Goal: Information Seeking & Learning: Learn about a topic

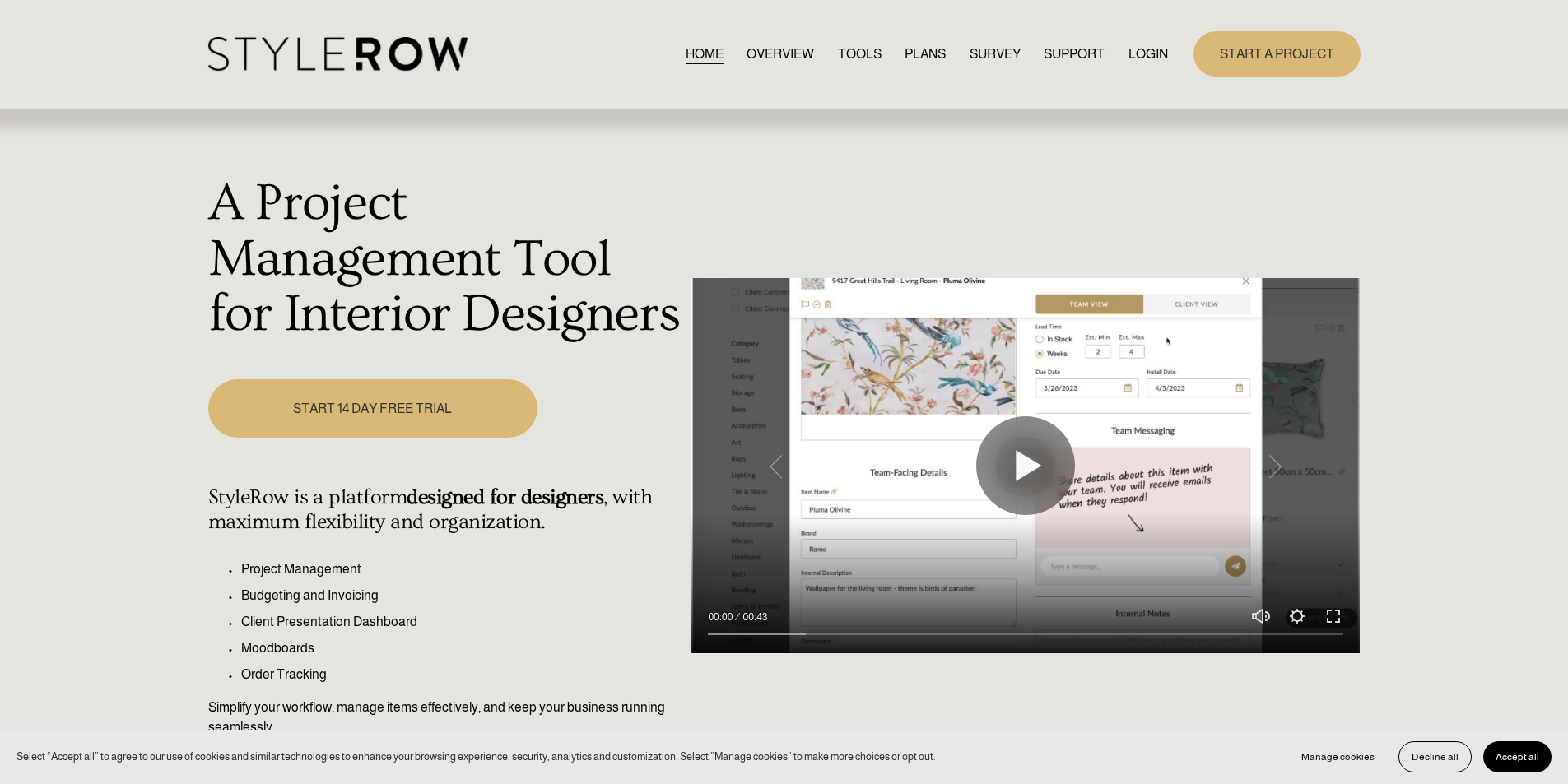
click at [1144, 60] on link "LOGIN" at bounding box center [1148, 54] width 40 height 23
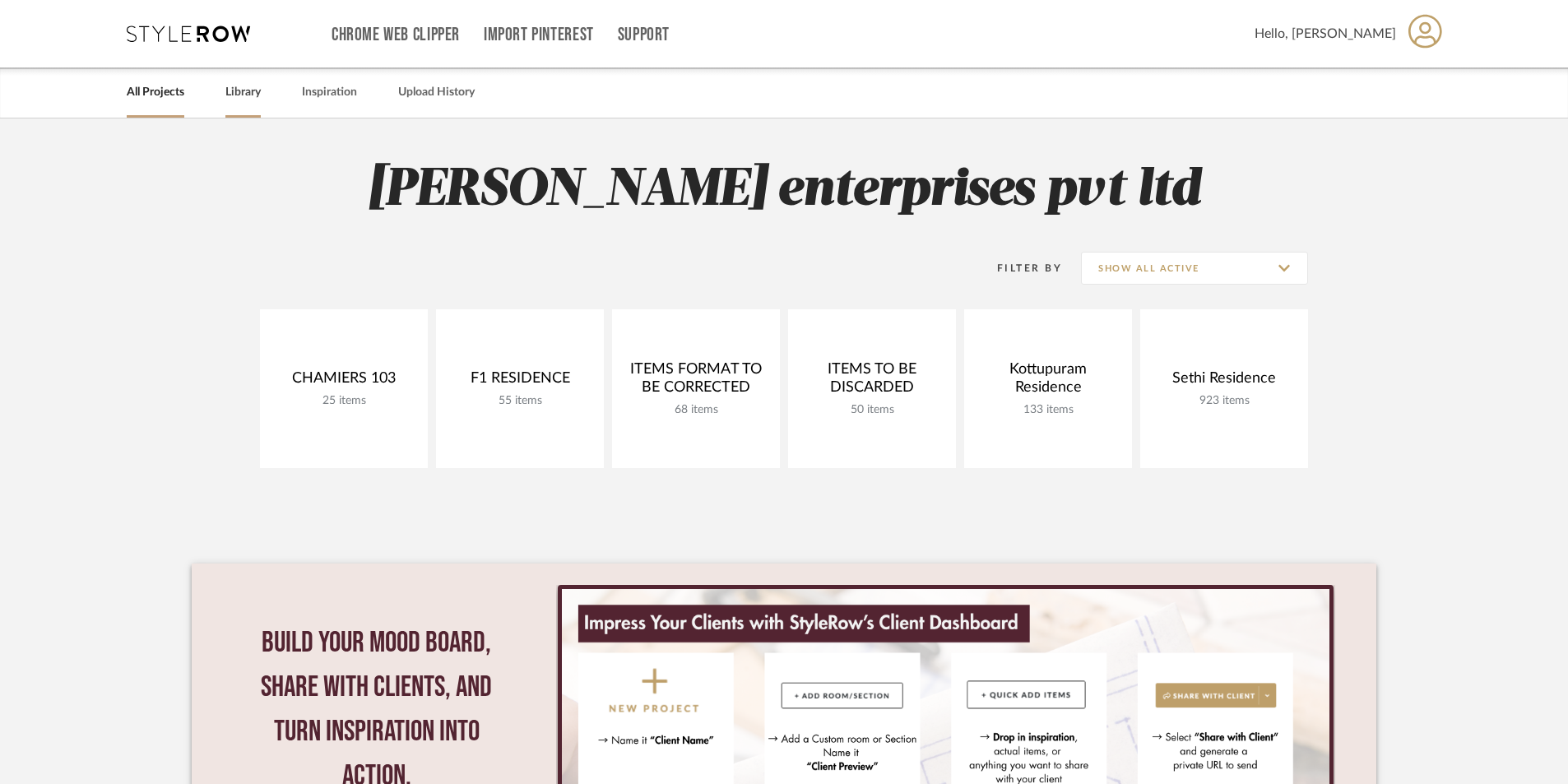
click at [242, 95] on link "Library" at bounding box center [244, 93] width 36 height 23
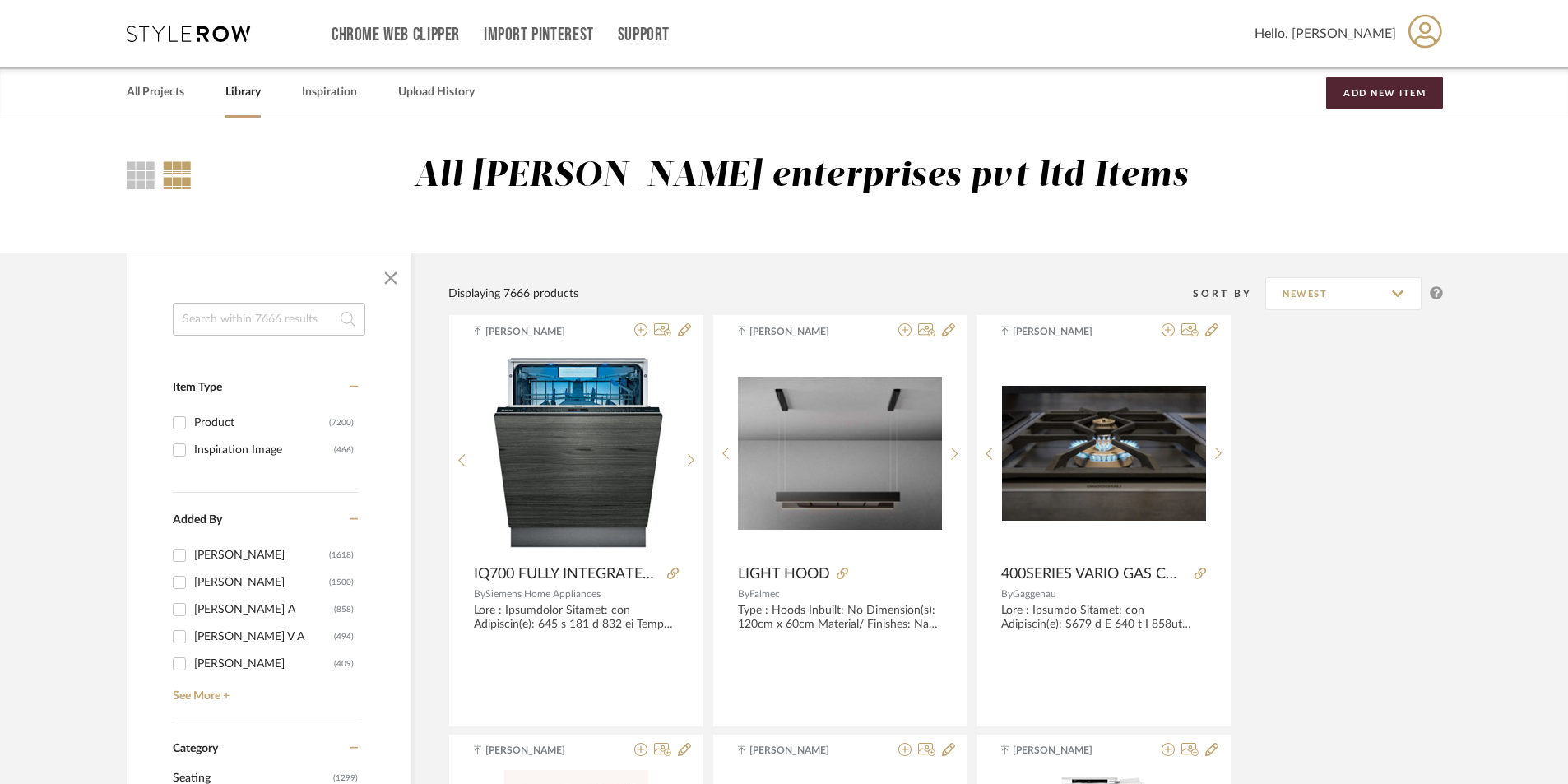
click at [229, 318] on input at bounding box center [269, 319] width 193 height 33
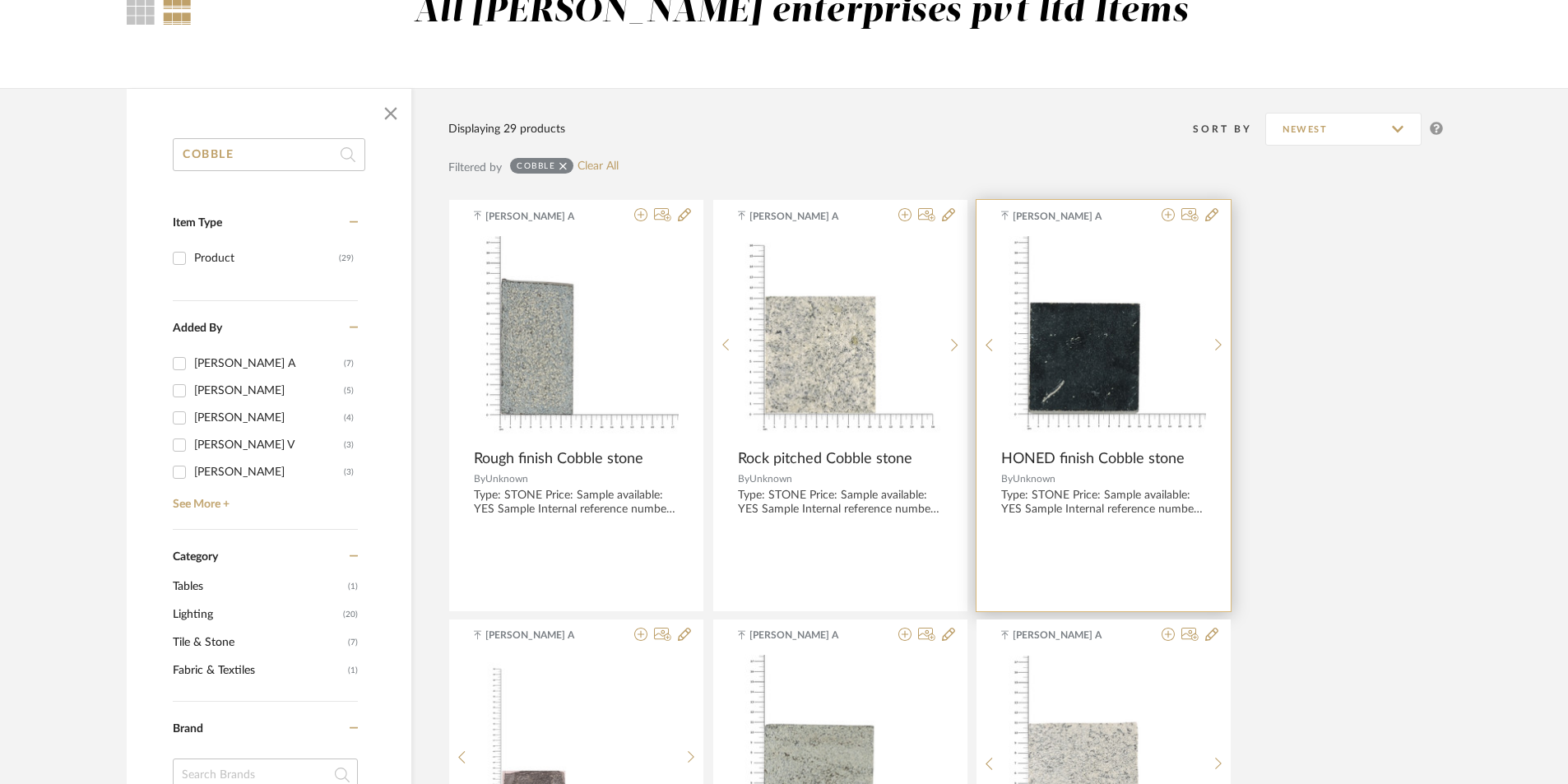
scroll to position [247, 0]
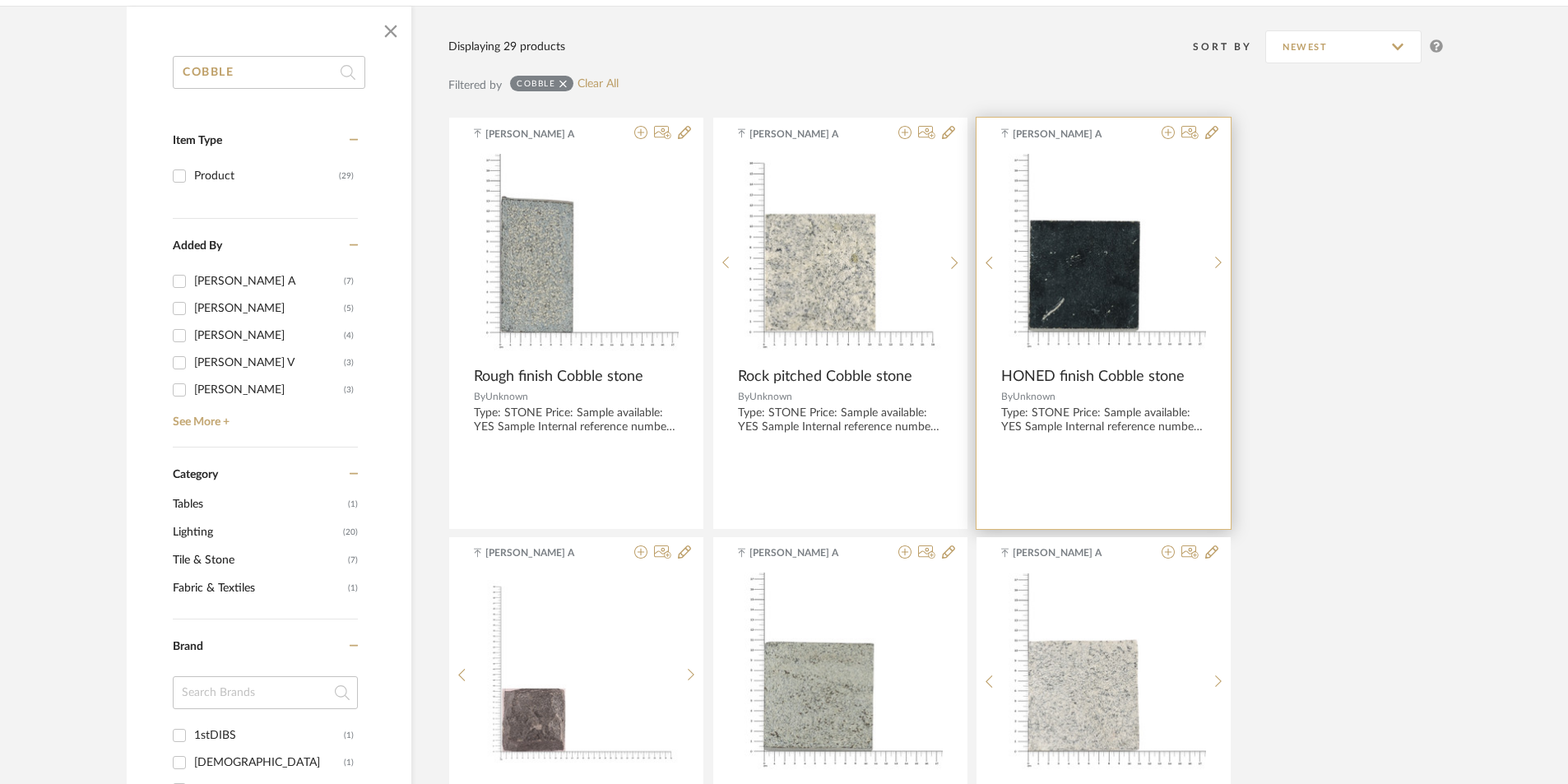
click at [1101, 366] on div "[PERSON_NAME] A HONED finish Cobble stone By Unknown Type: STONE Price: Sample …" at bounding box center [1103, 323] width 254 height 411
click at [1101, 288] on img "0" at bounding box center [1103, 256] width 204 height 204
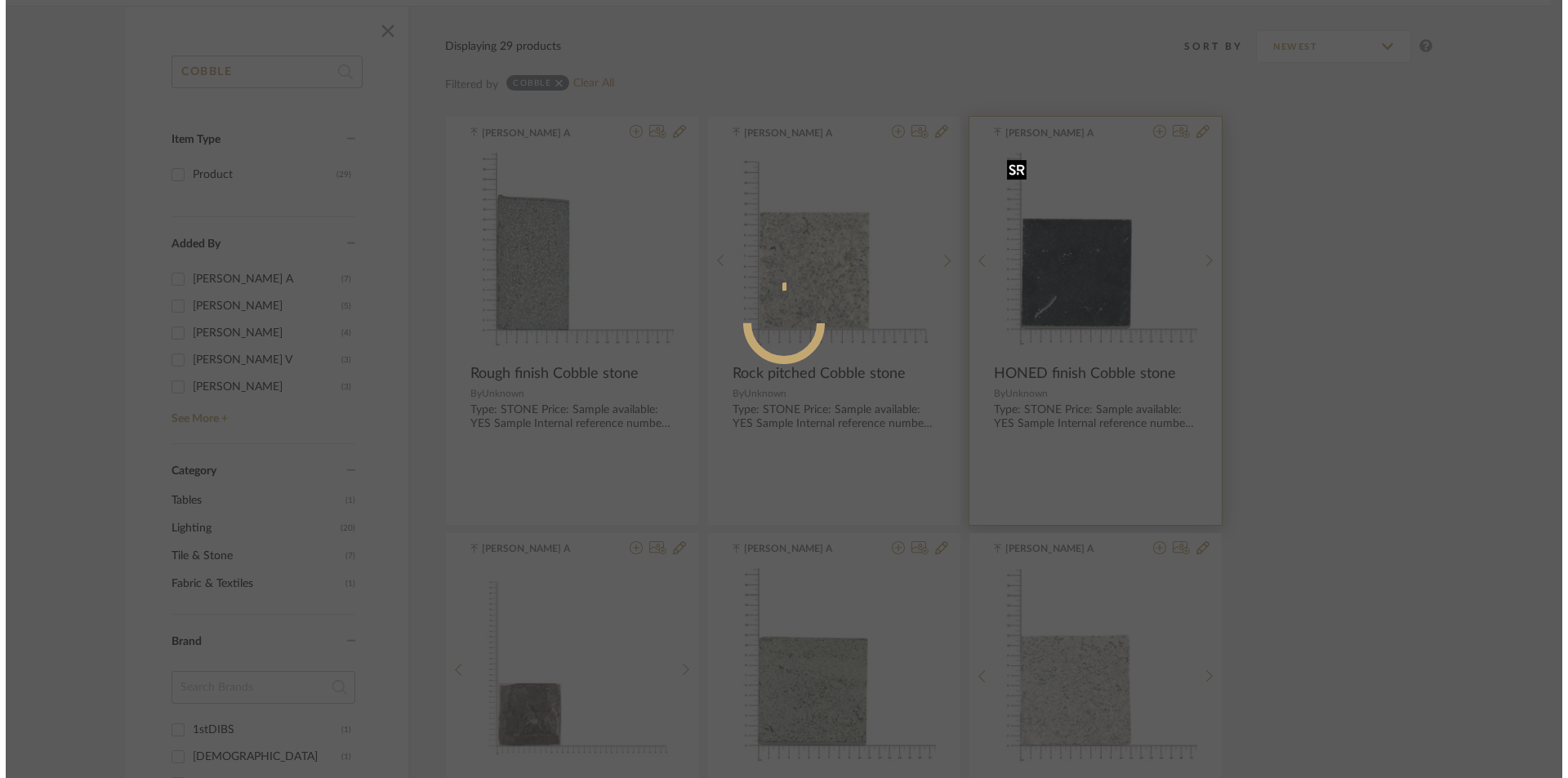
scroll to position [0, 0]
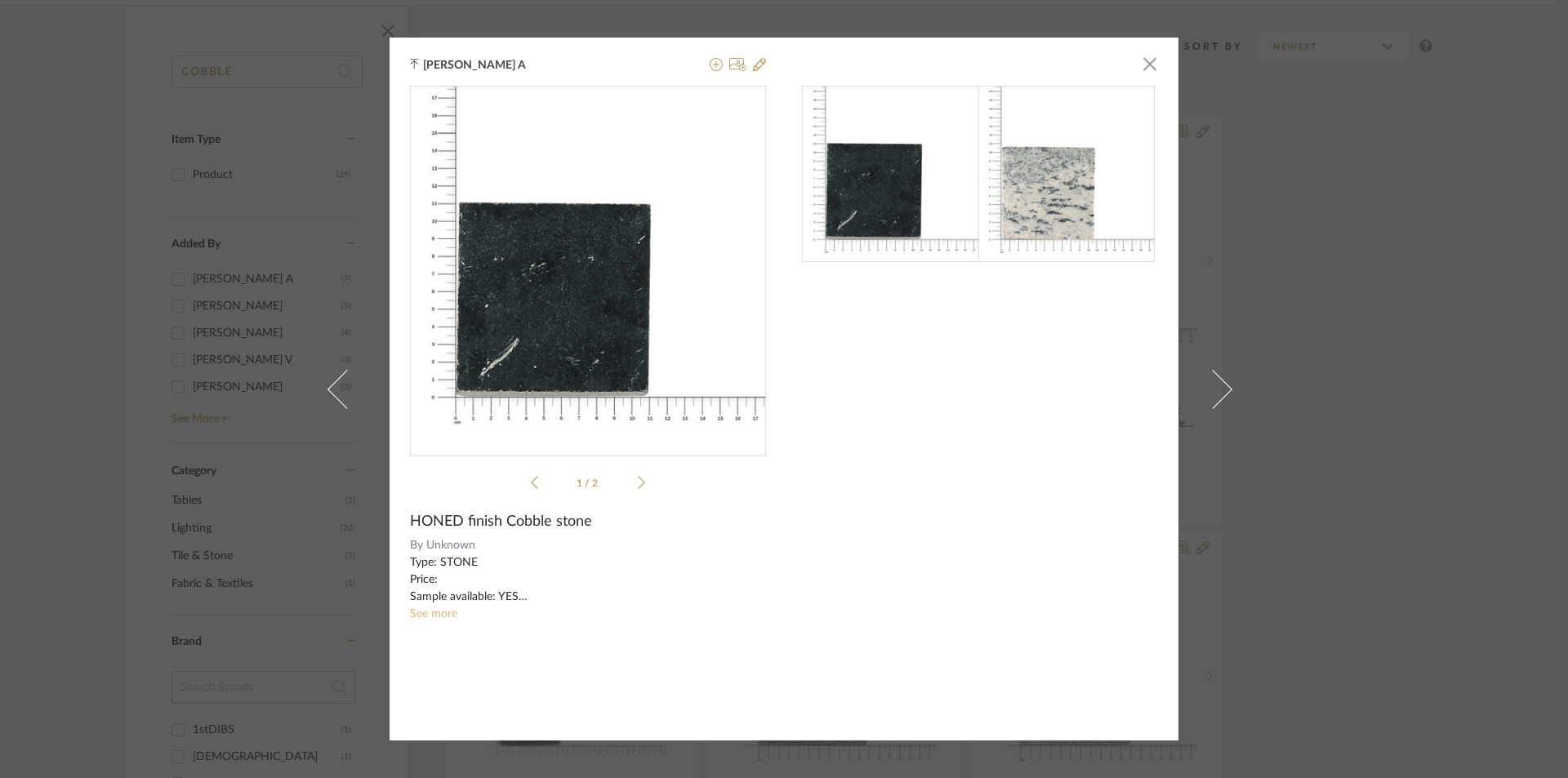
click at [443, 615] on link "See more" at bounding box center [433, 614] width 48 height 11
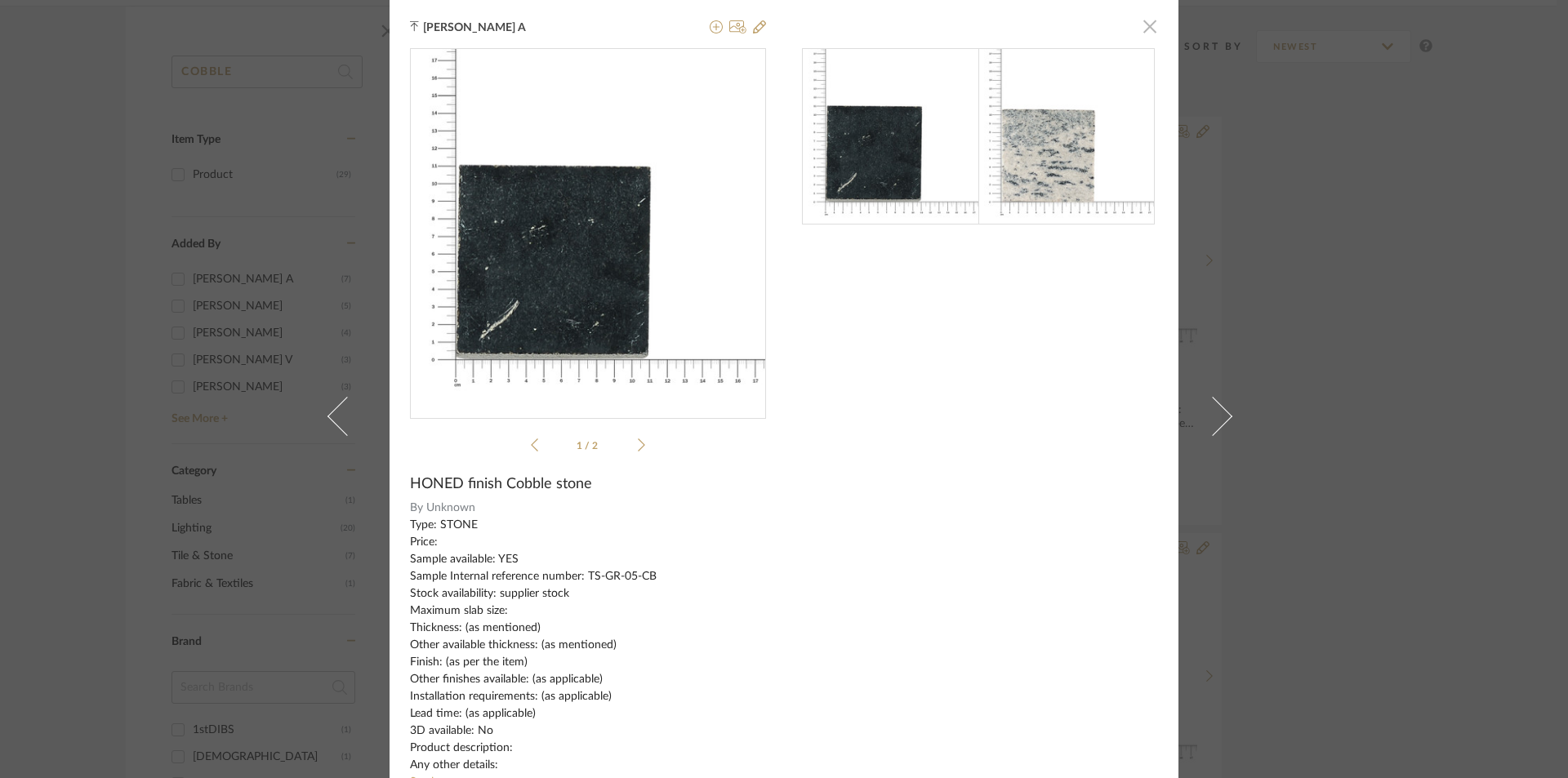
click at [1140, 19] on span "button" at bounding box center [1150, 25] width 33 height 33
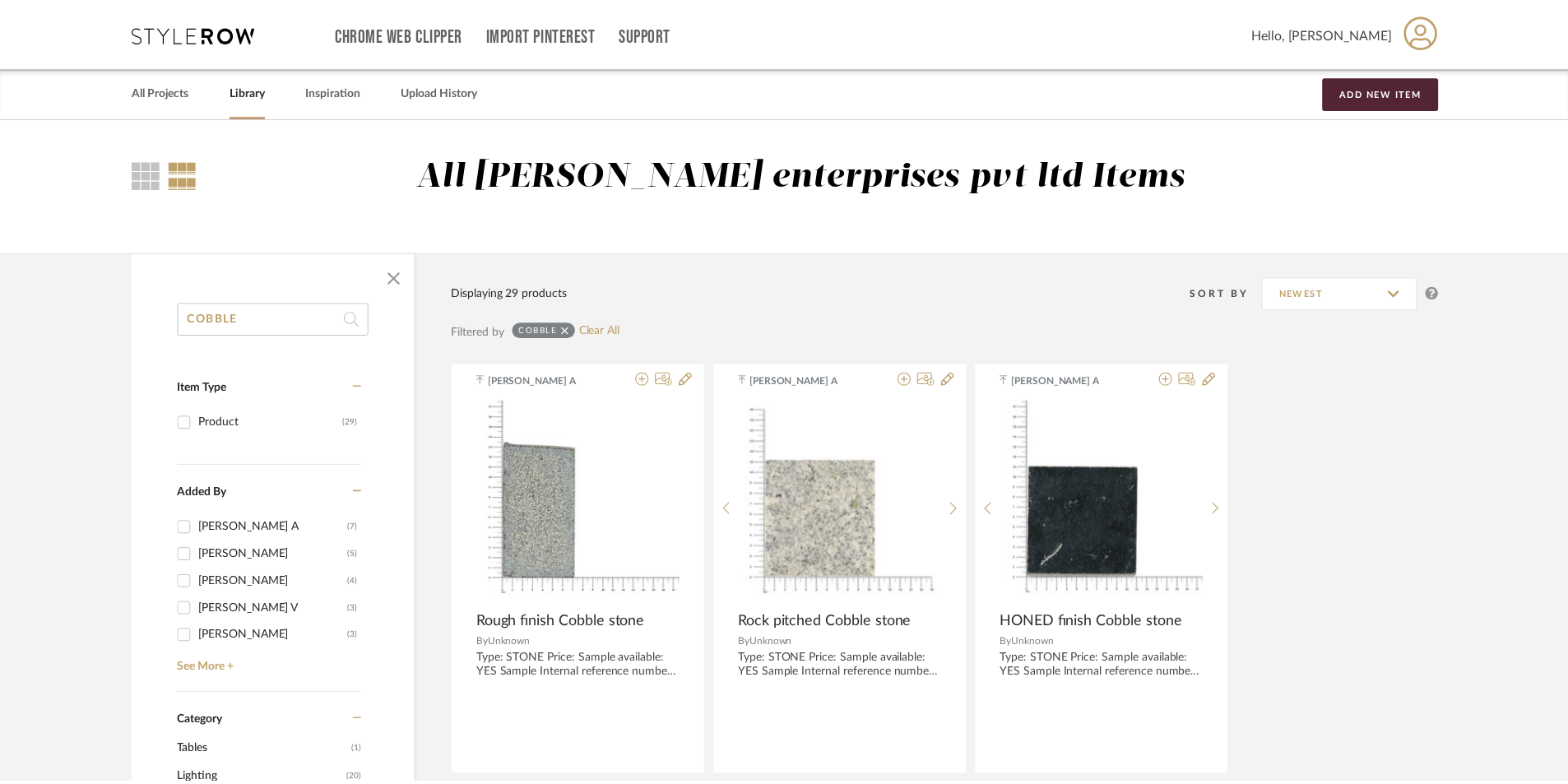
scroll to position [247, 0]
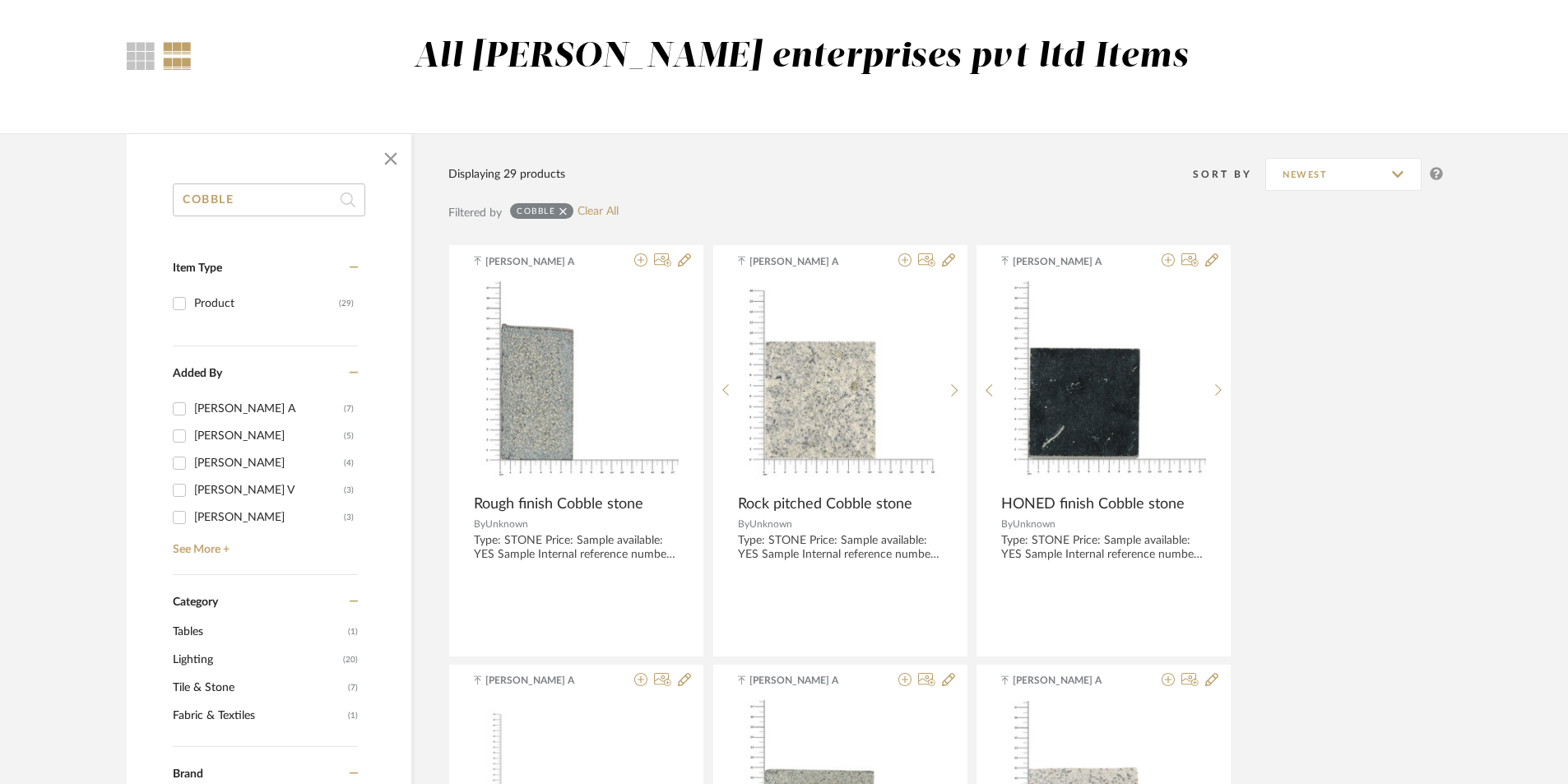
scroll to position [82, 0]
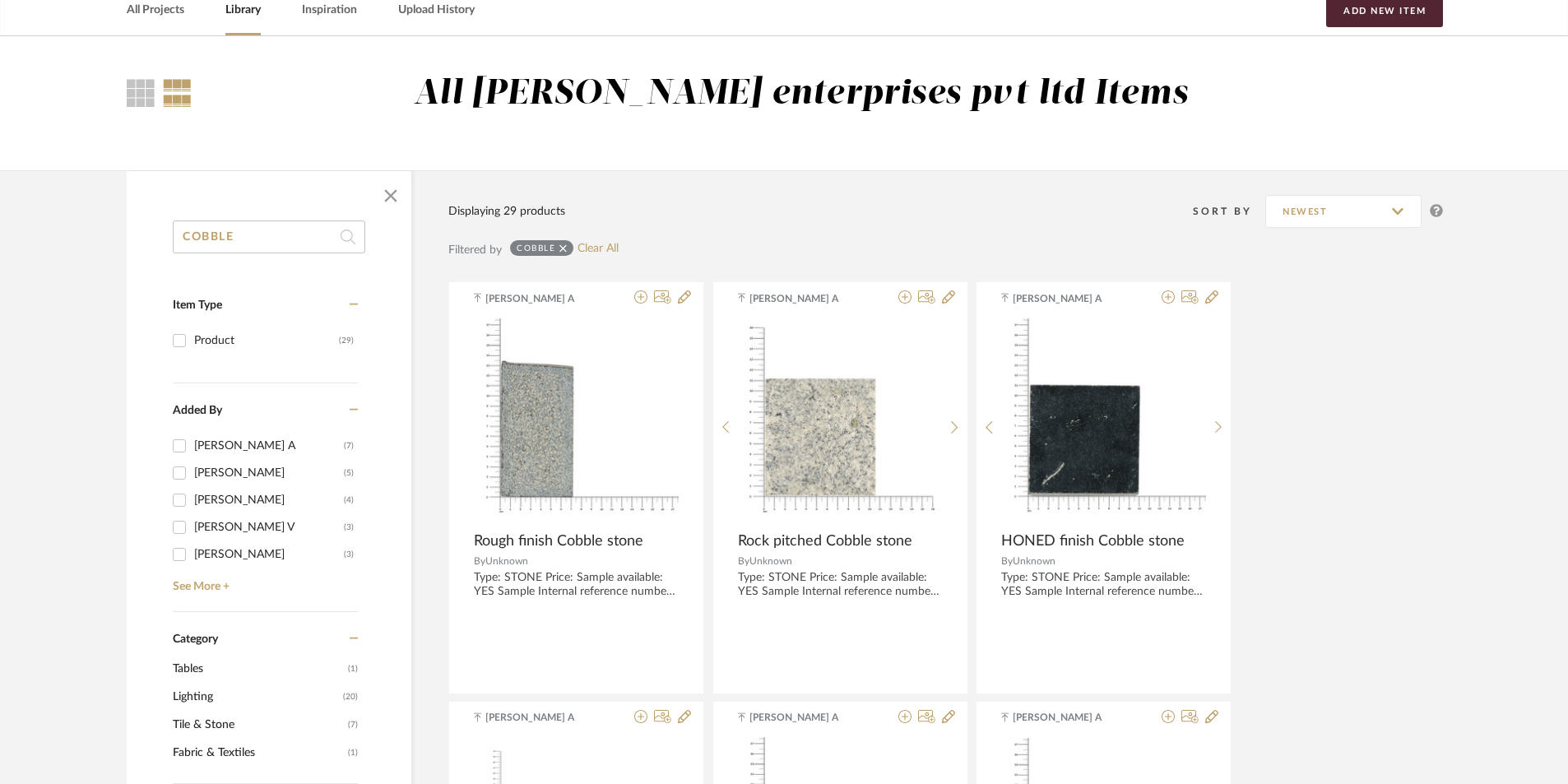
click at [305, 232] on input "COBBLE" at bounding box center [269, 236] width 193 height 33
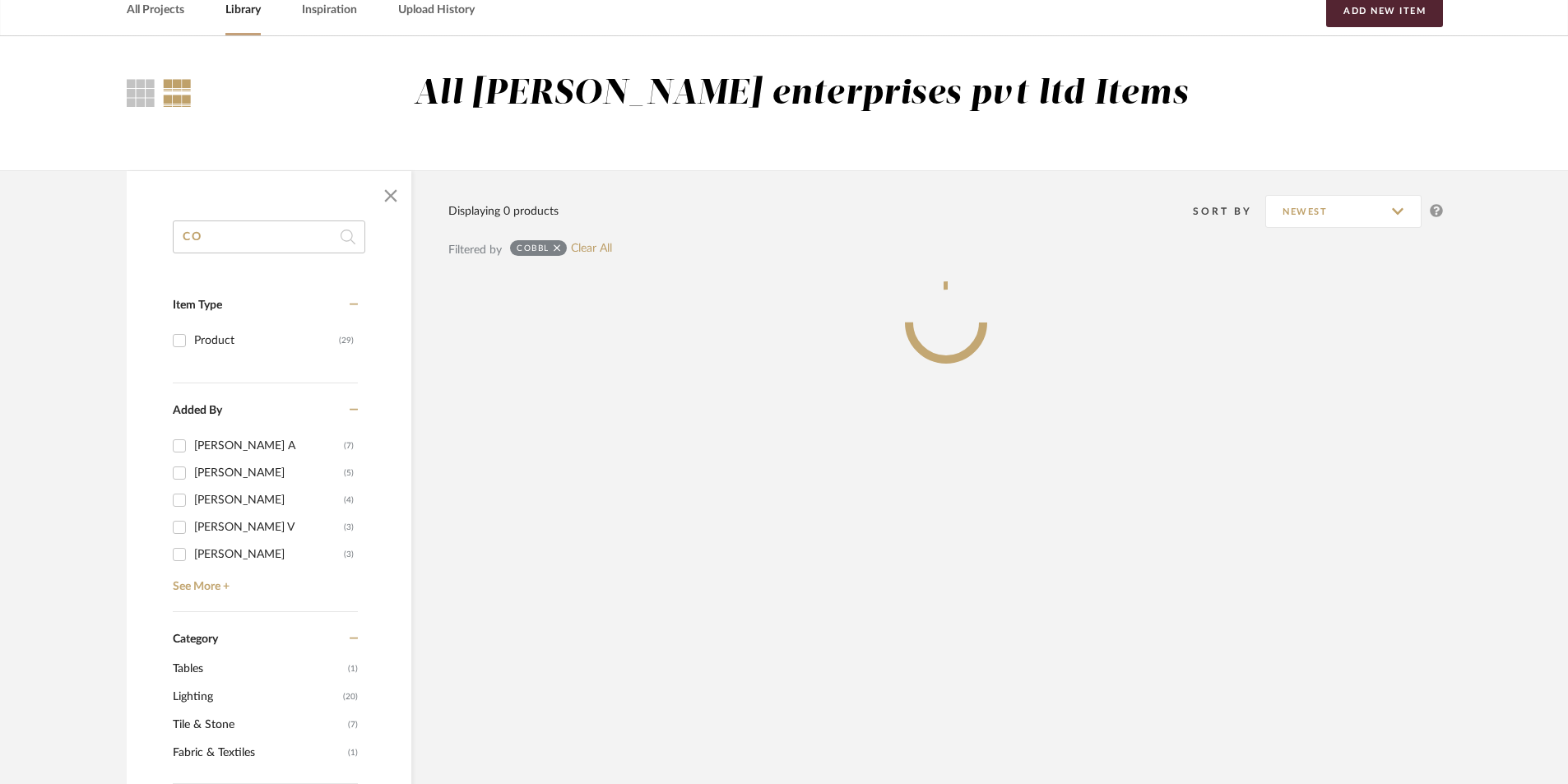
type input "C"
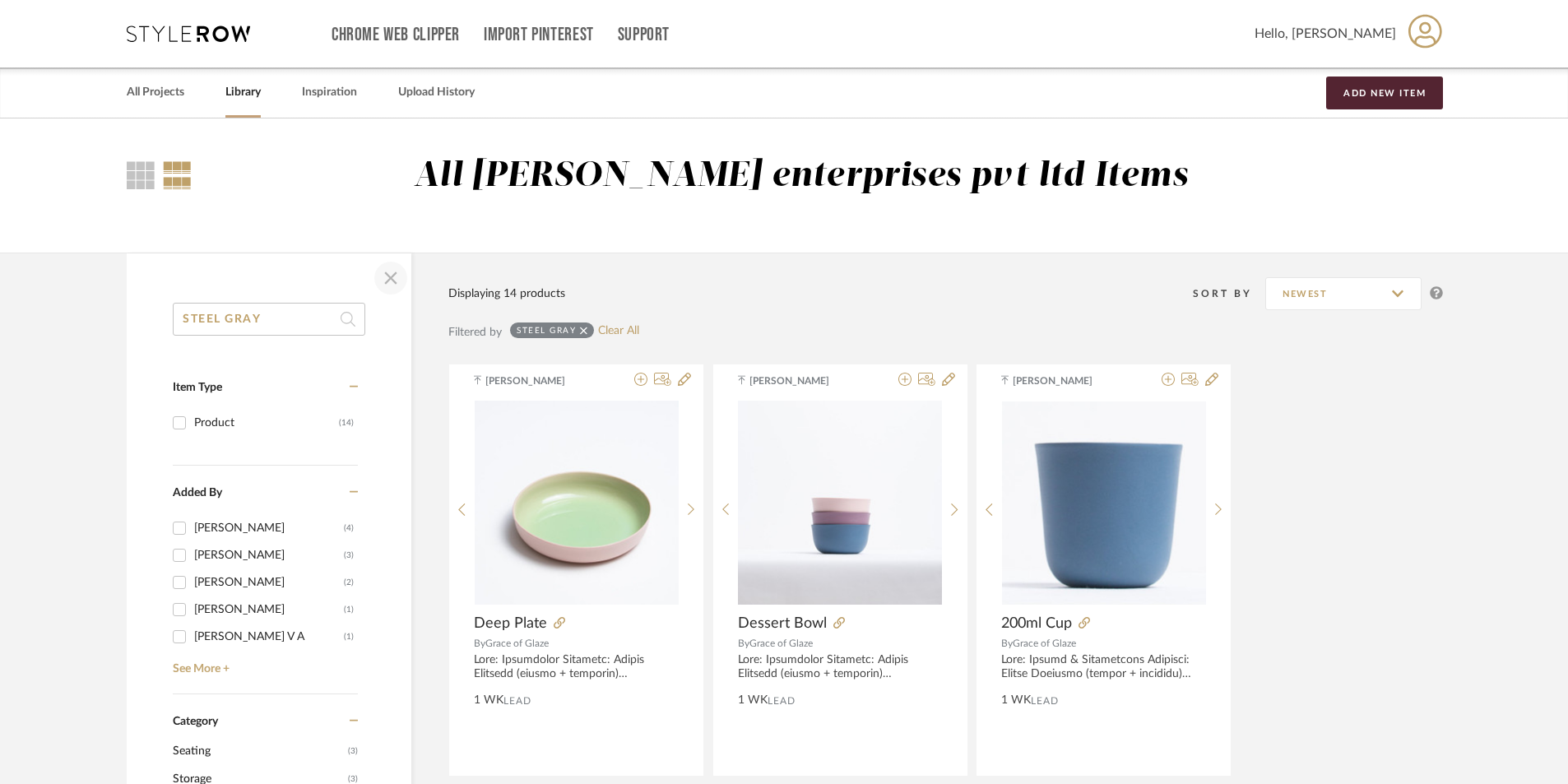
type input "STEEL GRAY"
click at [383, 289] on span "button" at bounding box center [390, 279] width 40 height 40
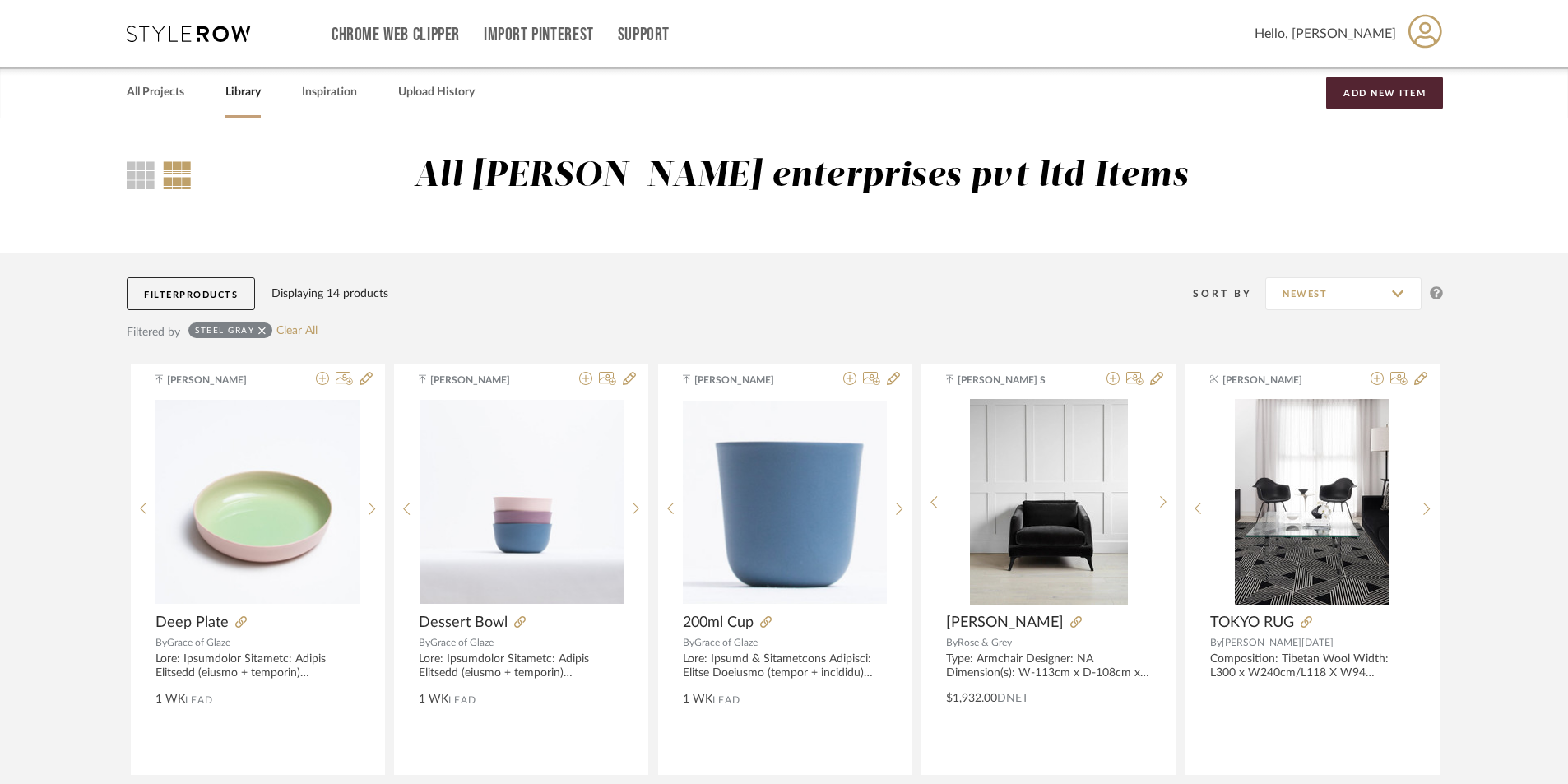
click at [204, 293] on span "Products" at bounding box center [209, 296] width 58 height 9
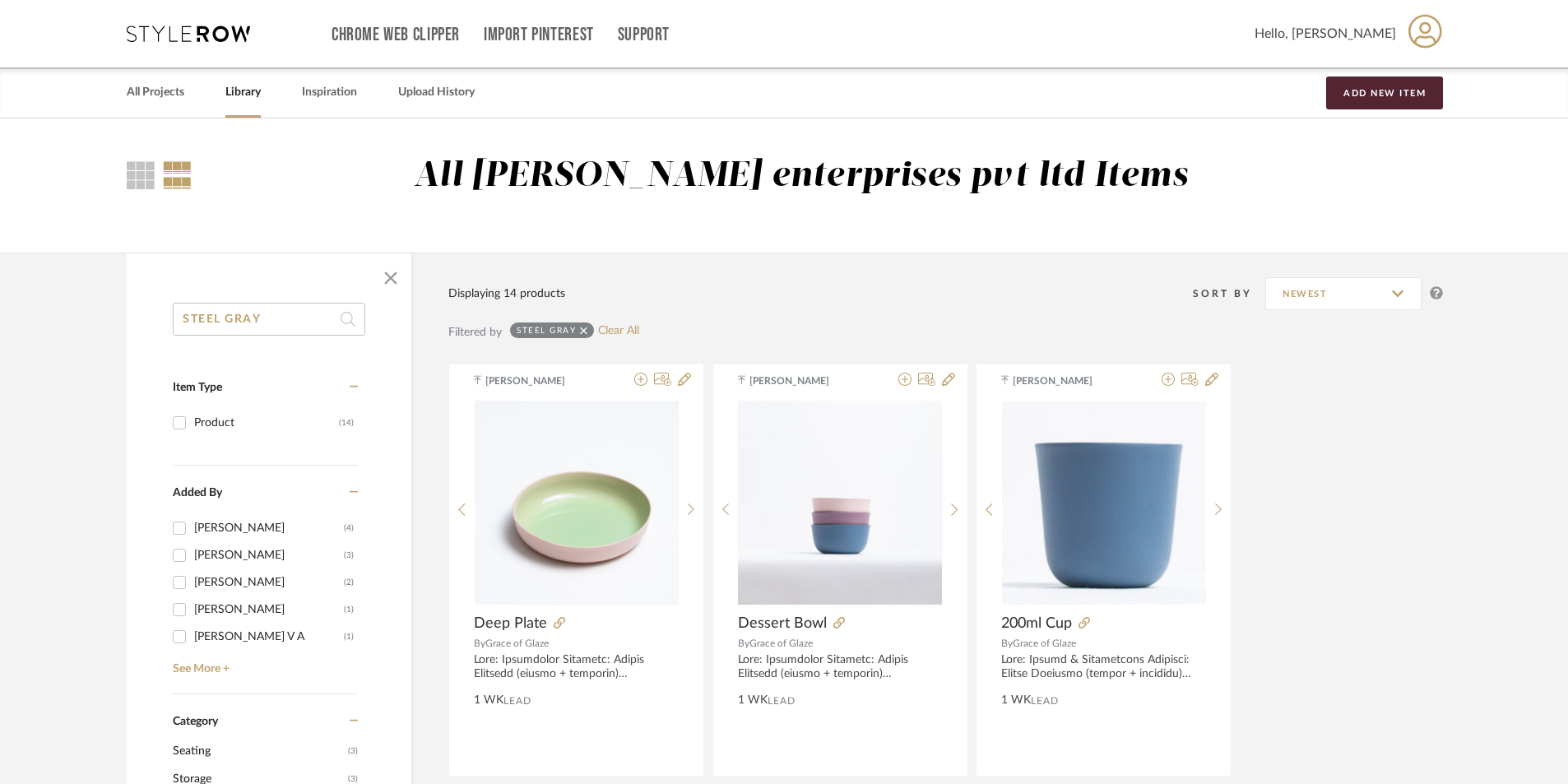
click at [586, 335] on icon at bounding box center [583, 330] width 8 height 11
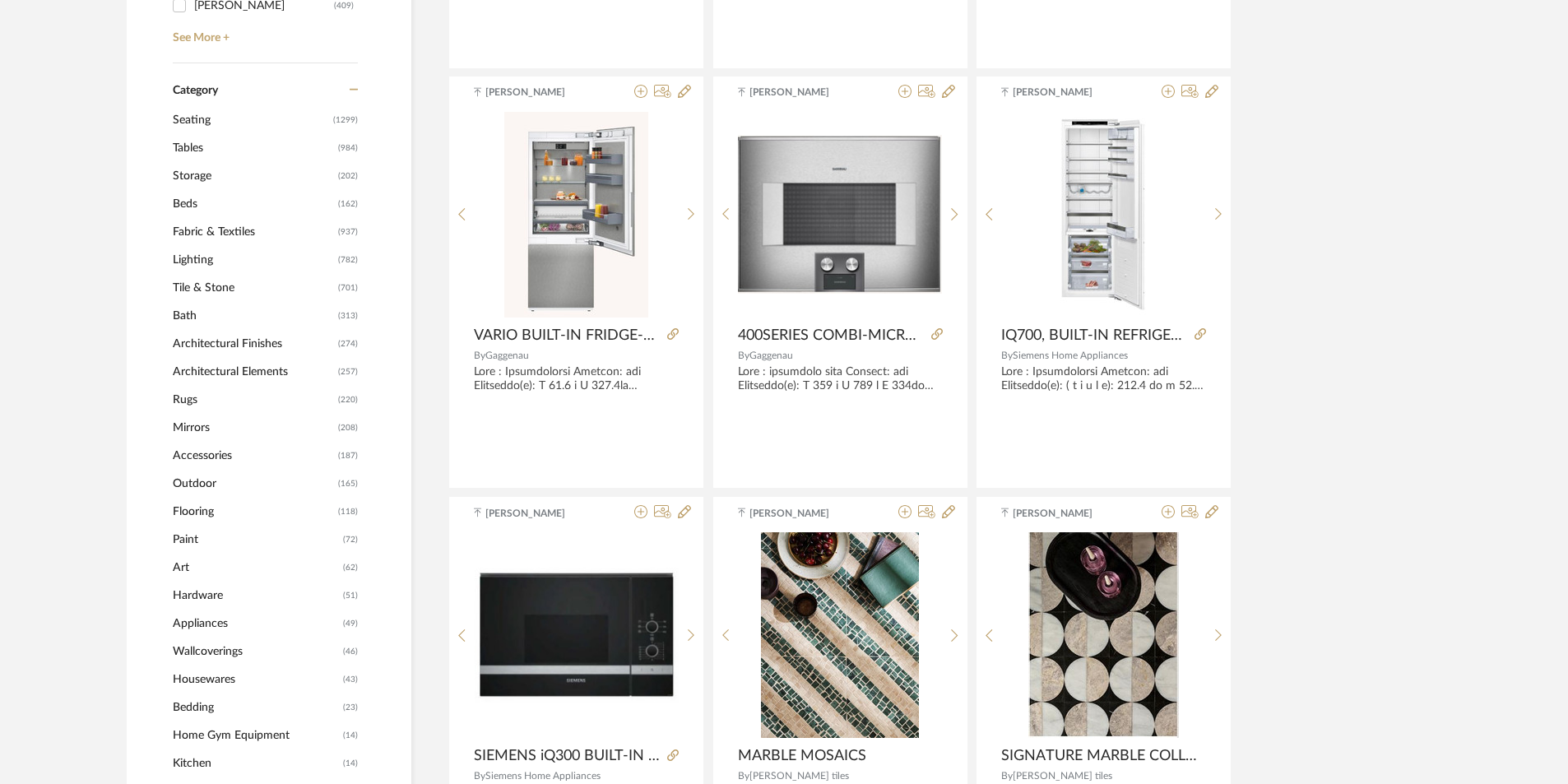
scroll to position [576, 0]
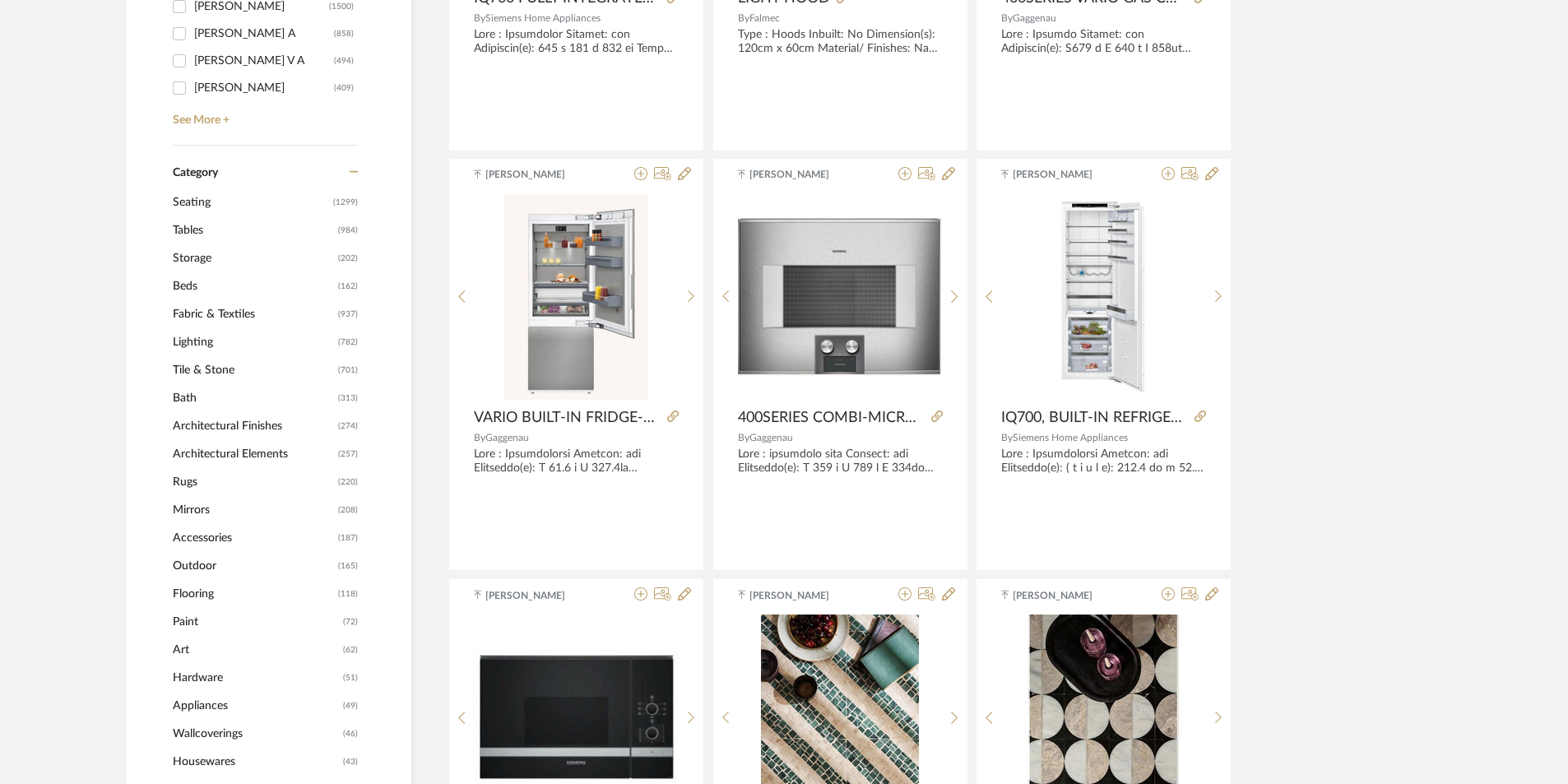
click at [214, 374] on span "Tile & Stone" at bounding box center [253, 371] width 161 height 28
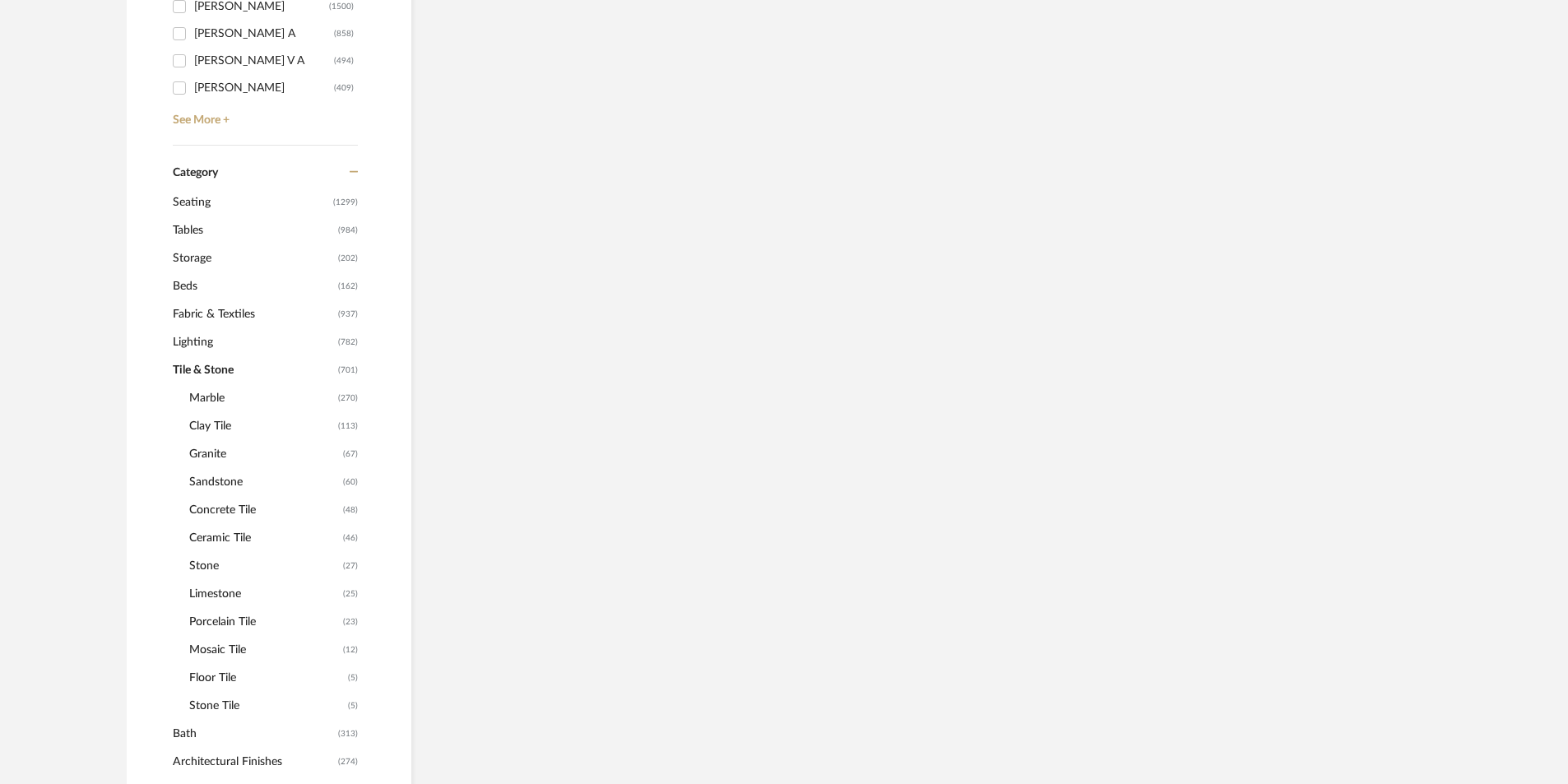
scroll to position [628, 0]
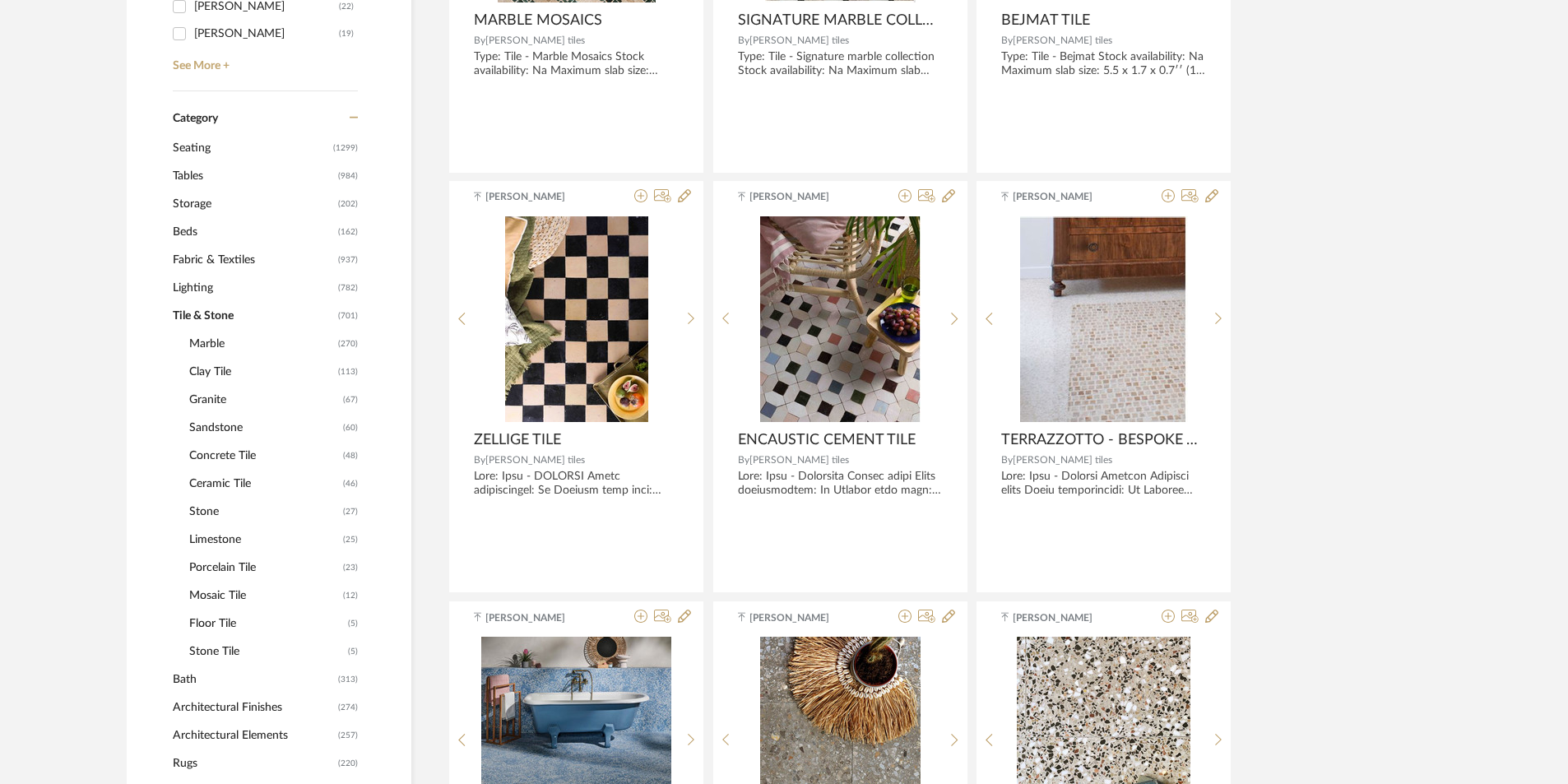
click at [198, 399] on span "Granite" at bounding box center [263, 400] width 150 height 28
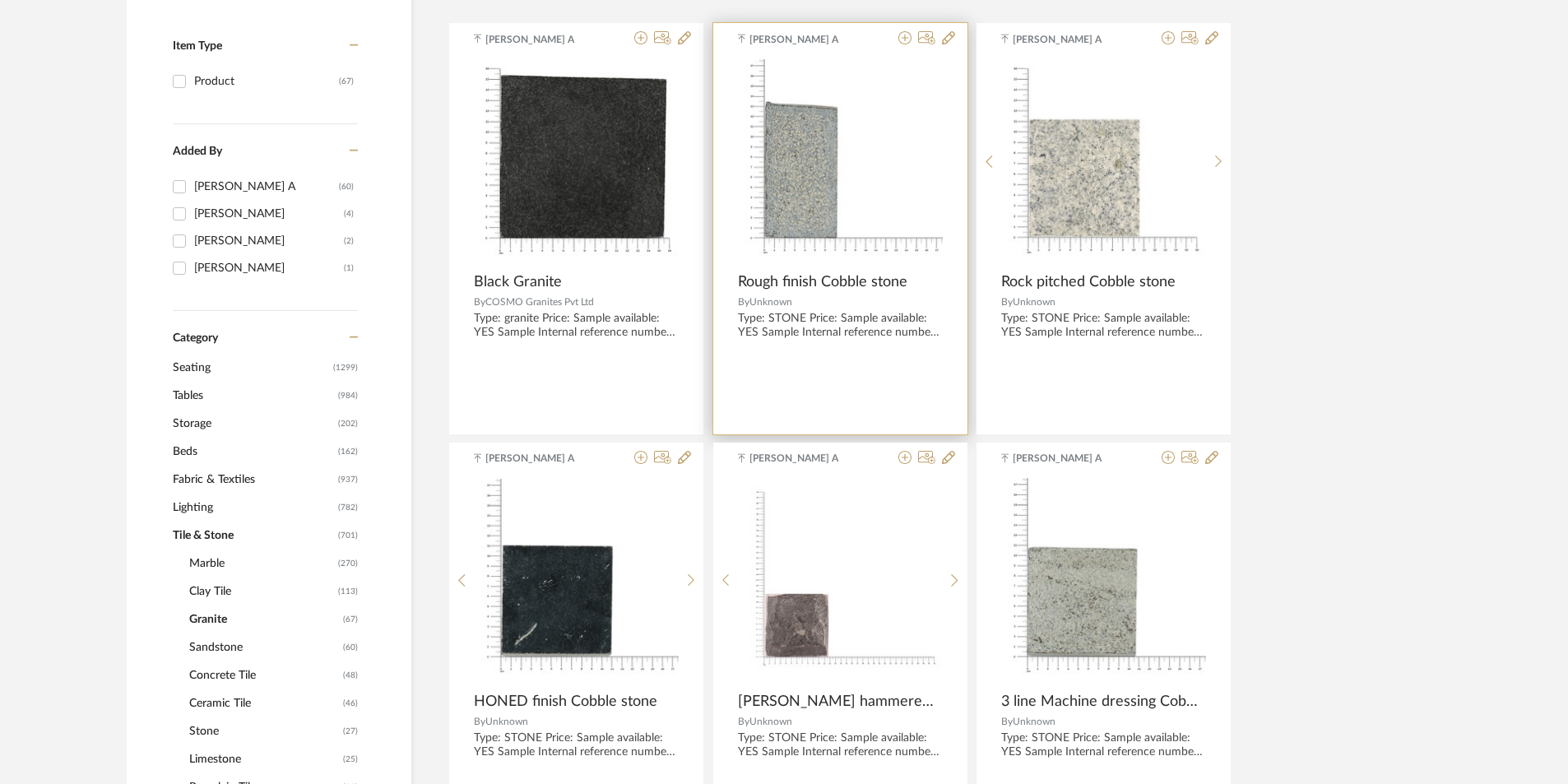
scroll to position [216, 0]
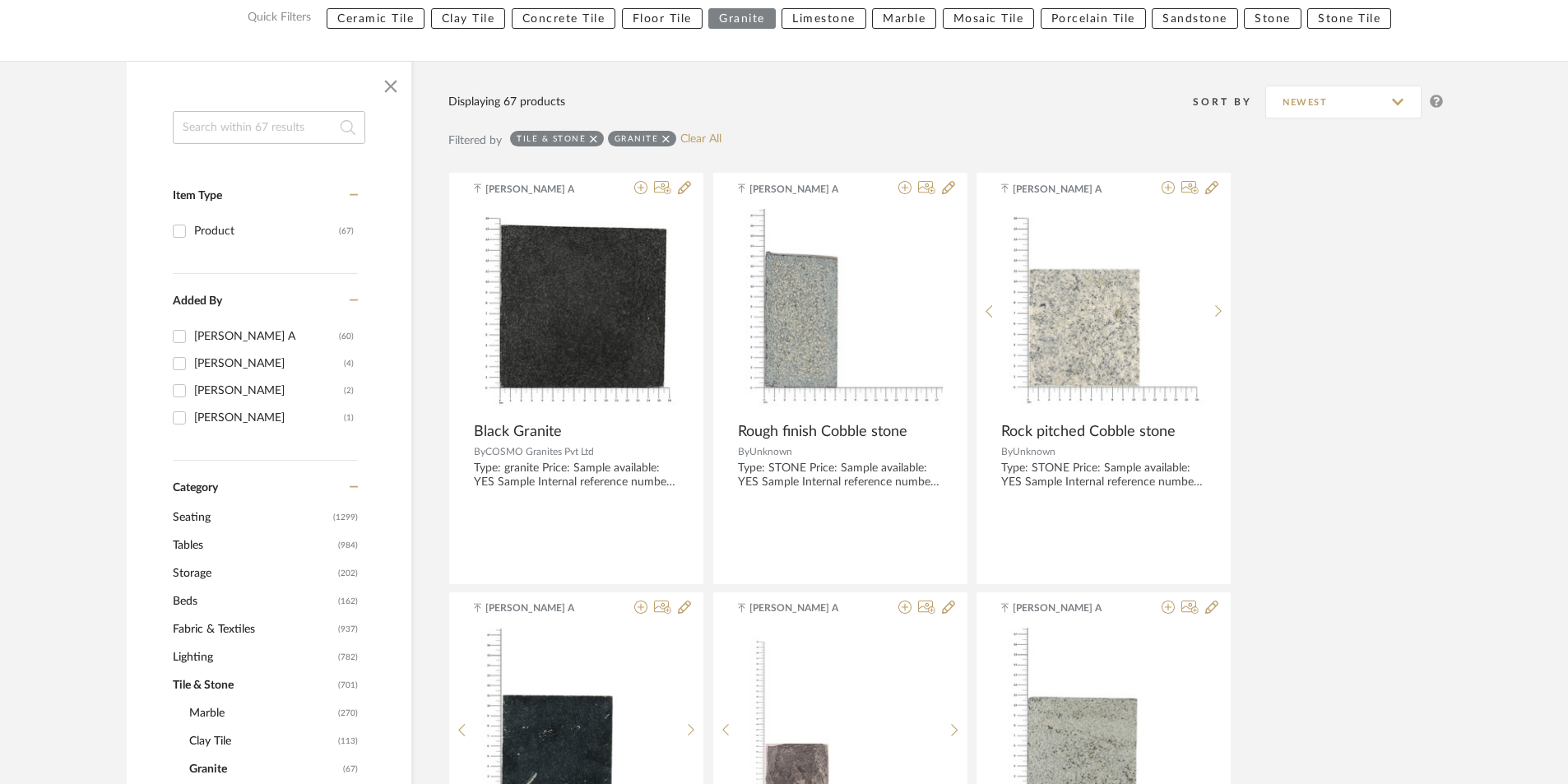
click at [250, 135] on input at bounding box center [269, 127] width 193 height 33
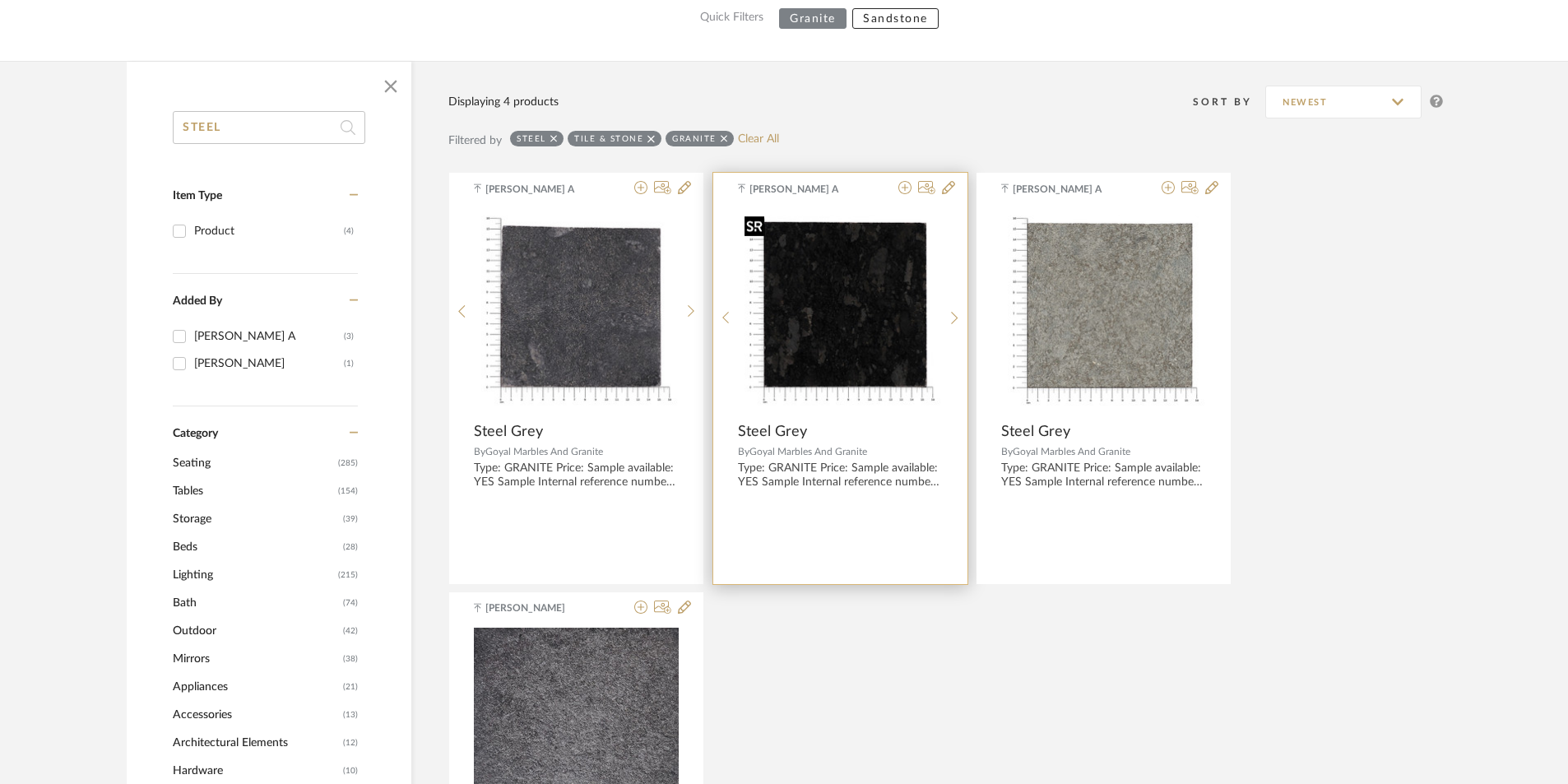
click at [886, 305] on img "0" at bounding box center [839, 311] width 204 height 204
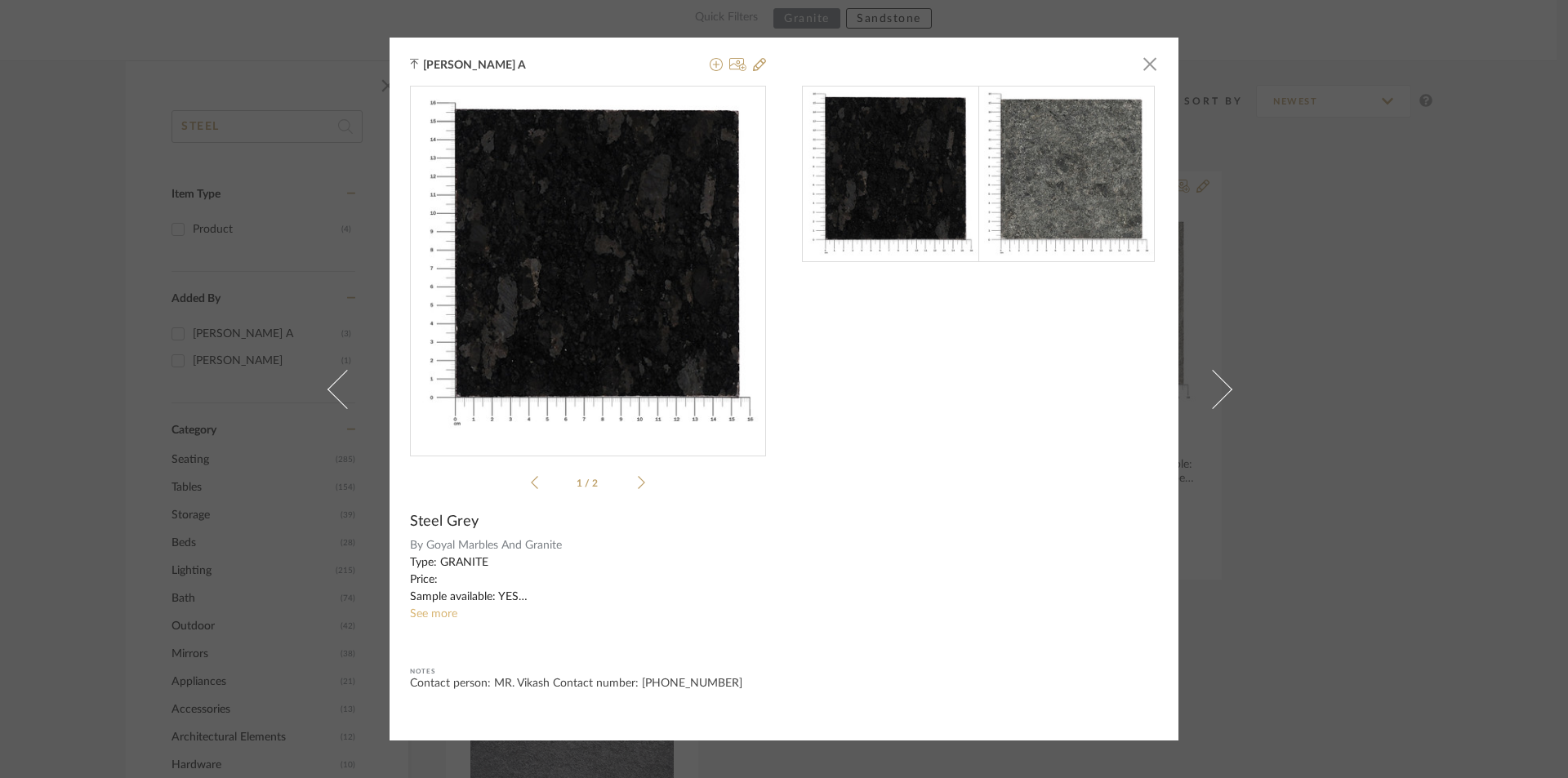
click at [424, 618] on link "See more" at bounding box center [433, 614] width 48 height 11
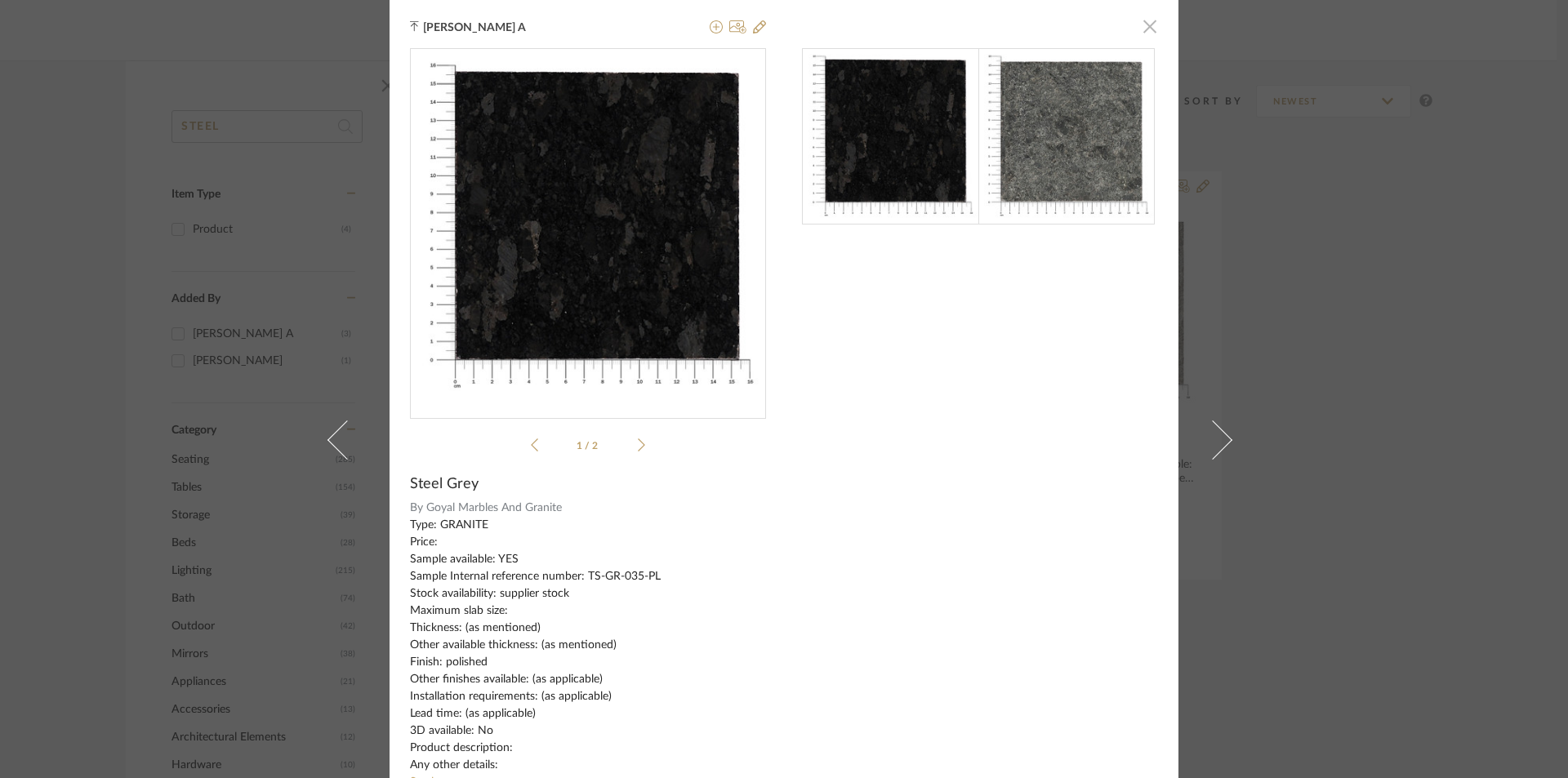
click at [1145, 19] on span "button" at bounding box center [1150, 25] width 33 height 33
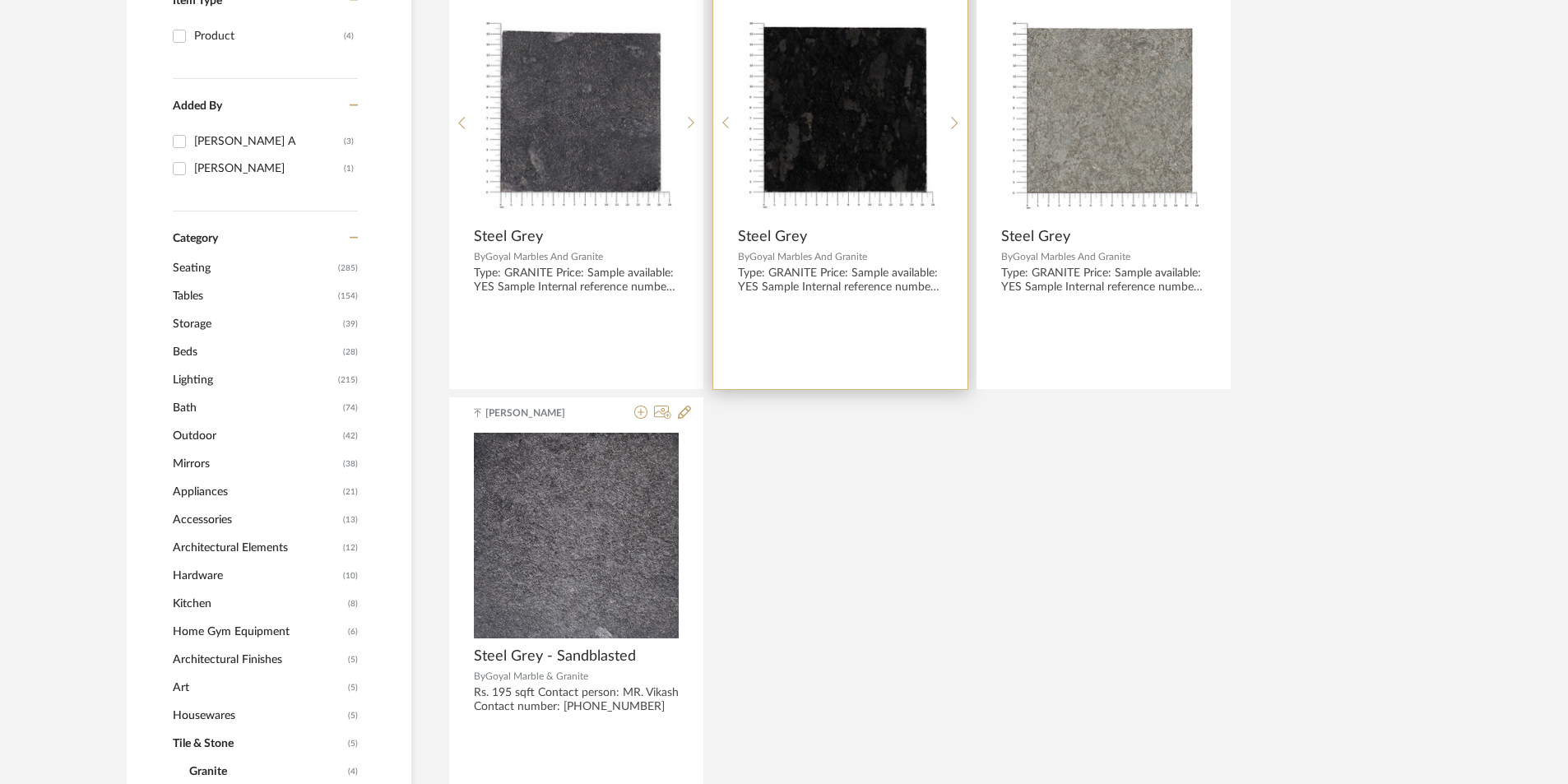
scroll to position [546, 0]
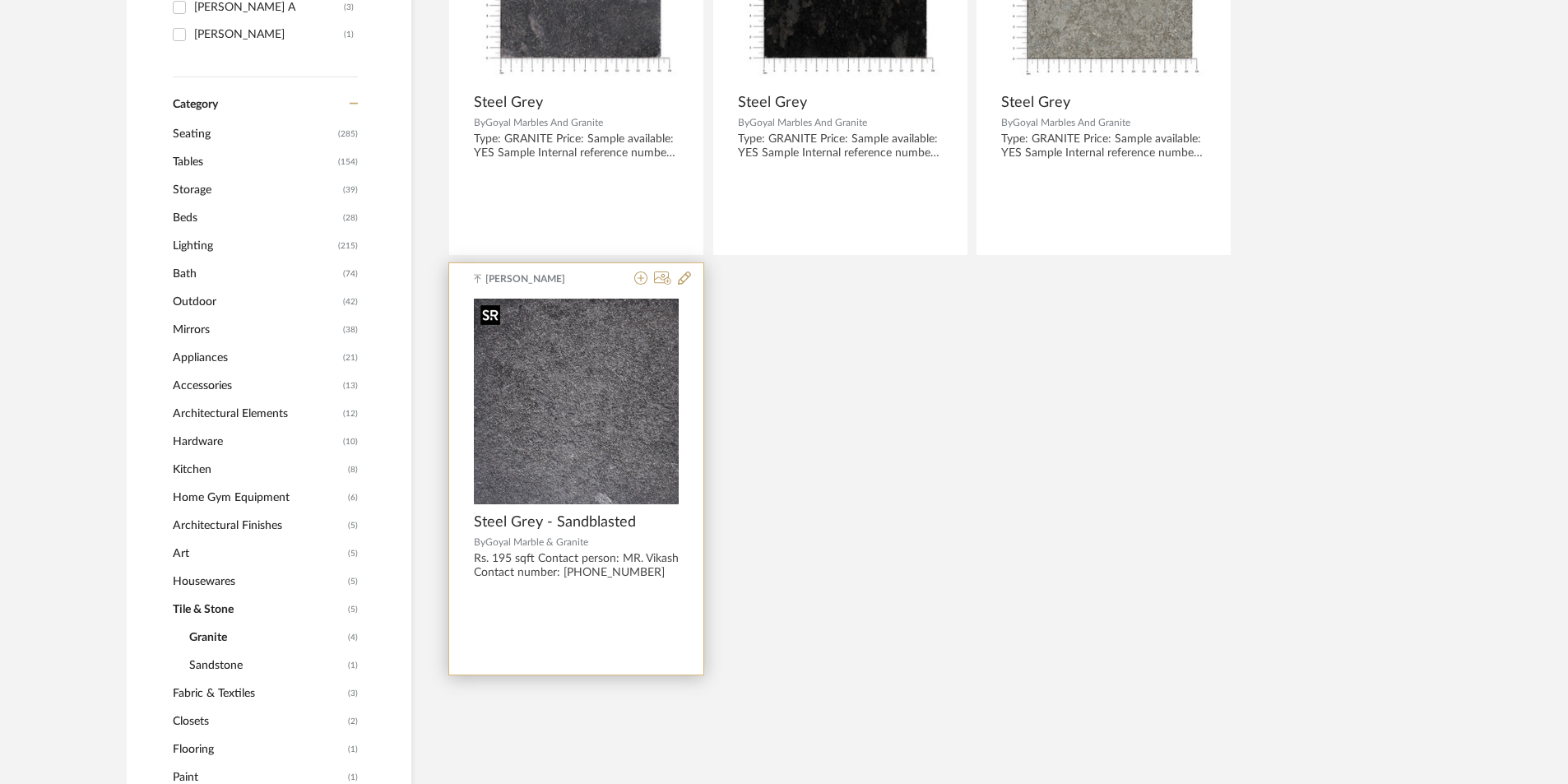
click at [606, 498] on img "0" at bounding box center [577, 401] width 205 height 206
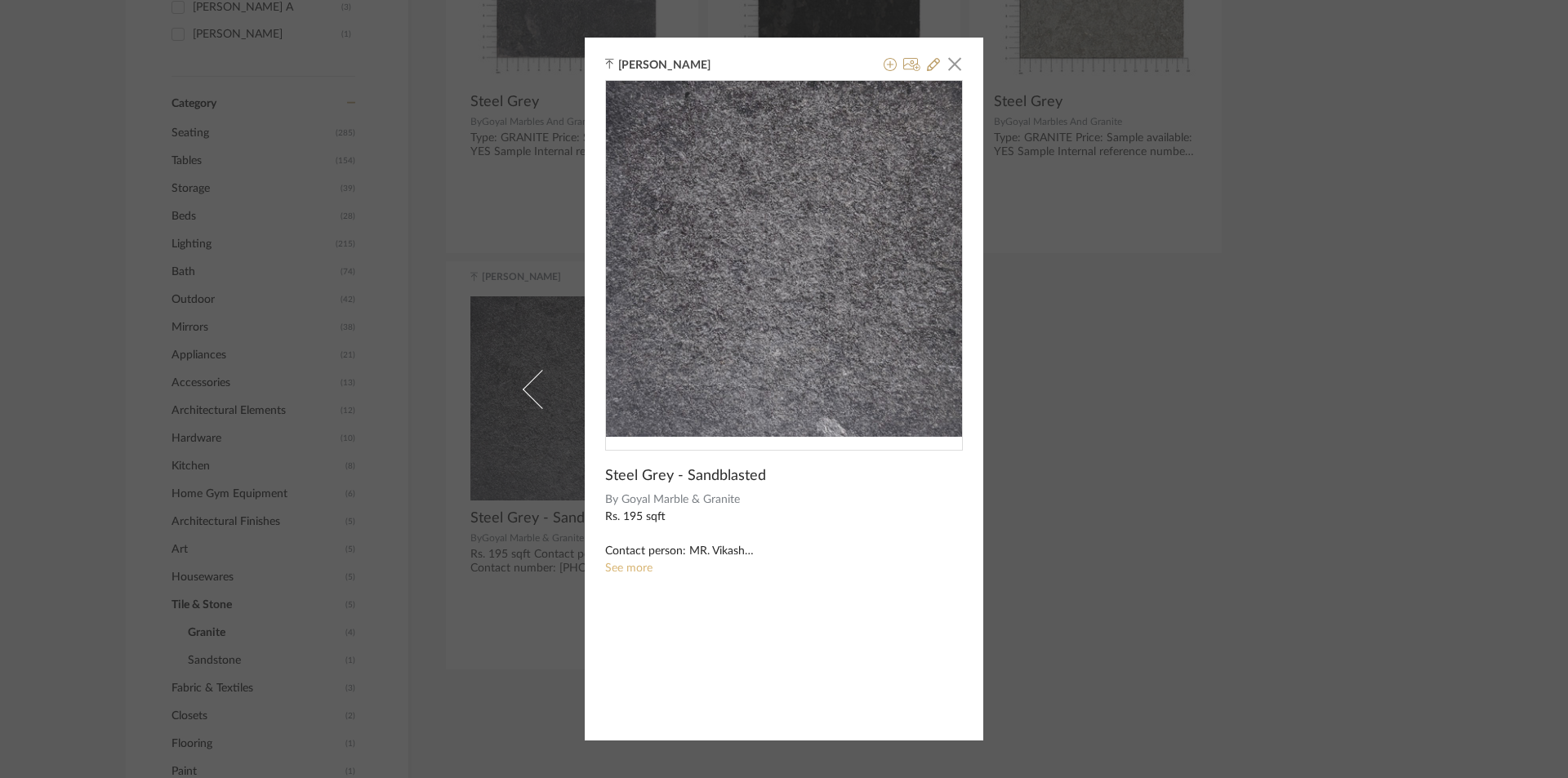
click at [631, 566] on link "See more" at bounding box center [629, 569] width 48 height 11
click at [1086, 387] on div "Ganesh K × Steel Grey - Sandblasted By Goyal Marble & Granite Rs. 195 sqft Cont…" at bounding box center [784, 389] width 1568 height 778
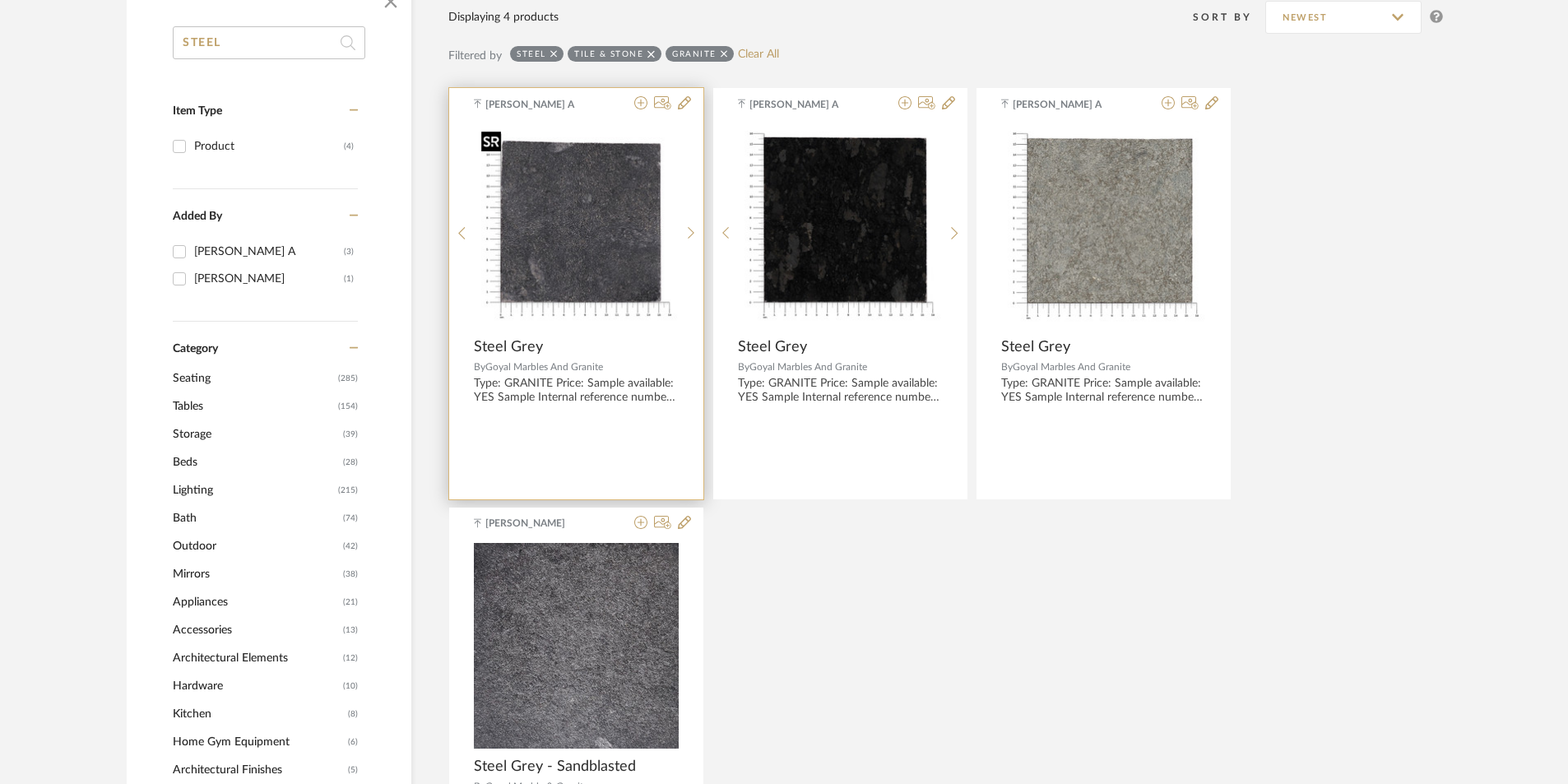
scroll to position [298, 0]
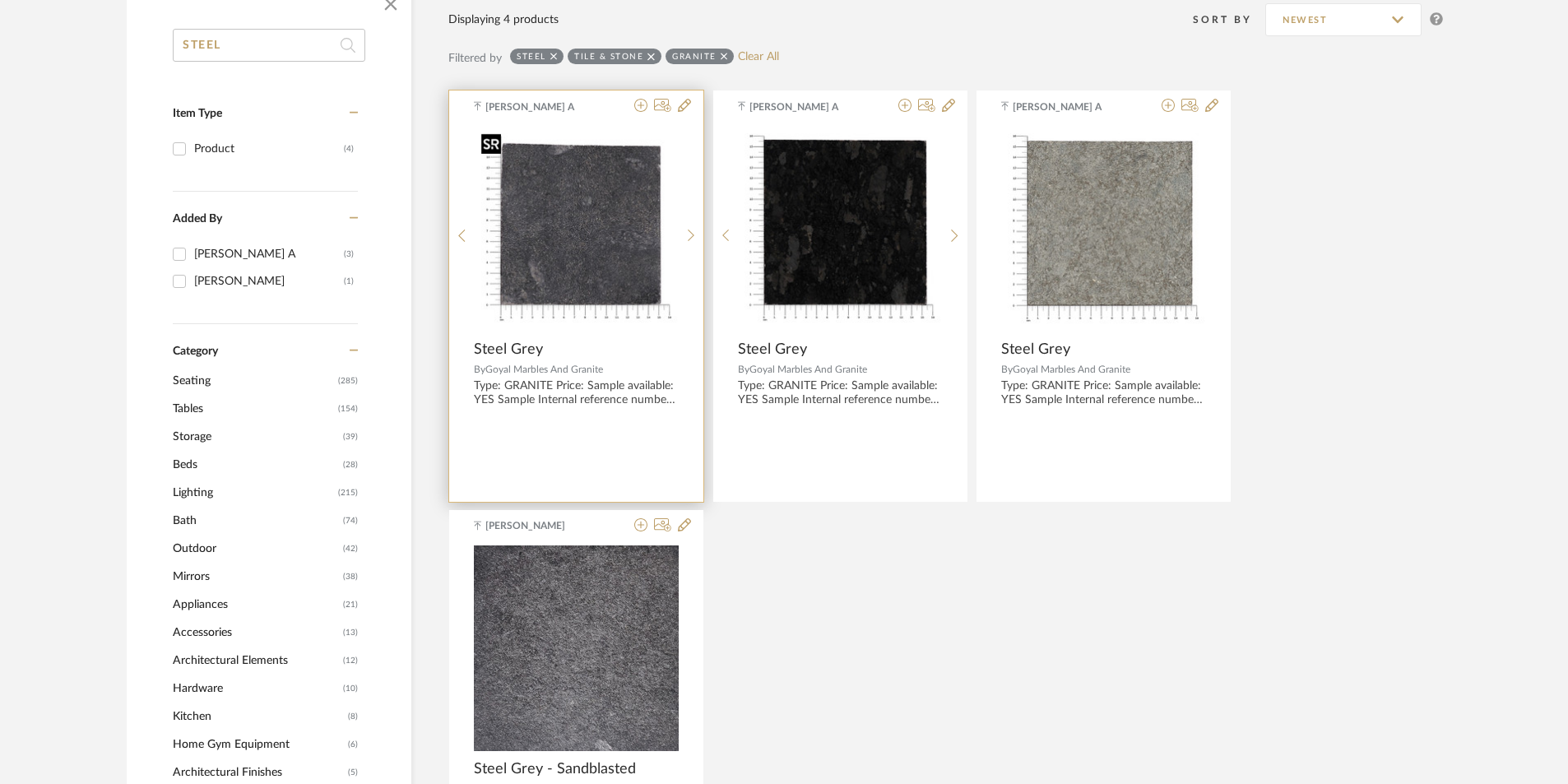
click at [626, 285] on img "0" at bounding box center [577, 229] width 204 height 204
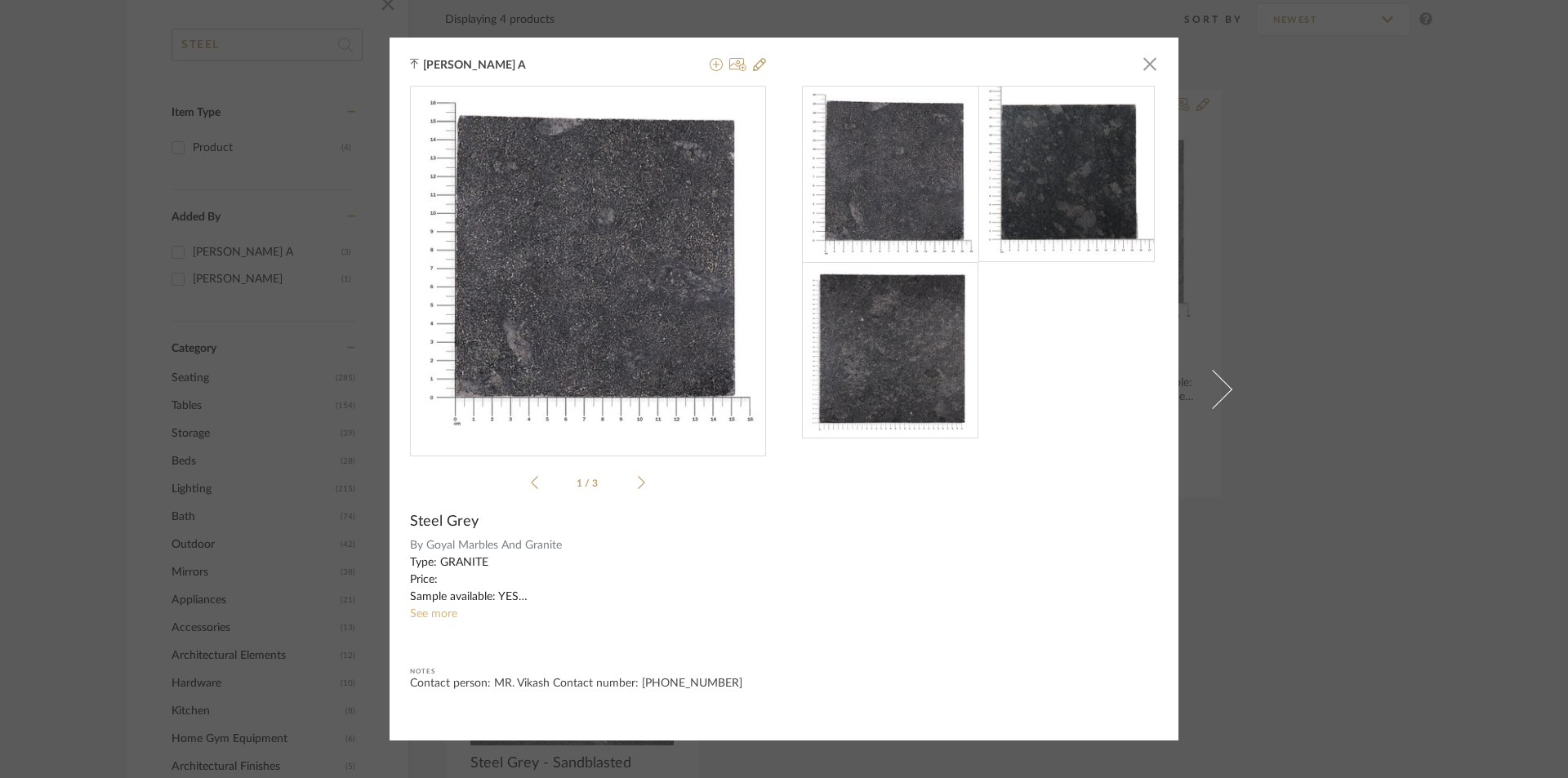
click at [445, 609] on link "See more" at bounding box center [433, 614] width 48 height 11
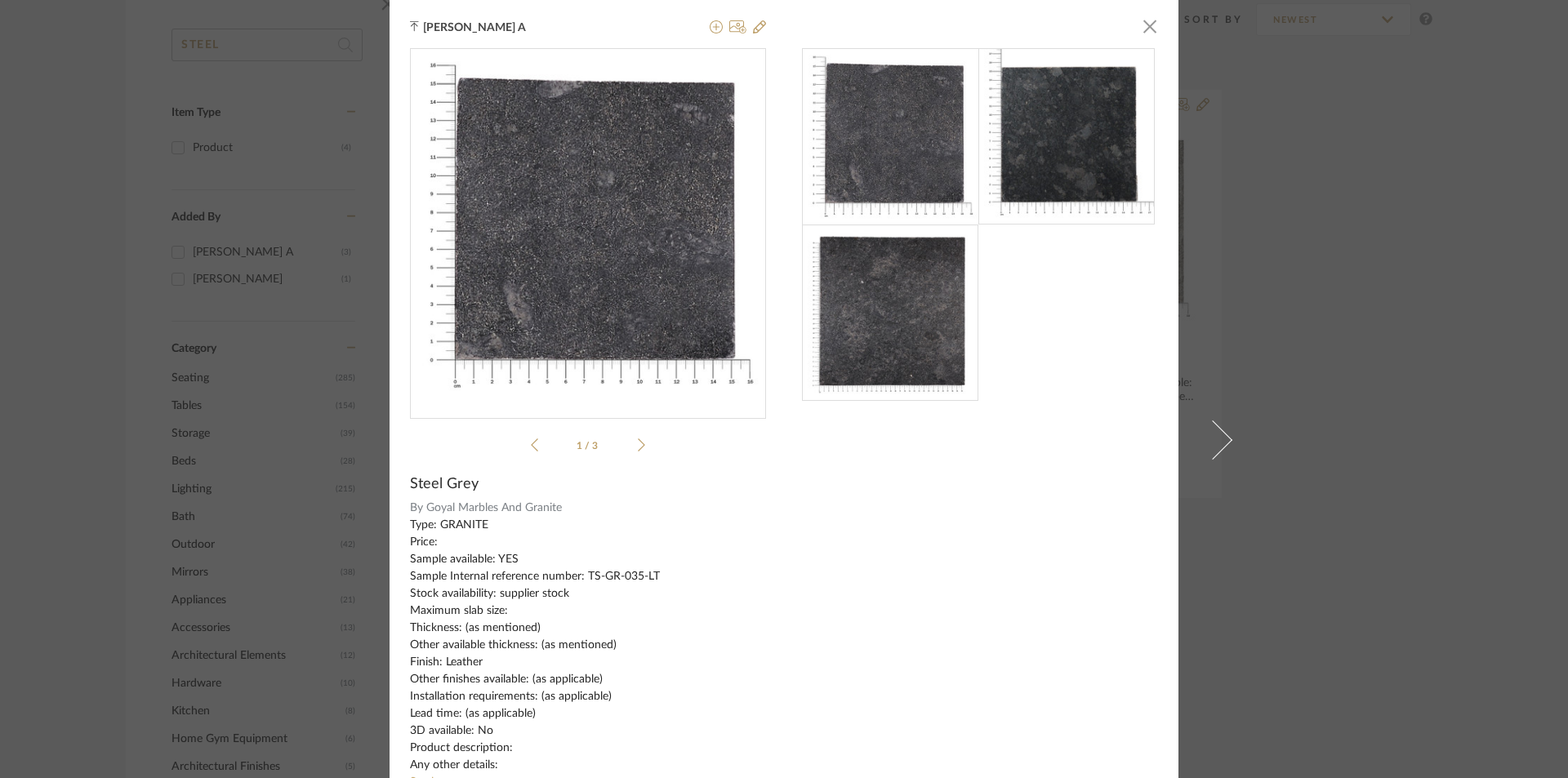
click at [1051, 160] on img at bounding box center [1067, 136] width 177 height 177
click at [638, 439] on icon at bounding box center [642, 446] width 7 height 15
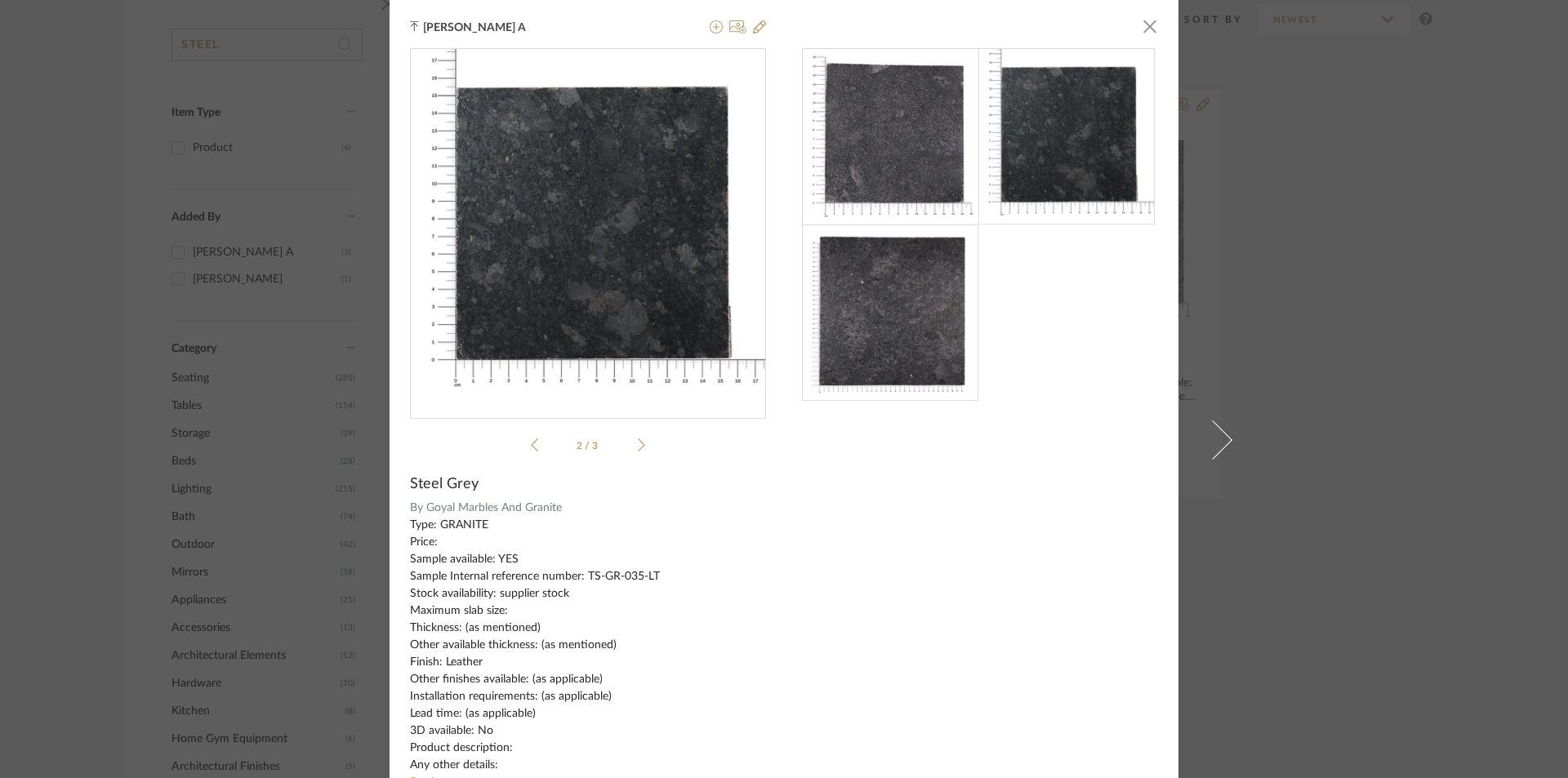
click at [1047, 167] on img at bounding box center [1067, 136] width 177 height 177
click at [958, 149] on img at bounding box center [891, 136] width 177 height 177
click at [903, 155] on img at bounding box center [891, 136] width 177 height 177
click at [530, 452] on ul "2 / 3" at bounding box center [587, 445] width 114 height 20
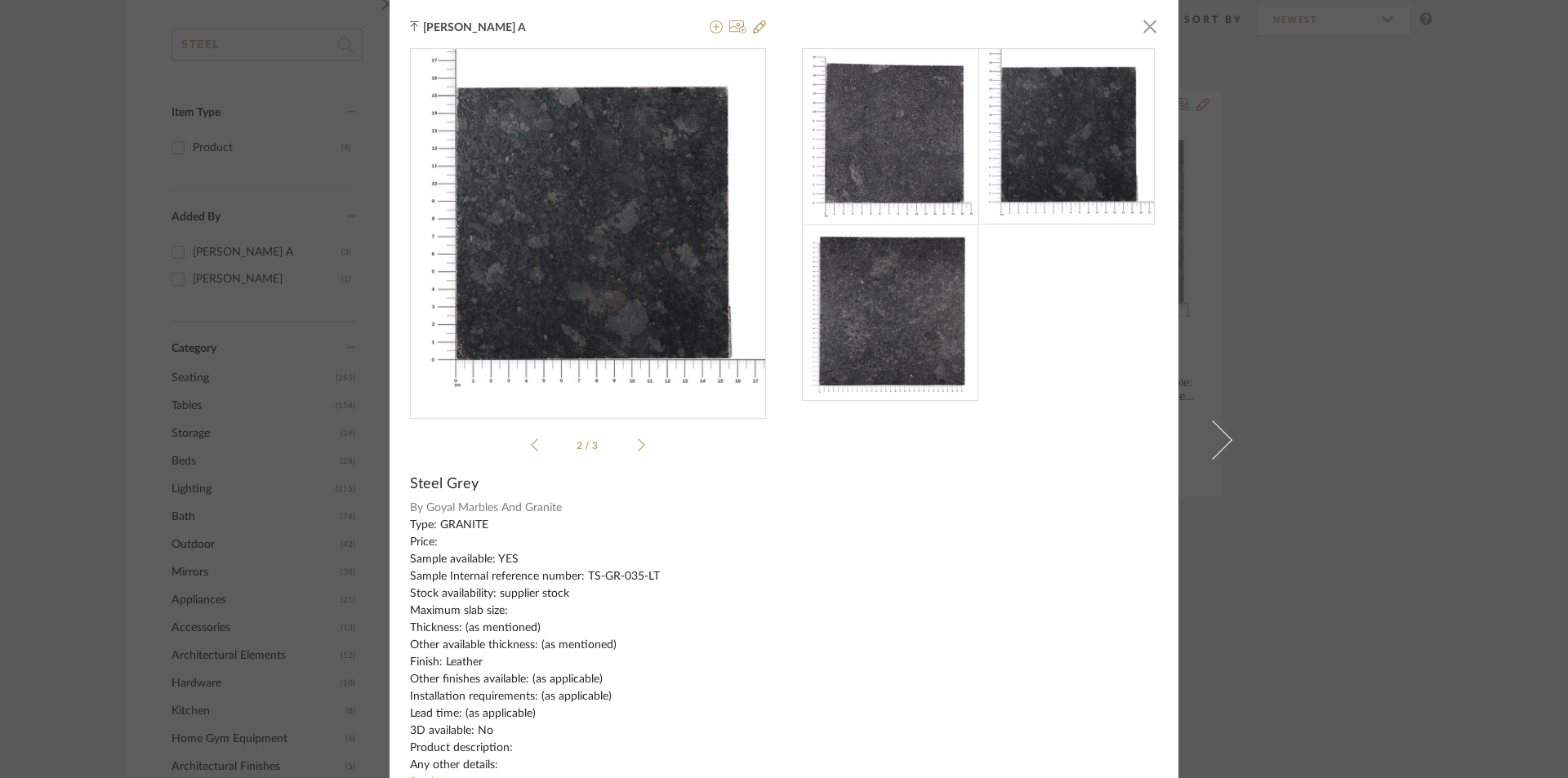
click at [530, 444] on icon at bounding box center [534, 446] width 7 height 15
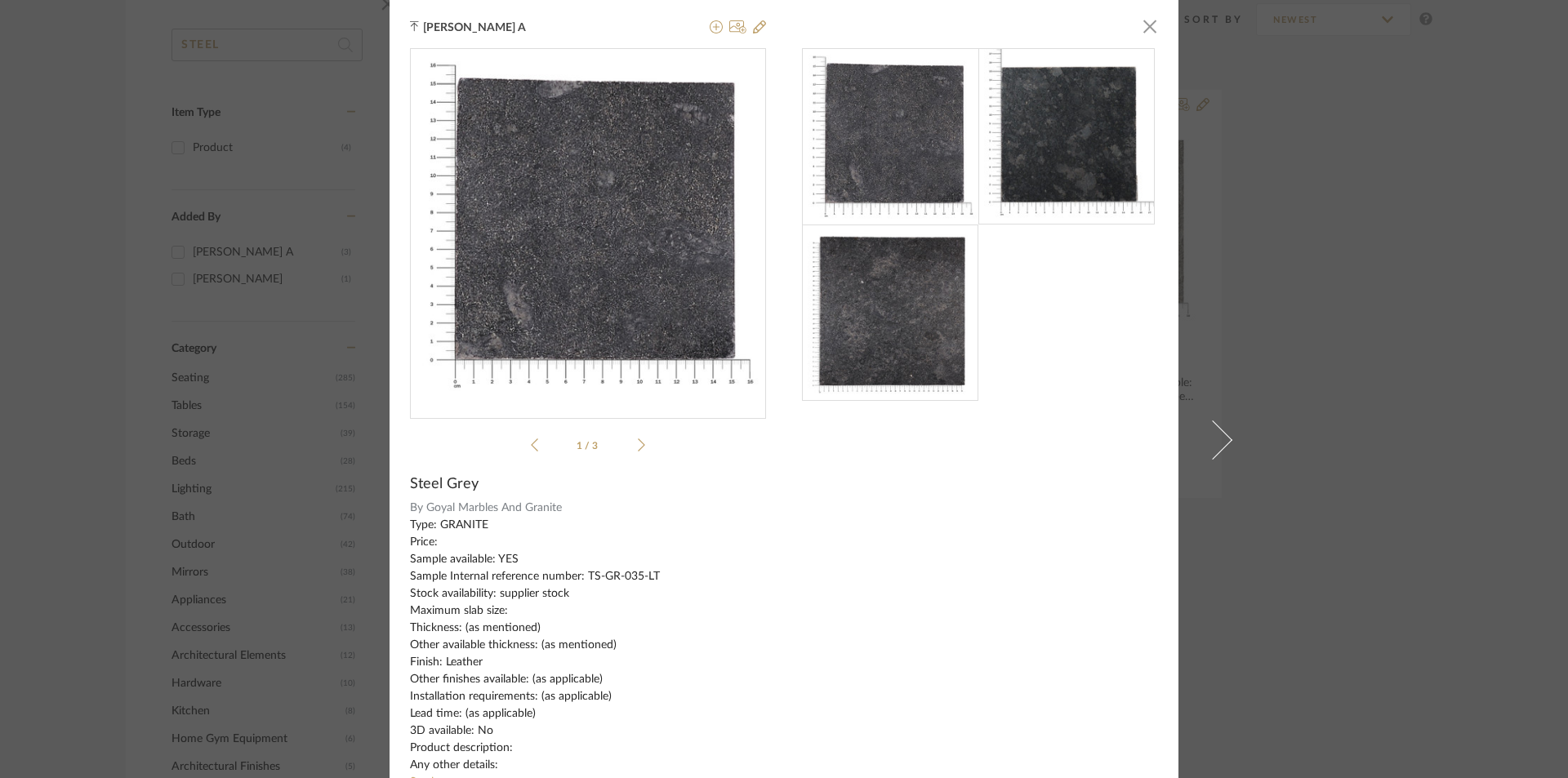
click at [638, 445] on icon at bounding box center [642, 446] width 7 height 15
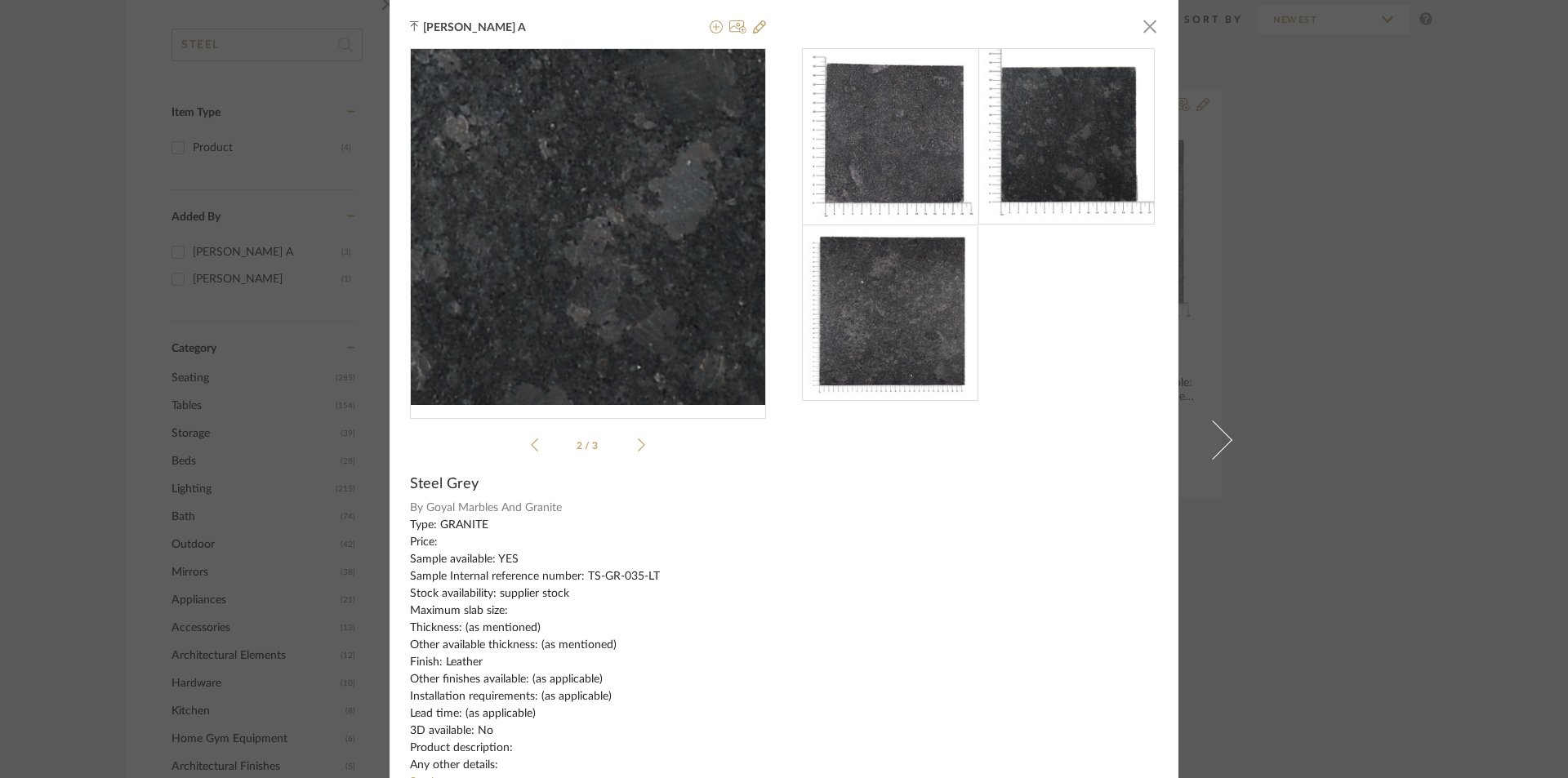
drag, startPoint x: 599, startPoint y: 230, endPoint x: 504, endPoint y: 231, distance: 95.0
click at [504, 231] on img "1" at bounding box center [587, 226] width 356 height 356
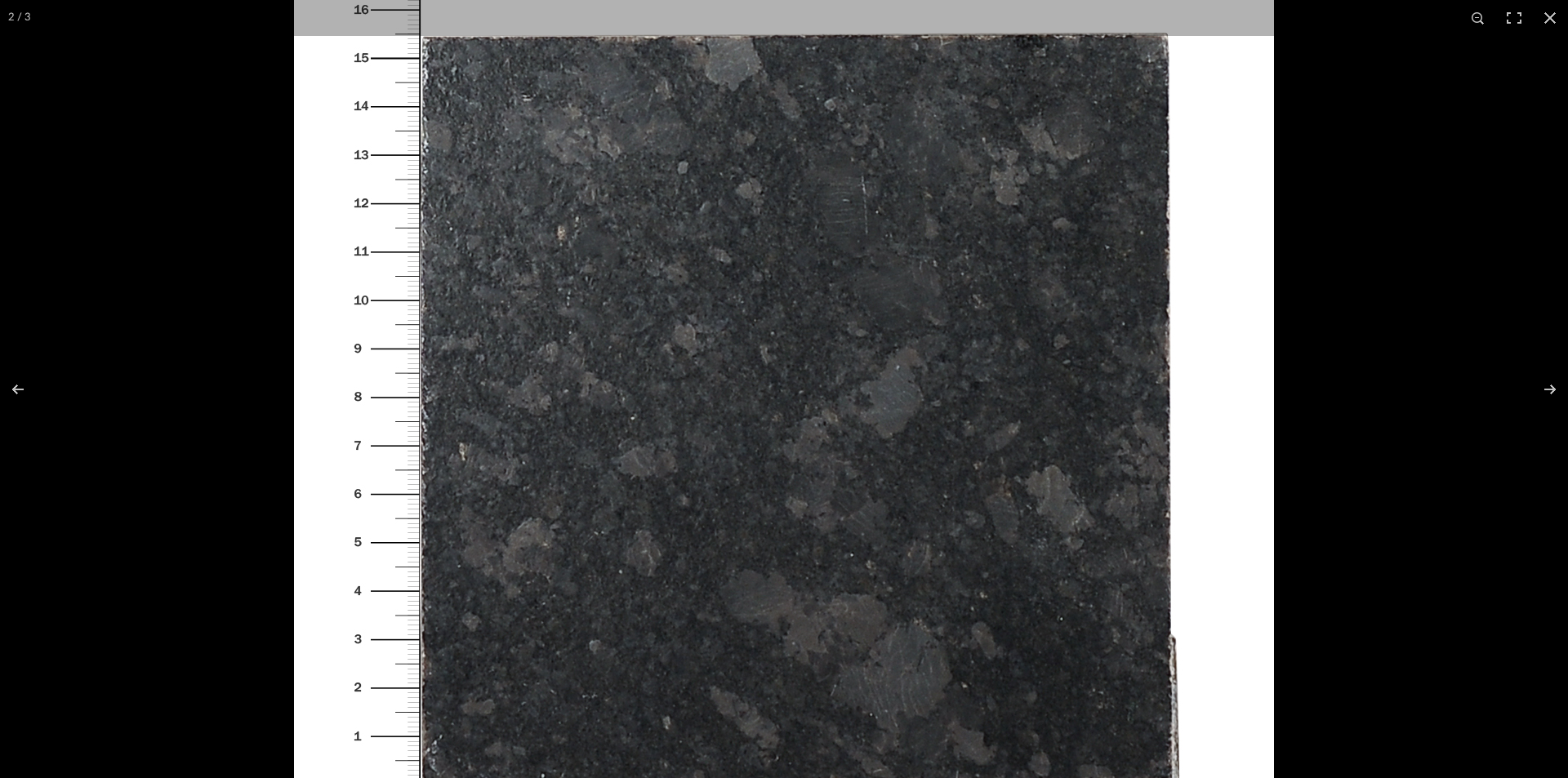
click at [767, 412] on img at bounding box center [784, 419] width 980 height 980
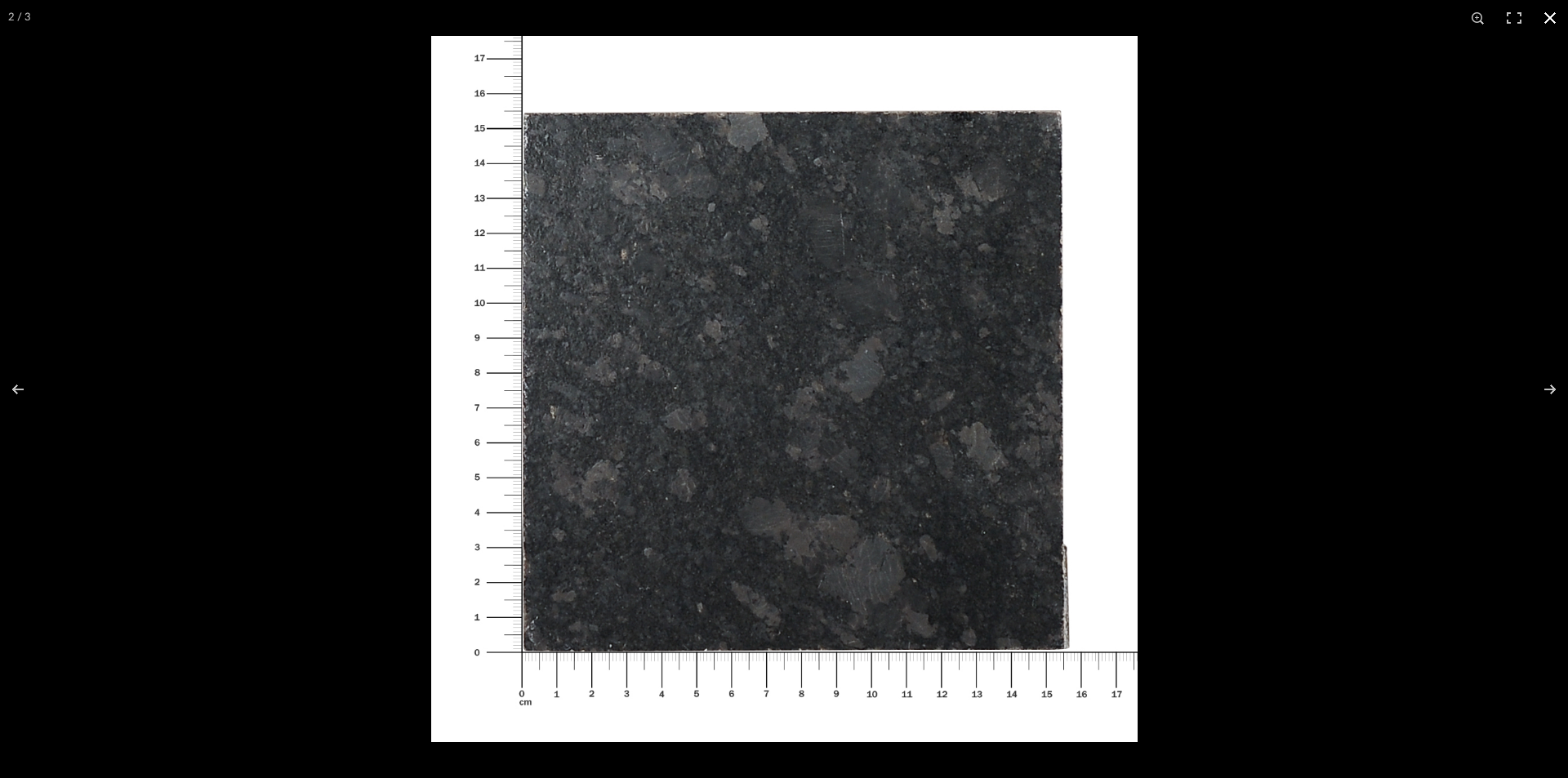
click at [1549, 9] on button at bounding box center [1549, 18] width 35 height 35
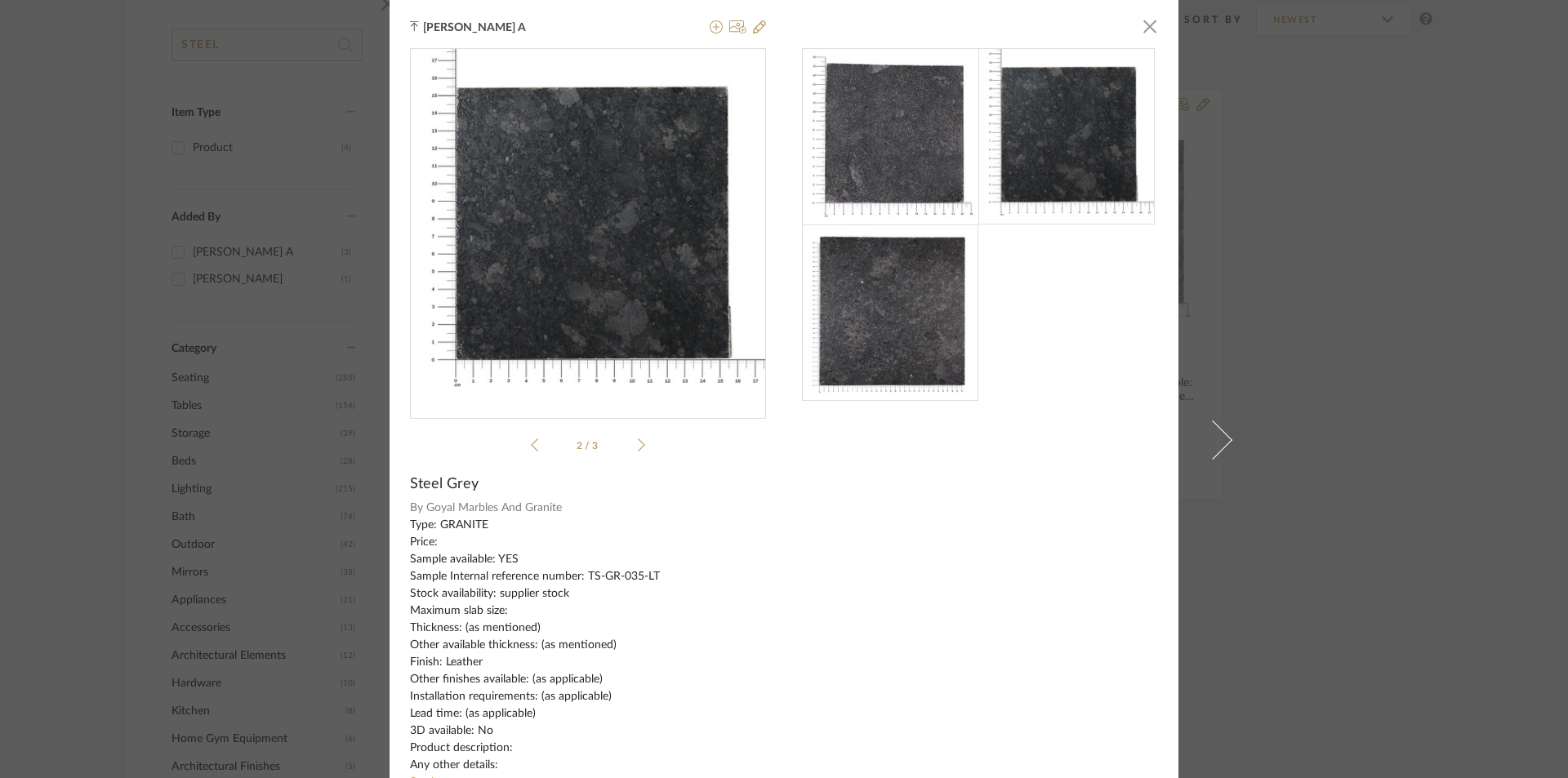
click at [884, 124] on img at bounding box center [891, 136] width 177 height 177
click at [1143, 21] on span "button" at bounding box center [1150, 25] width 33 height 33
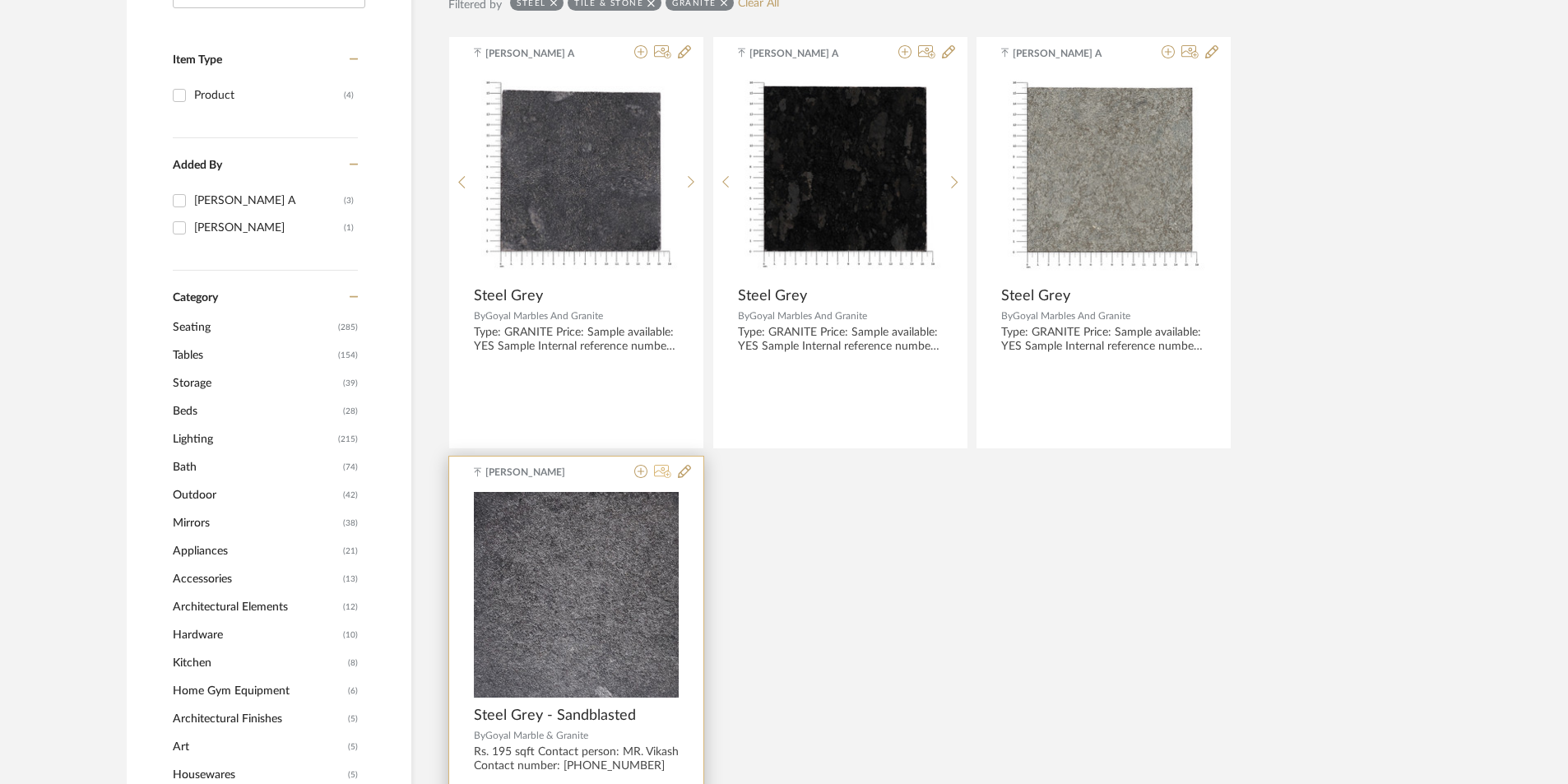
scroll to position [381, 0]
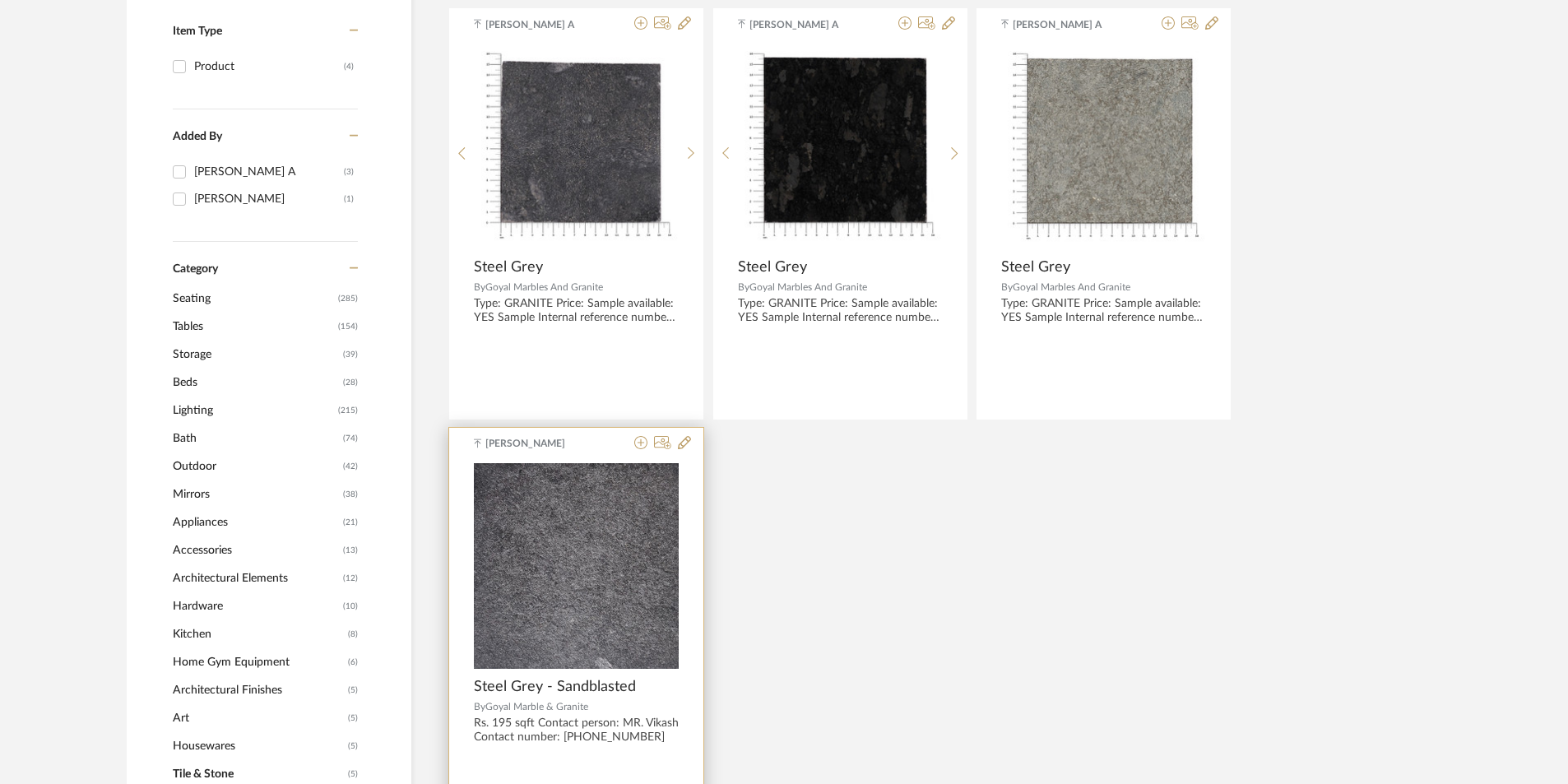
click at [623, 568] on img "0" at bounding box center [577, 566] width 205 height 206
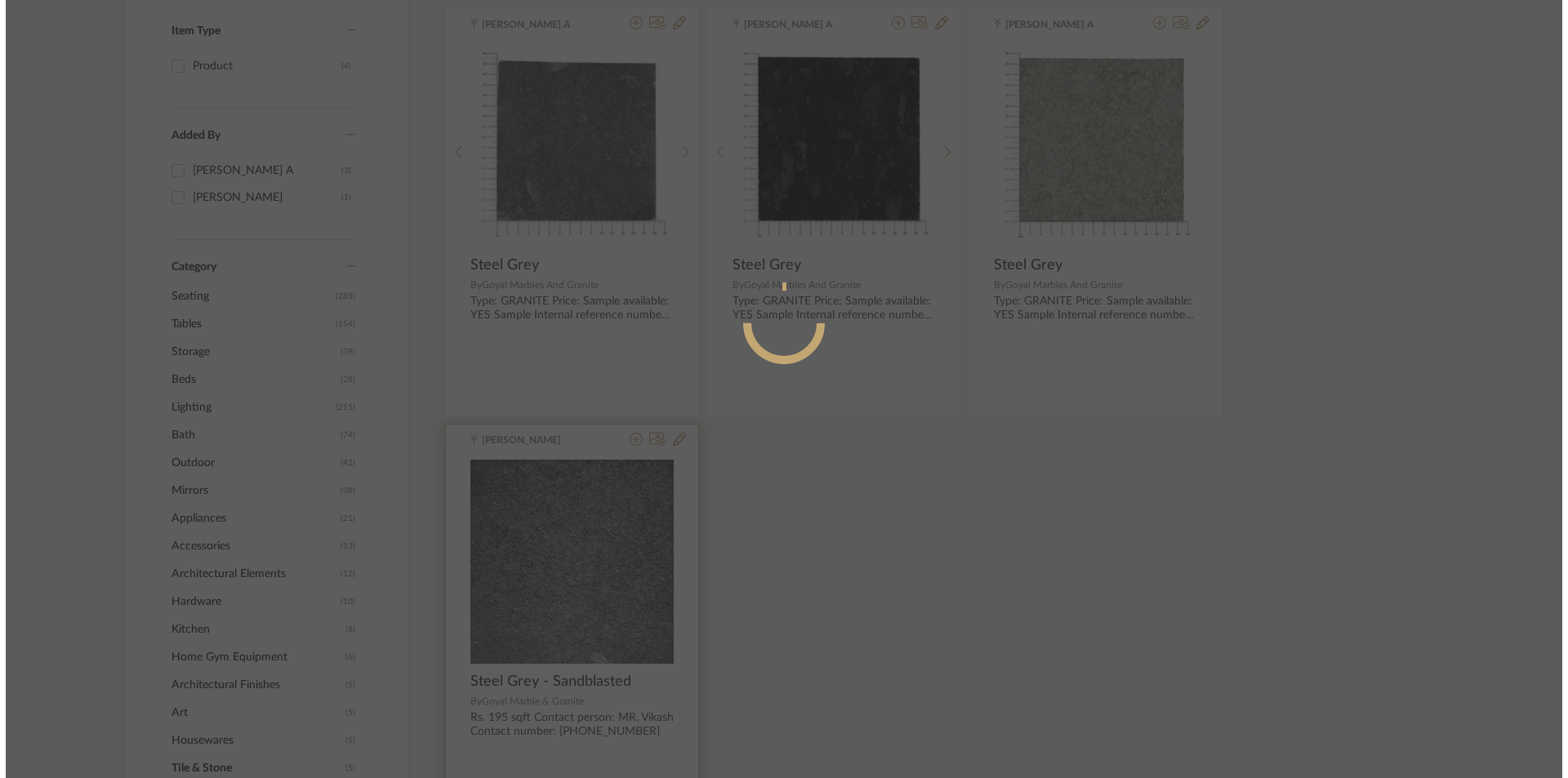
scroll to position [0, 0]
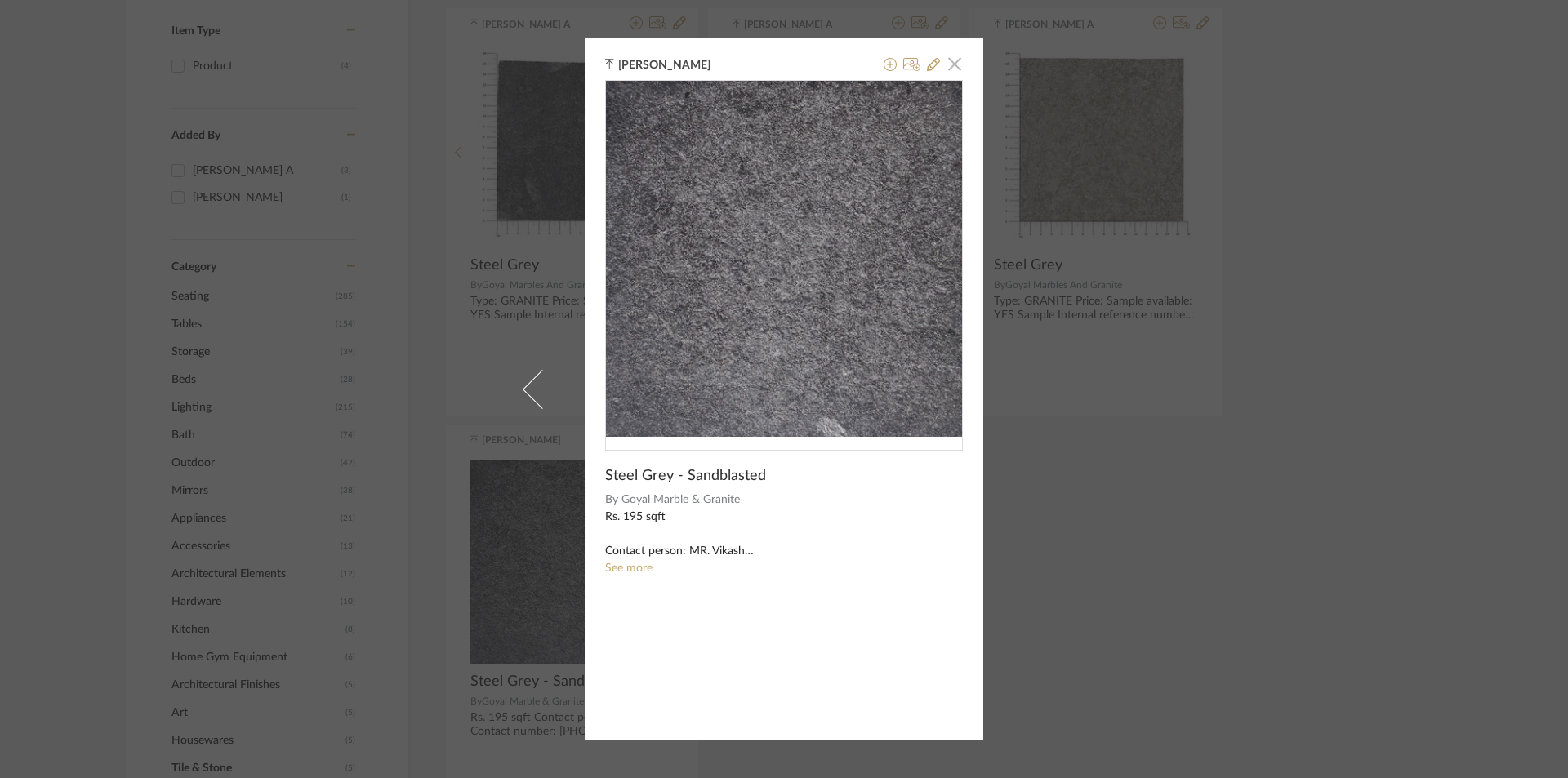
click at [948, 54] on span "button" at bounding box center [954, 64] width 33 height 33
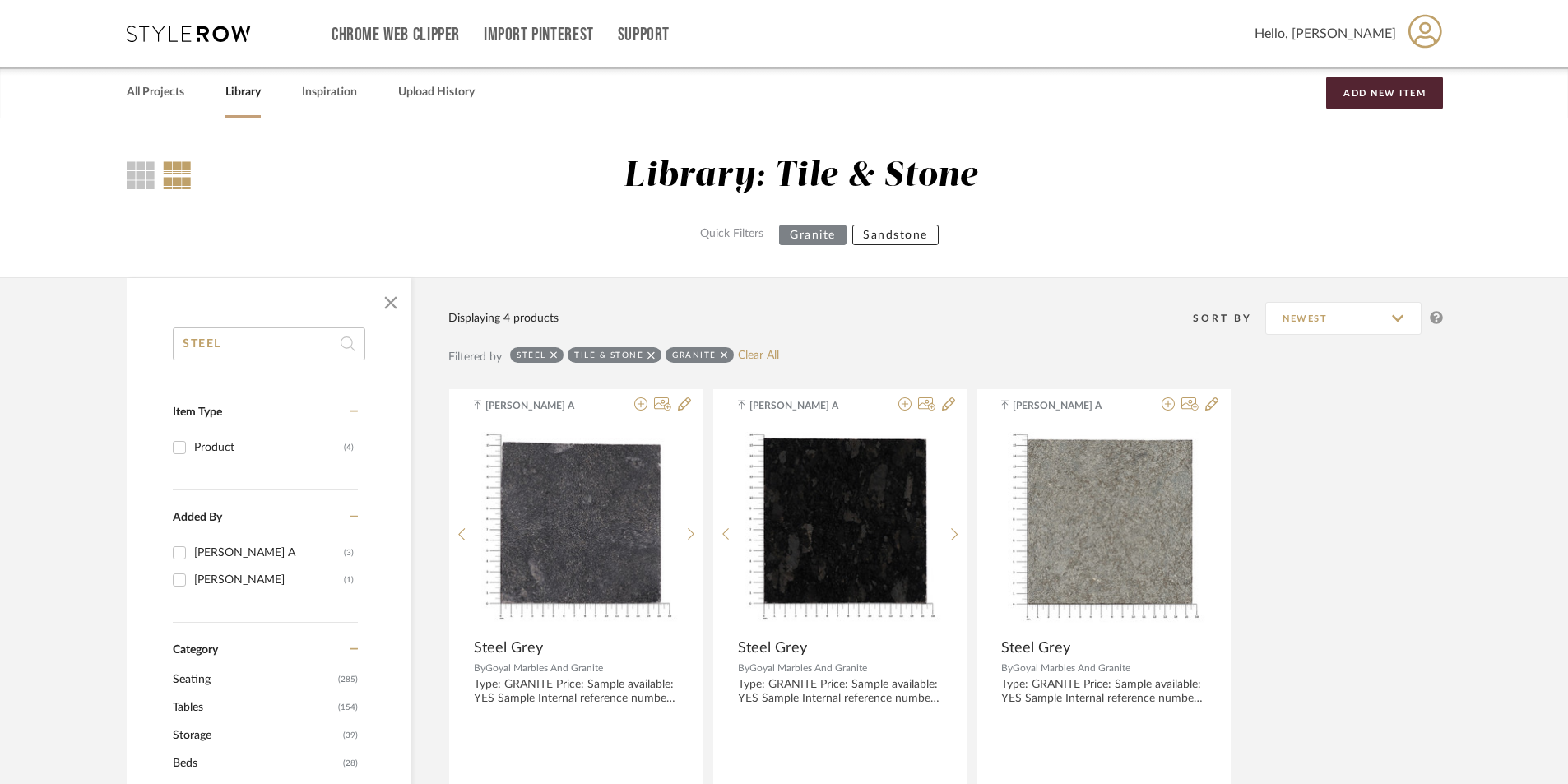
click at [285, 351] on input "STEEL" at bounding box center [269, 344] width 193 height 33
type input "S"
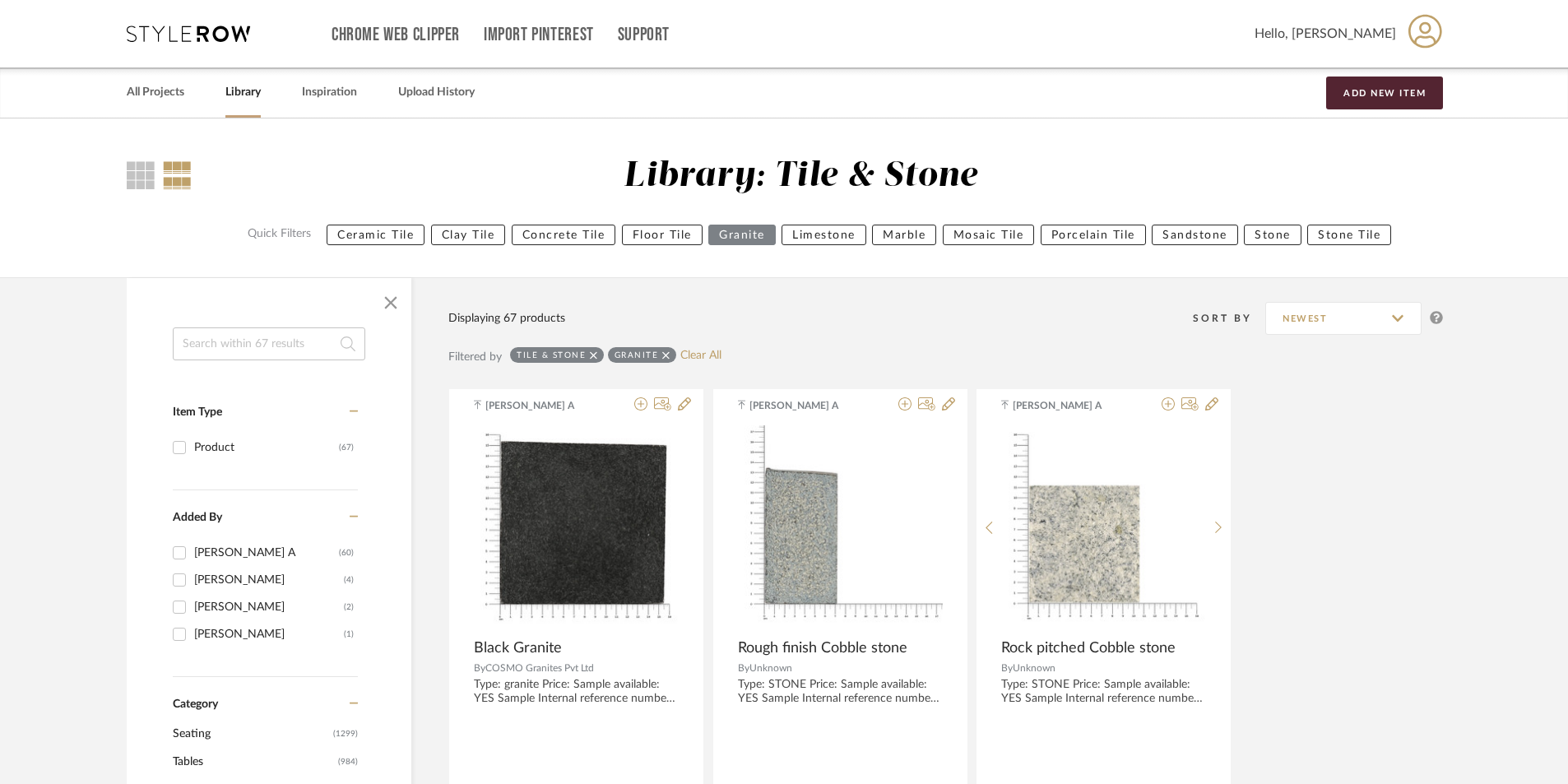
click at [265, 344] on input at bounding box center [269, 344] width 193 height 33
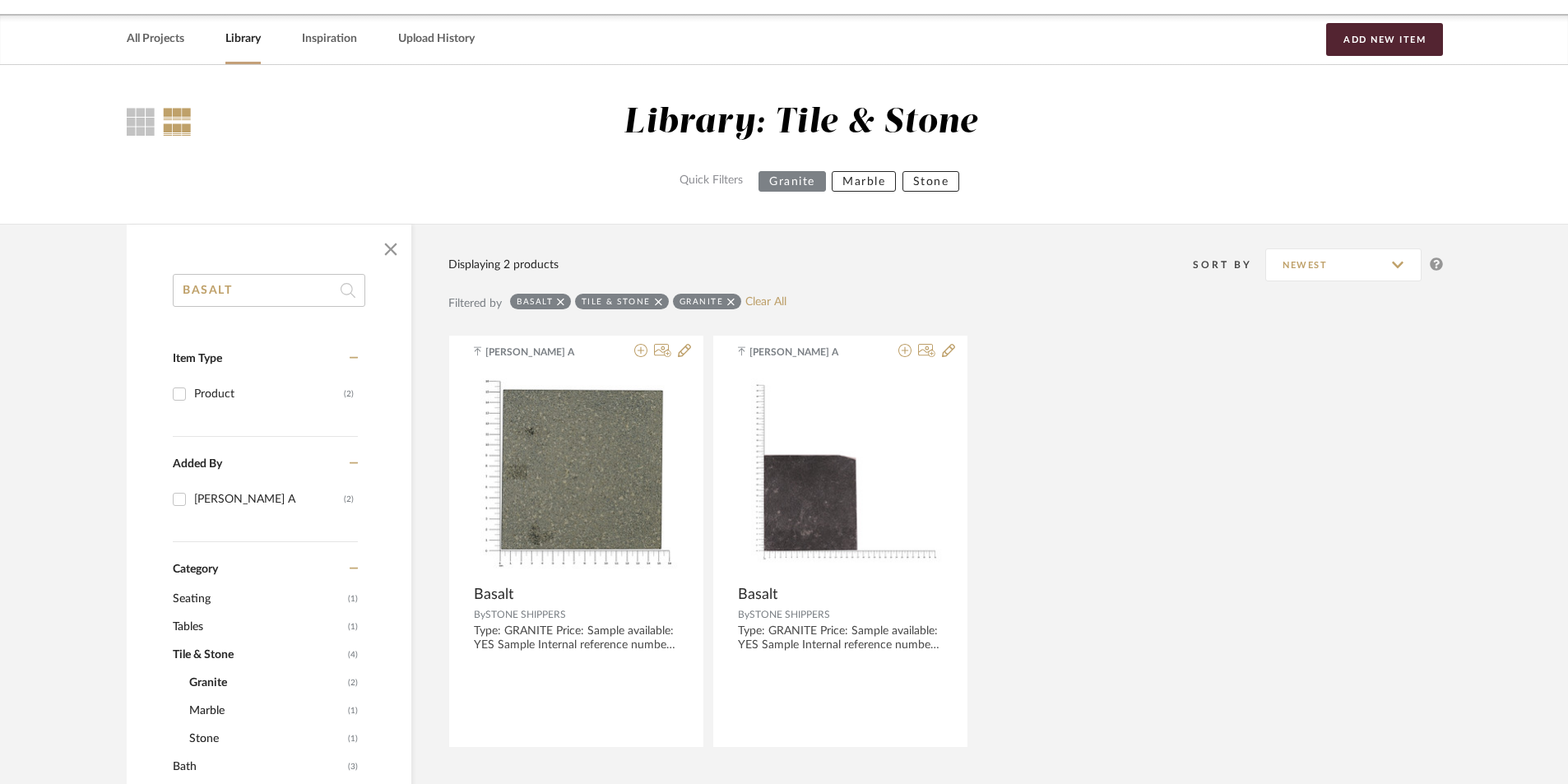
scroll to position [82, 0]
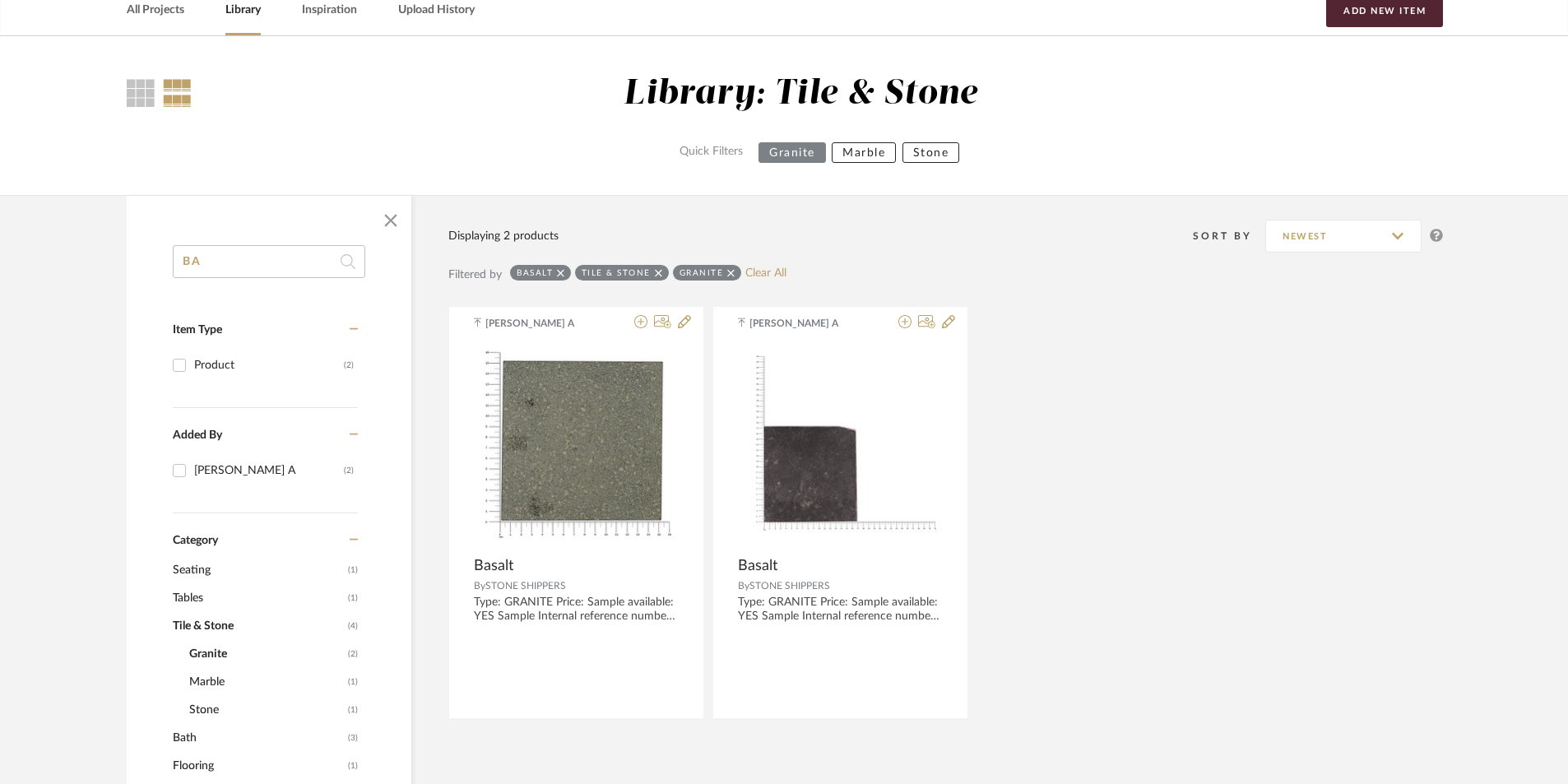
type input "B"
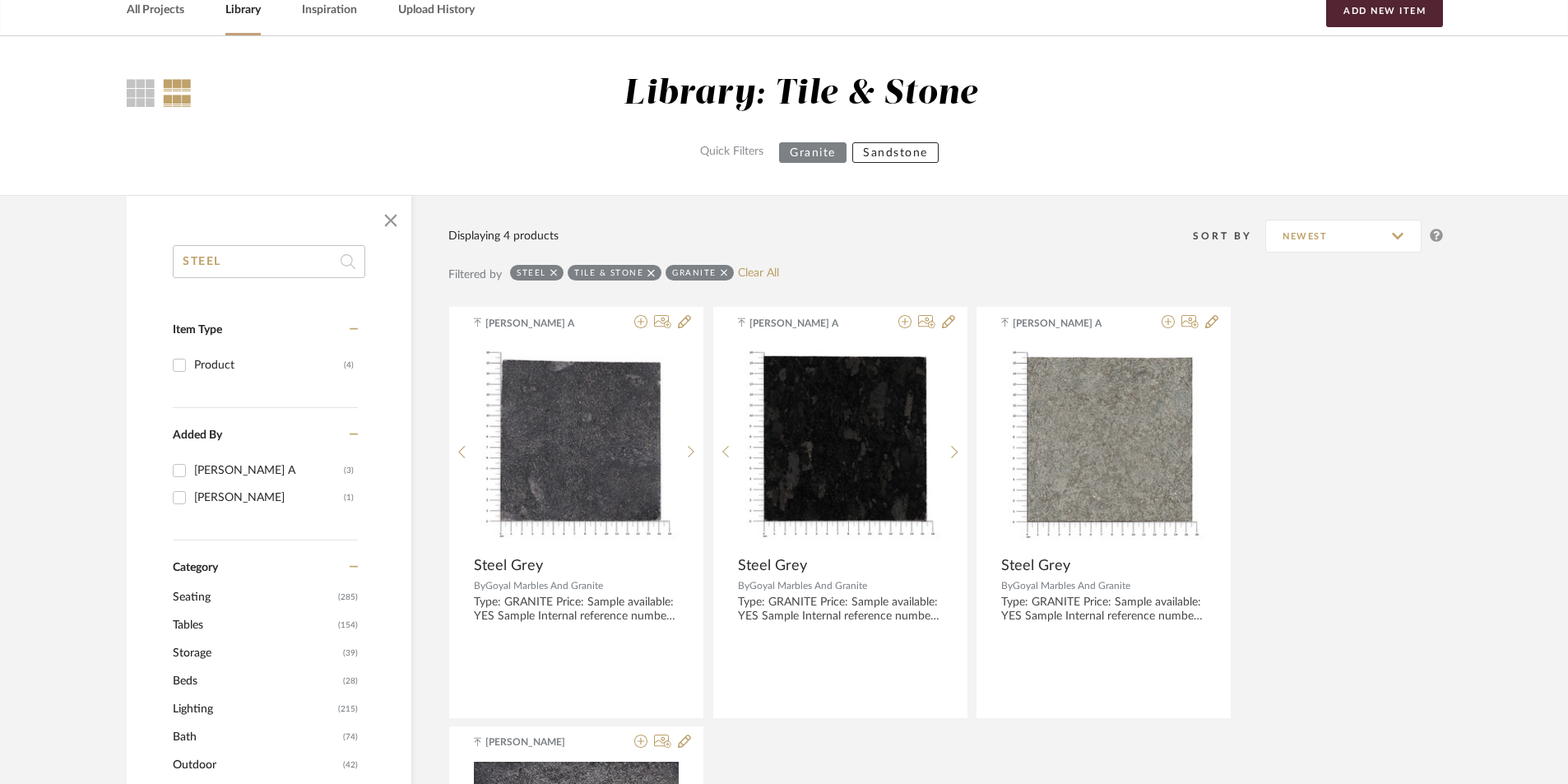
click at [243, 265] on input "STEEL" at bounding box center [269, 262] width 193 height 33
type input "S"
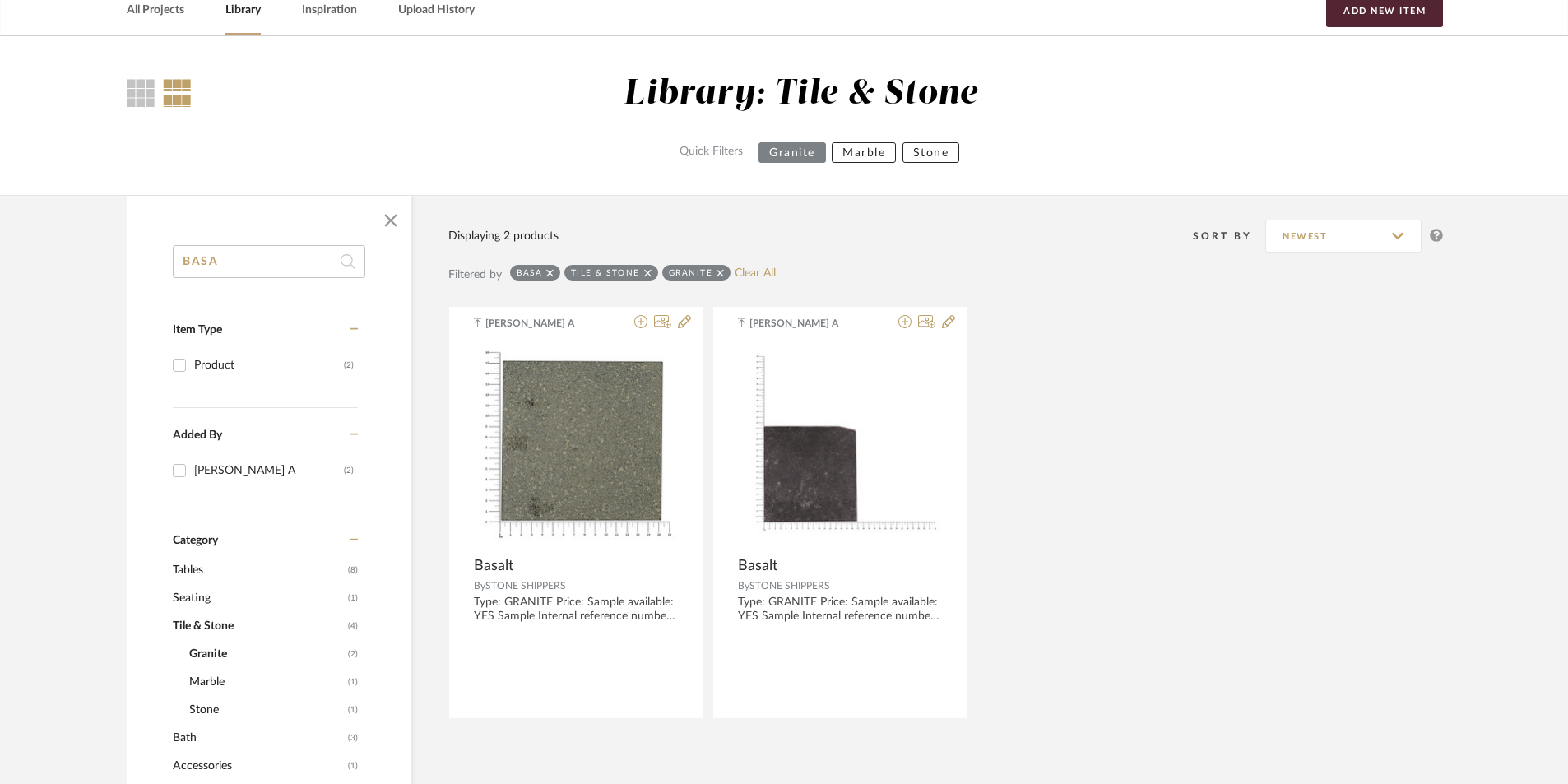
type input "BASA"
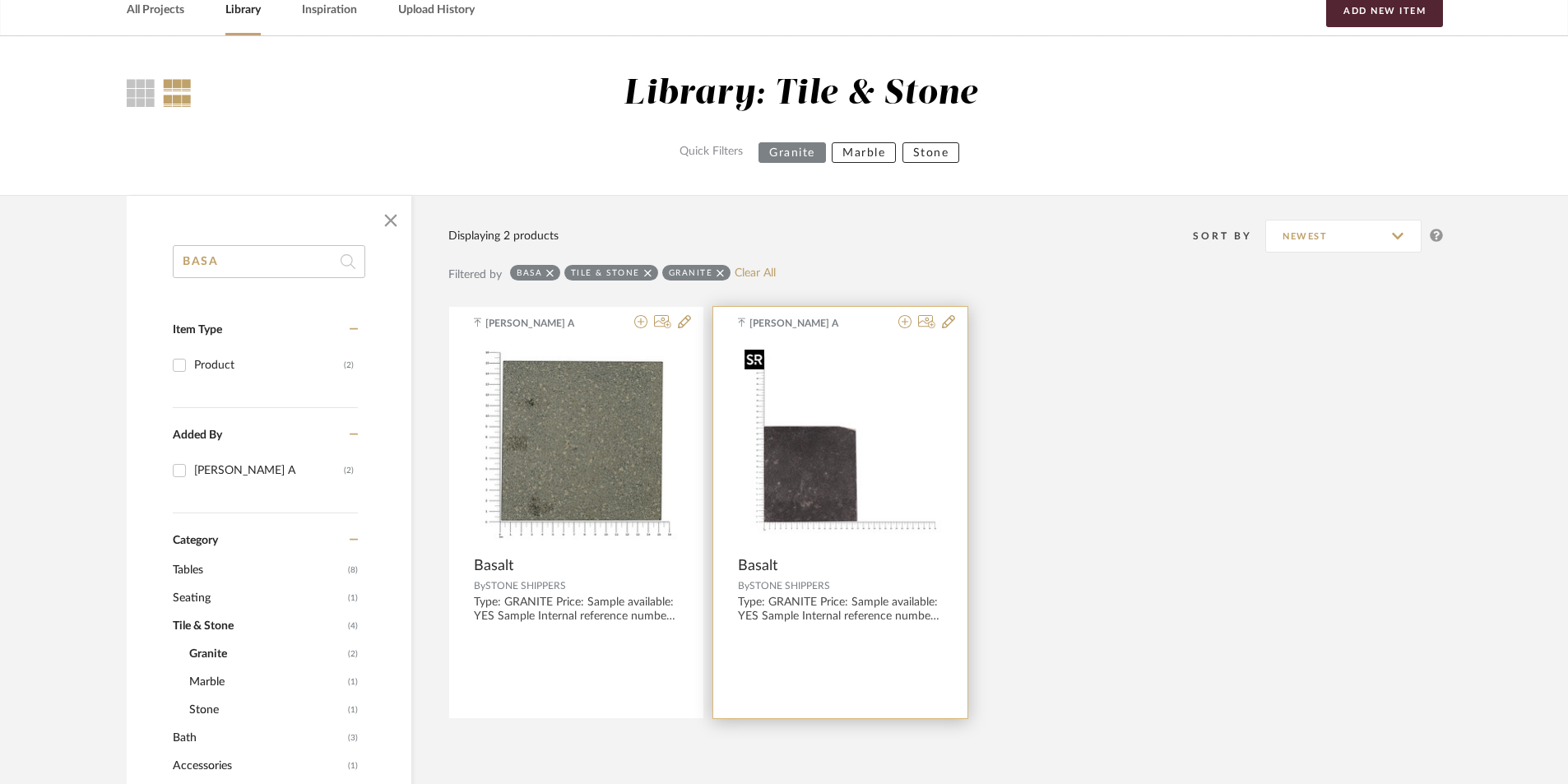
click at [816, 474] on img "0" at bounding box center [840, 446] width 205 height 205
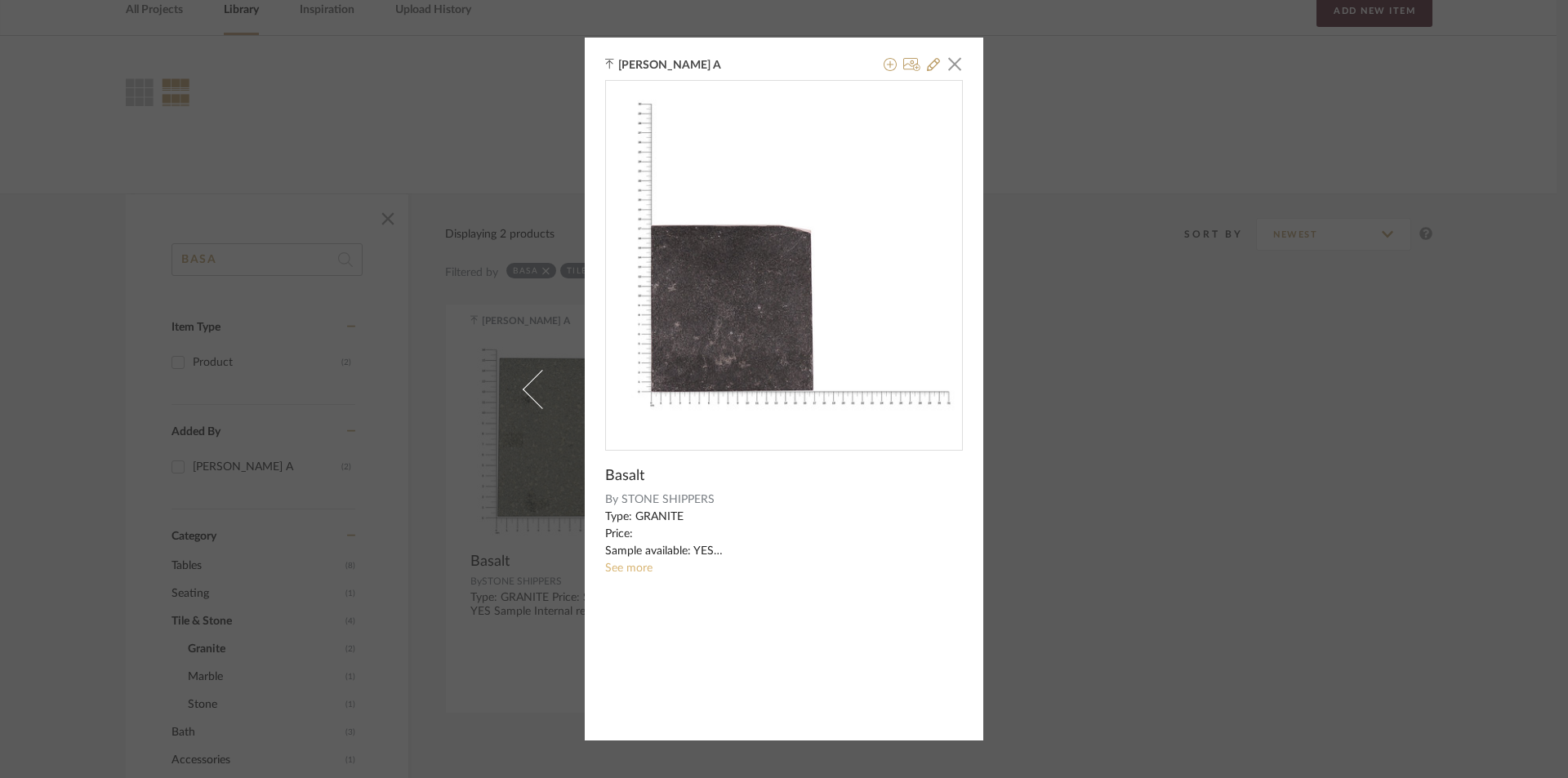
click at [640, 567] on link "See more" at bounding box center [629, 569] width 48 height 11
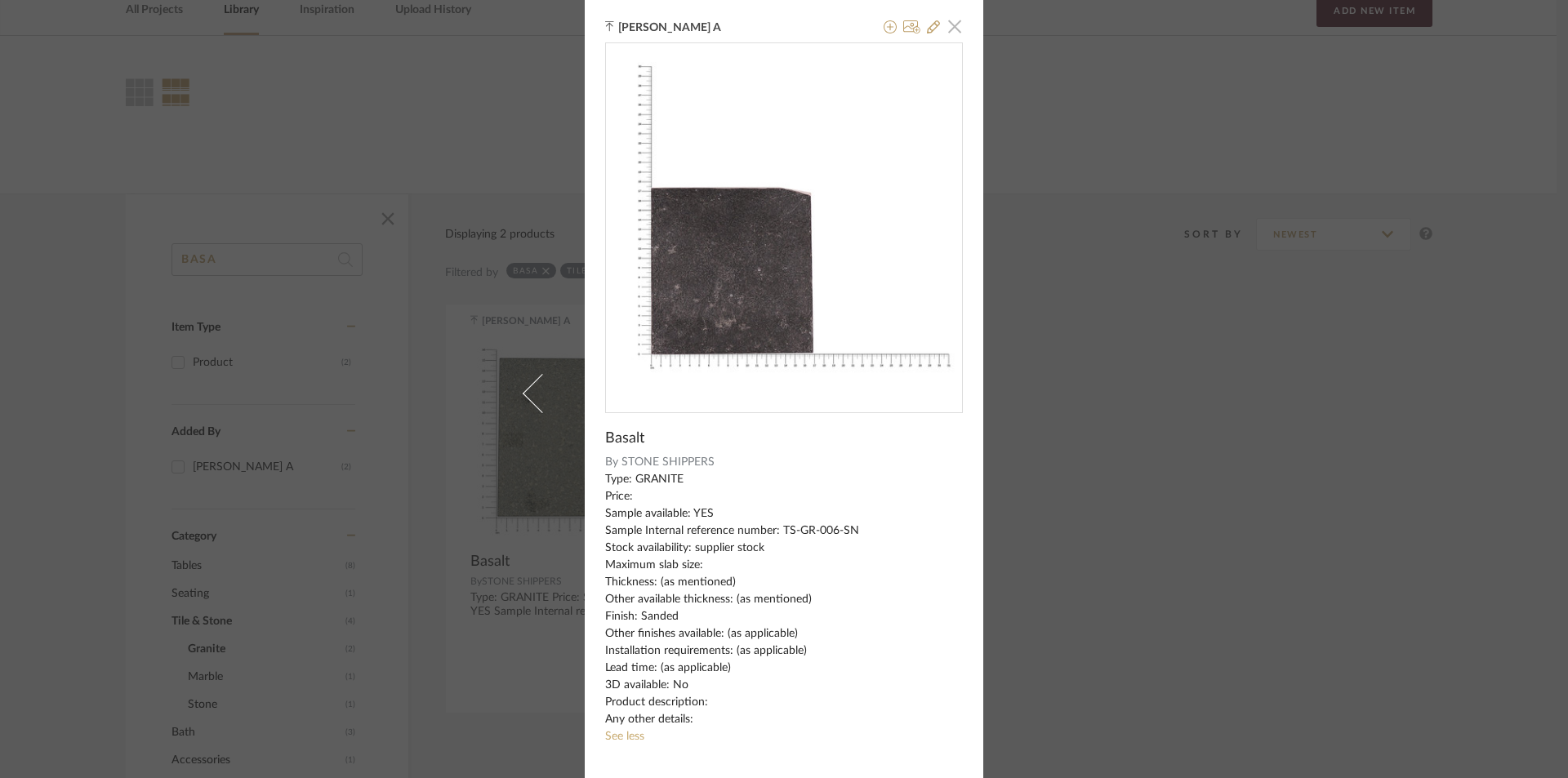
click at [953, 27] on span "button" at bounding box center [954, 25] width 33 height 33
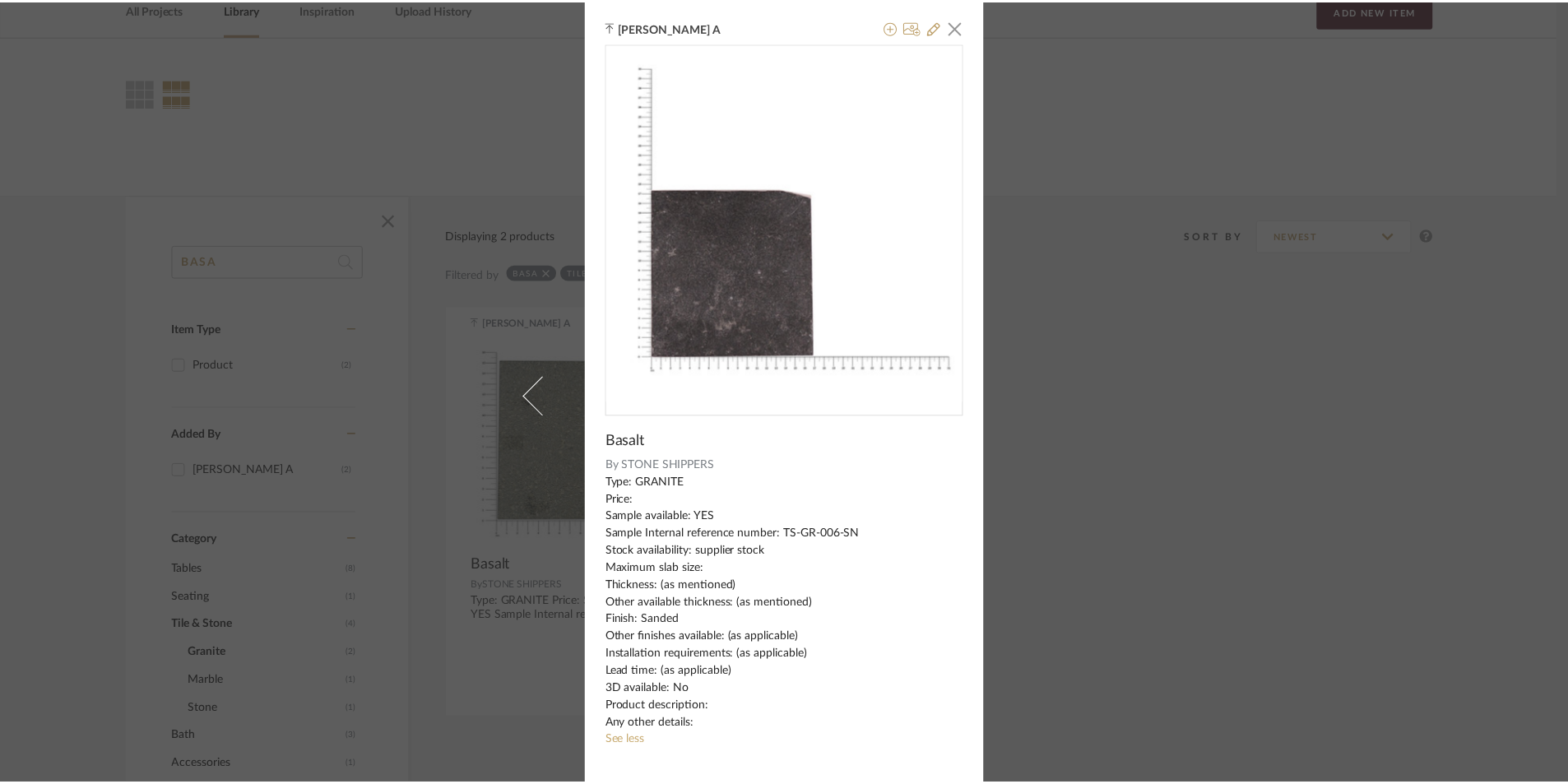
scroll to position [82, 0]
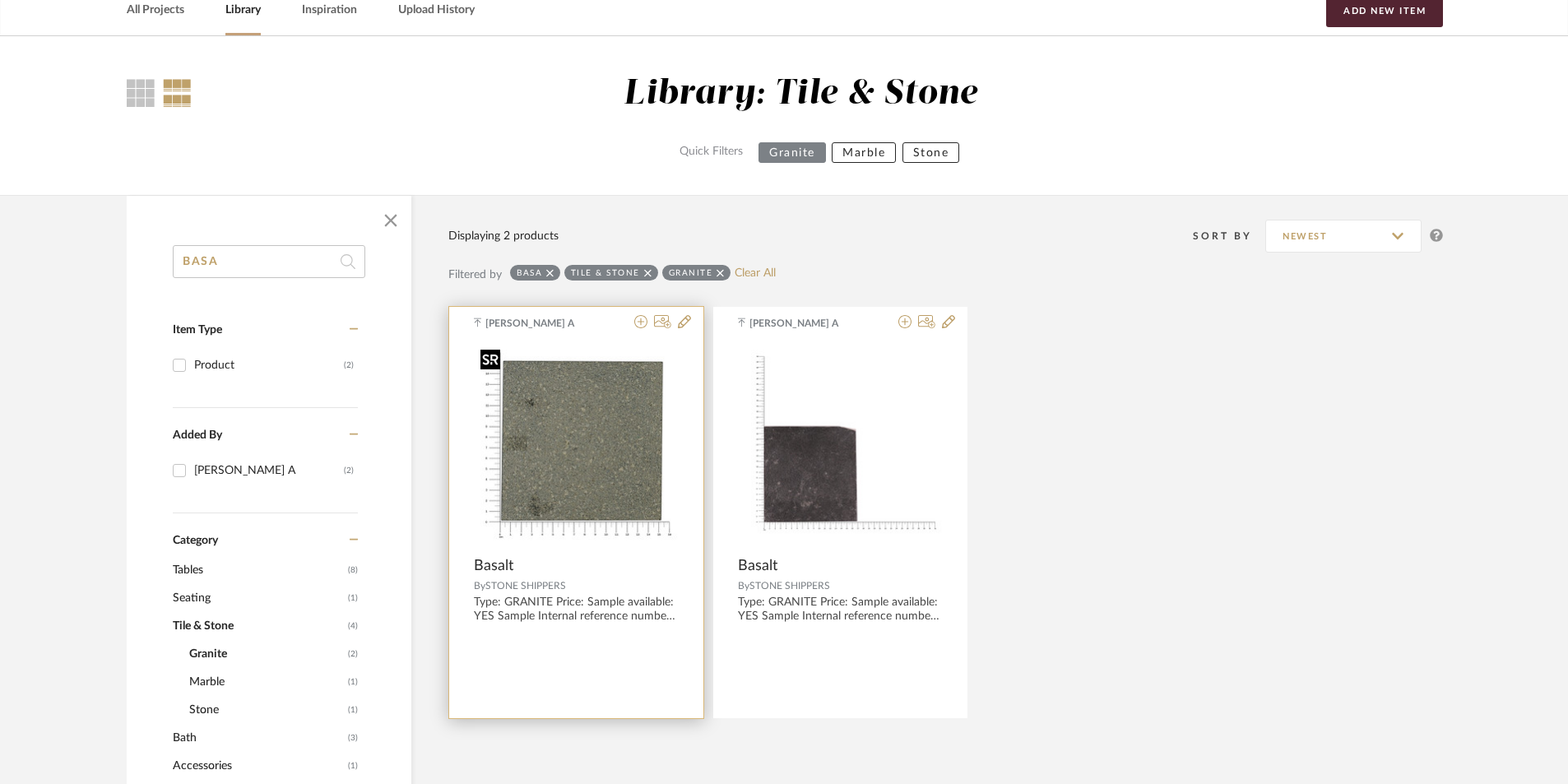
click at [658, 414] on img "0" at bounding box center [577, 446] width 205 height 205
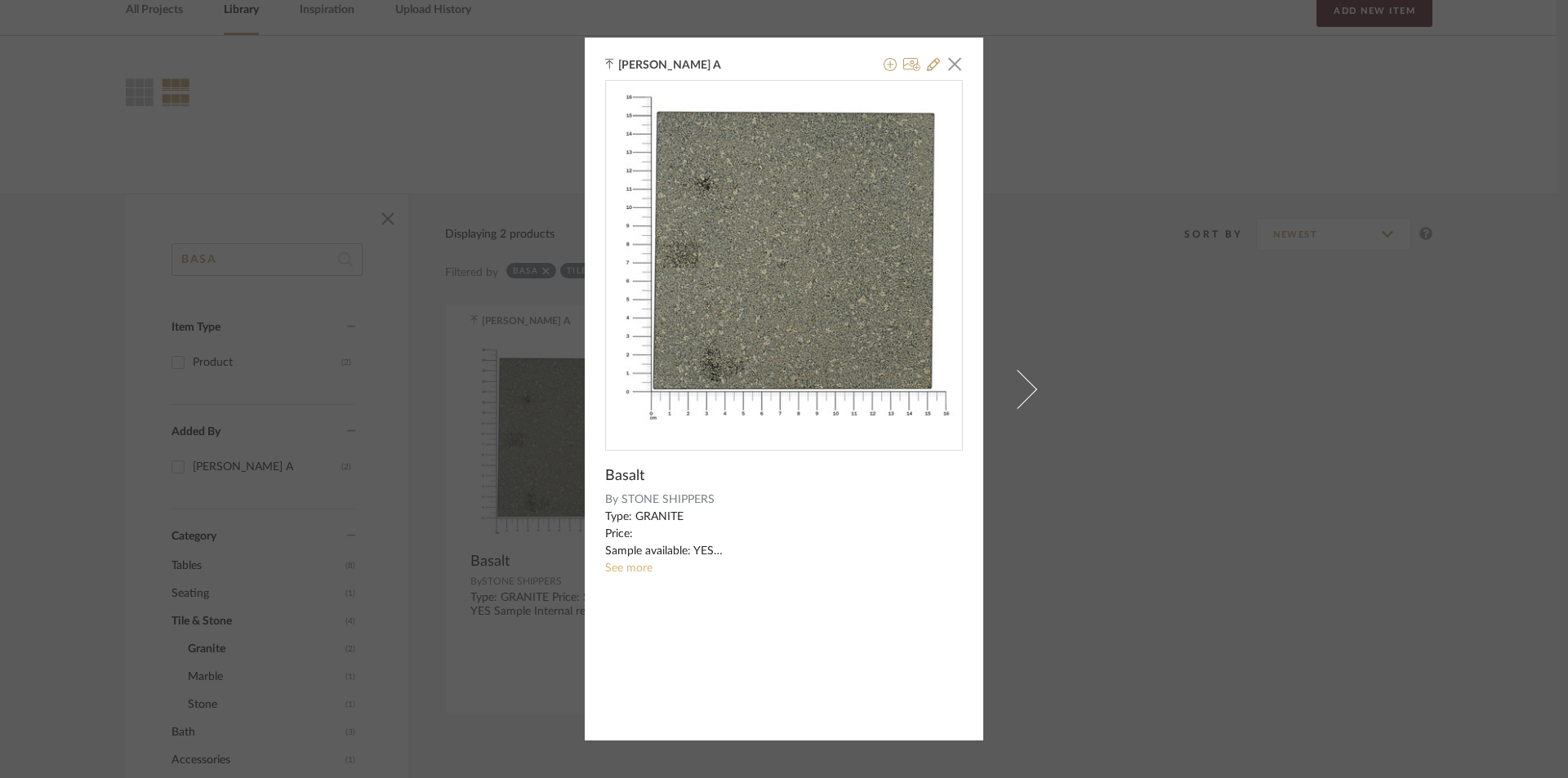
click at [634, 571] on link "See more" at bounding box center [629, 569] width 48 height 11
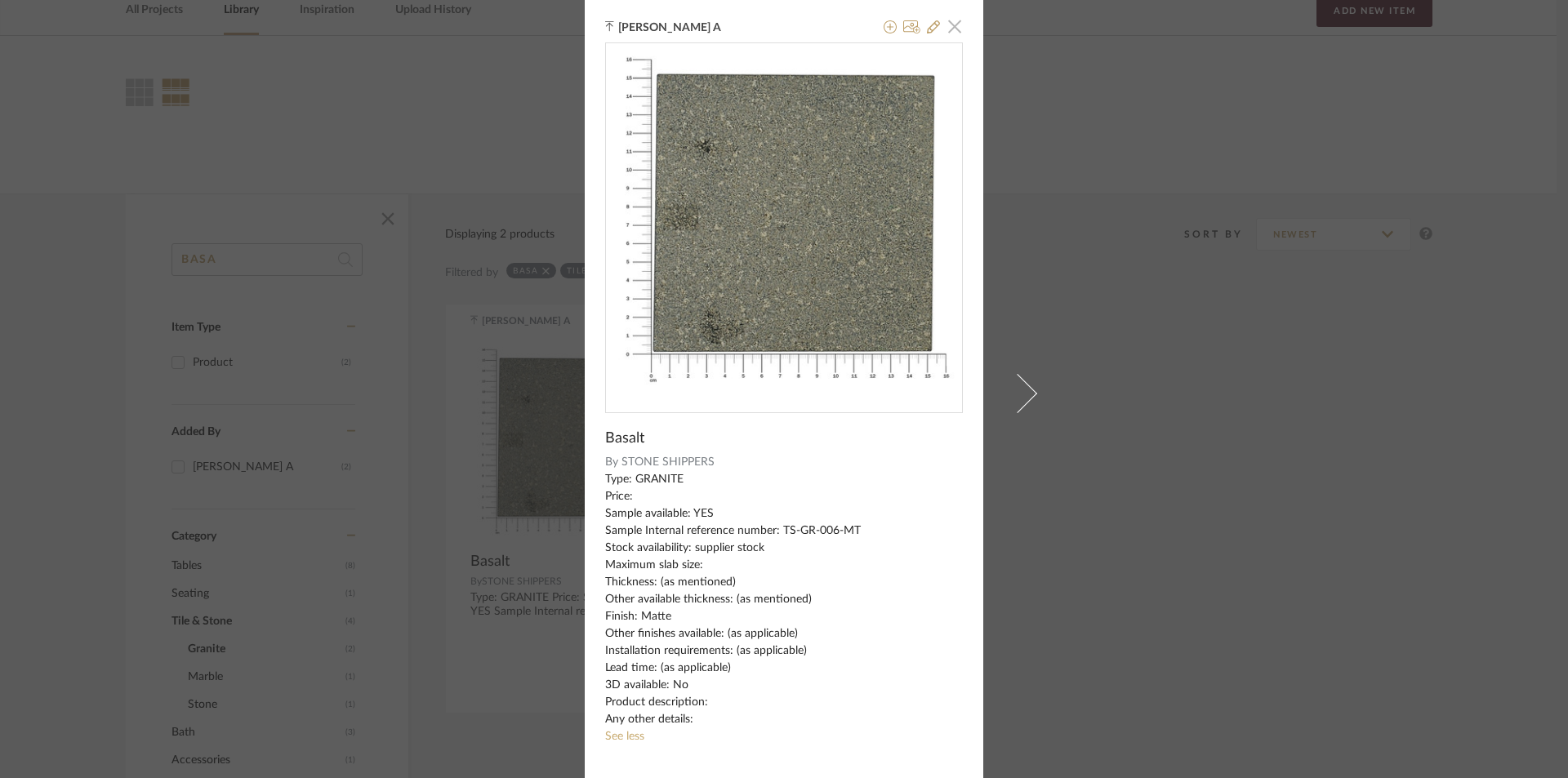
click at [940, 33] on span "button" at bounding box center [954, 25] width 33 height 33
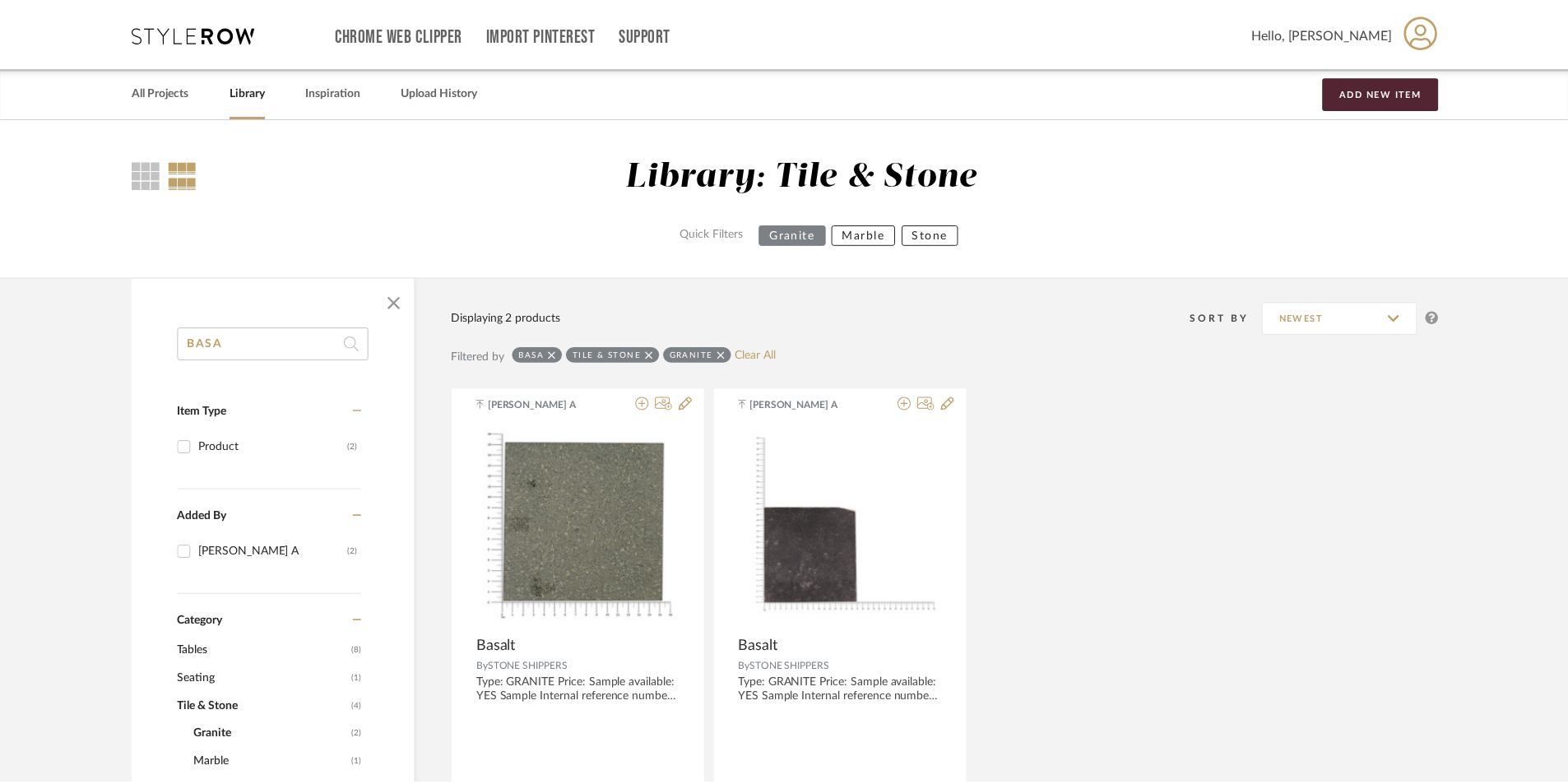
scroll to position [82, 0]
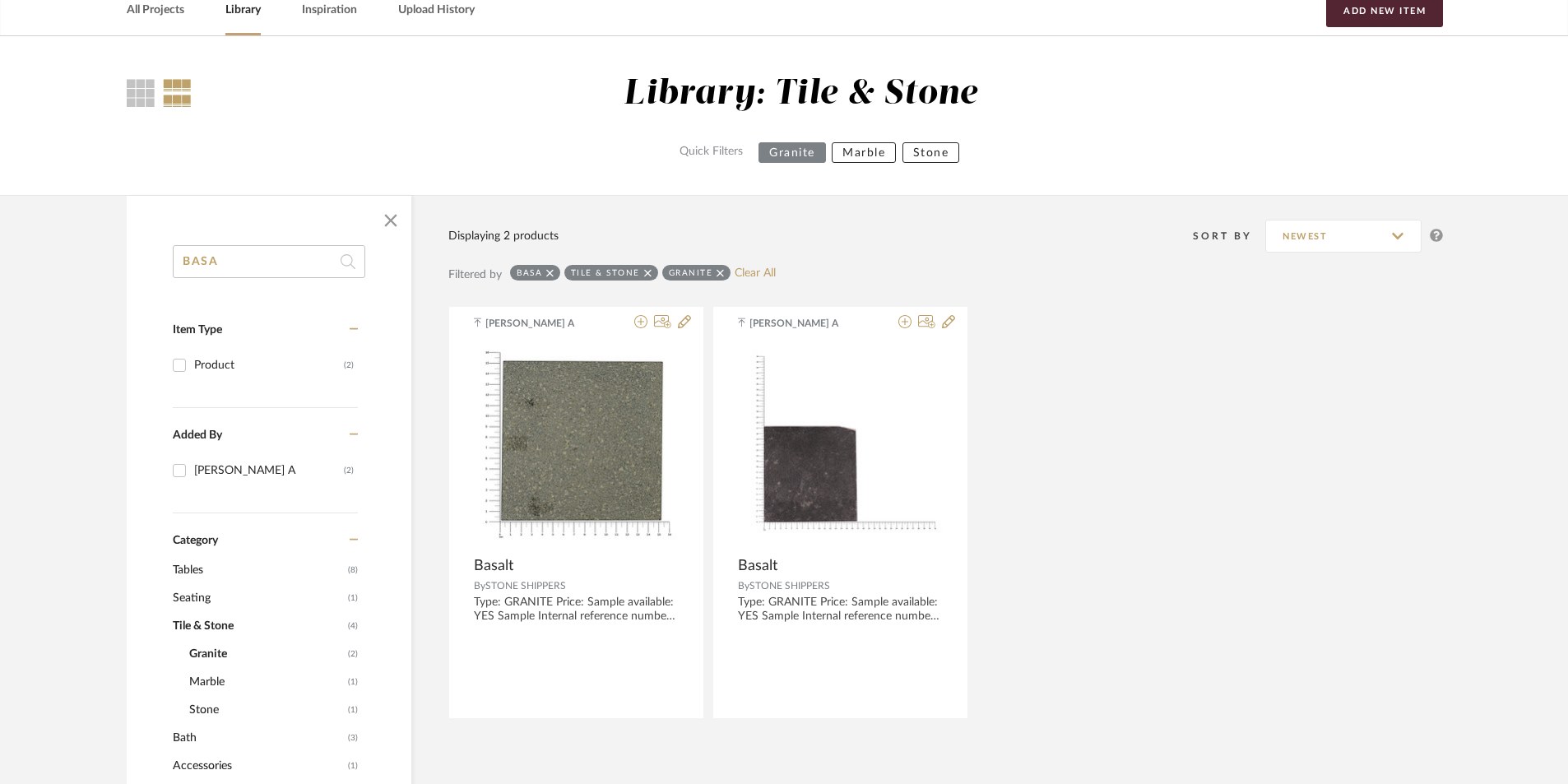
click at [549, 267] on icon at bounding box center [550, 273] width 8 height 11
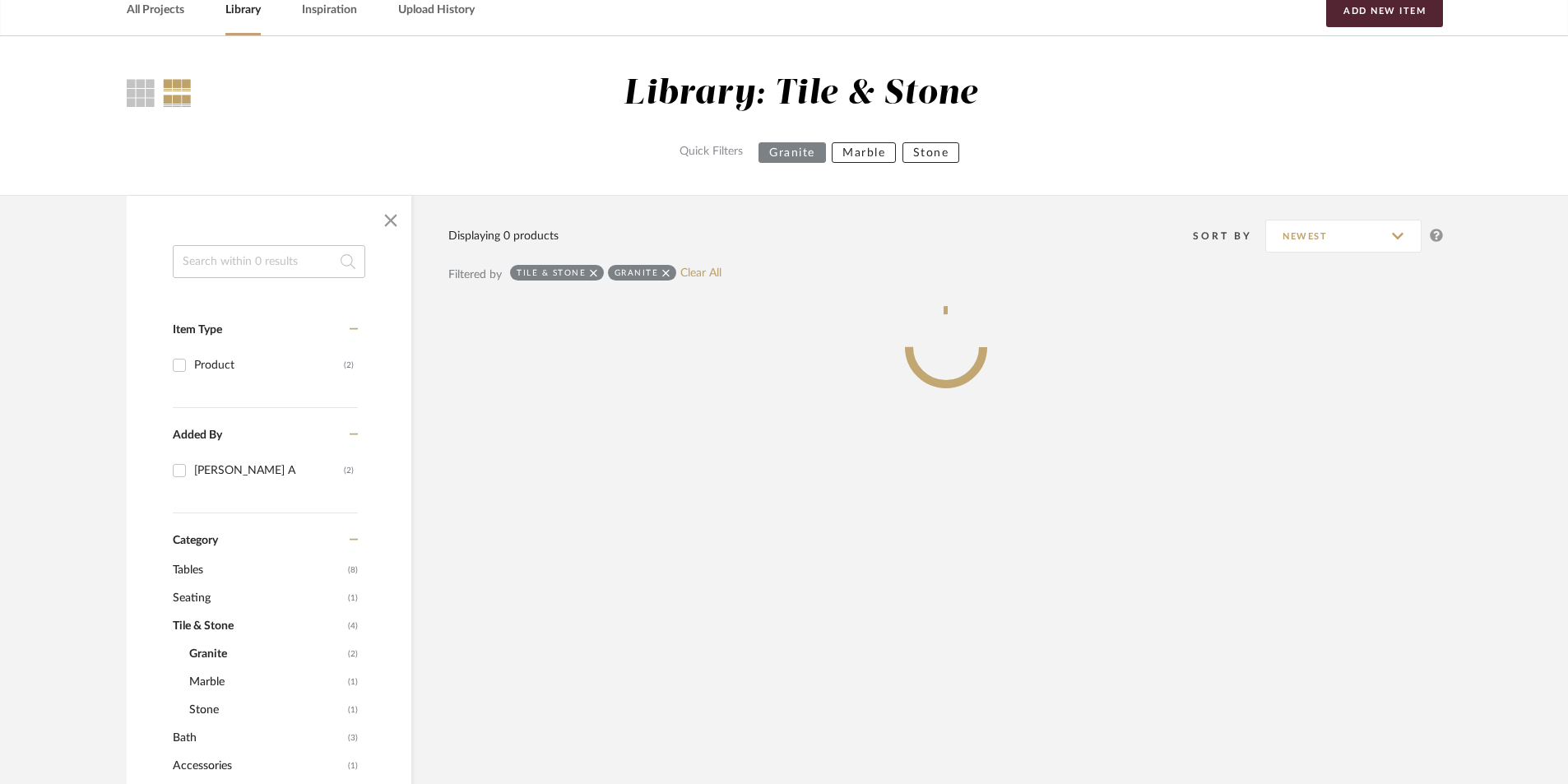
click at [593, 276] on icon at bounding box center [594, 273] width 8 height 11
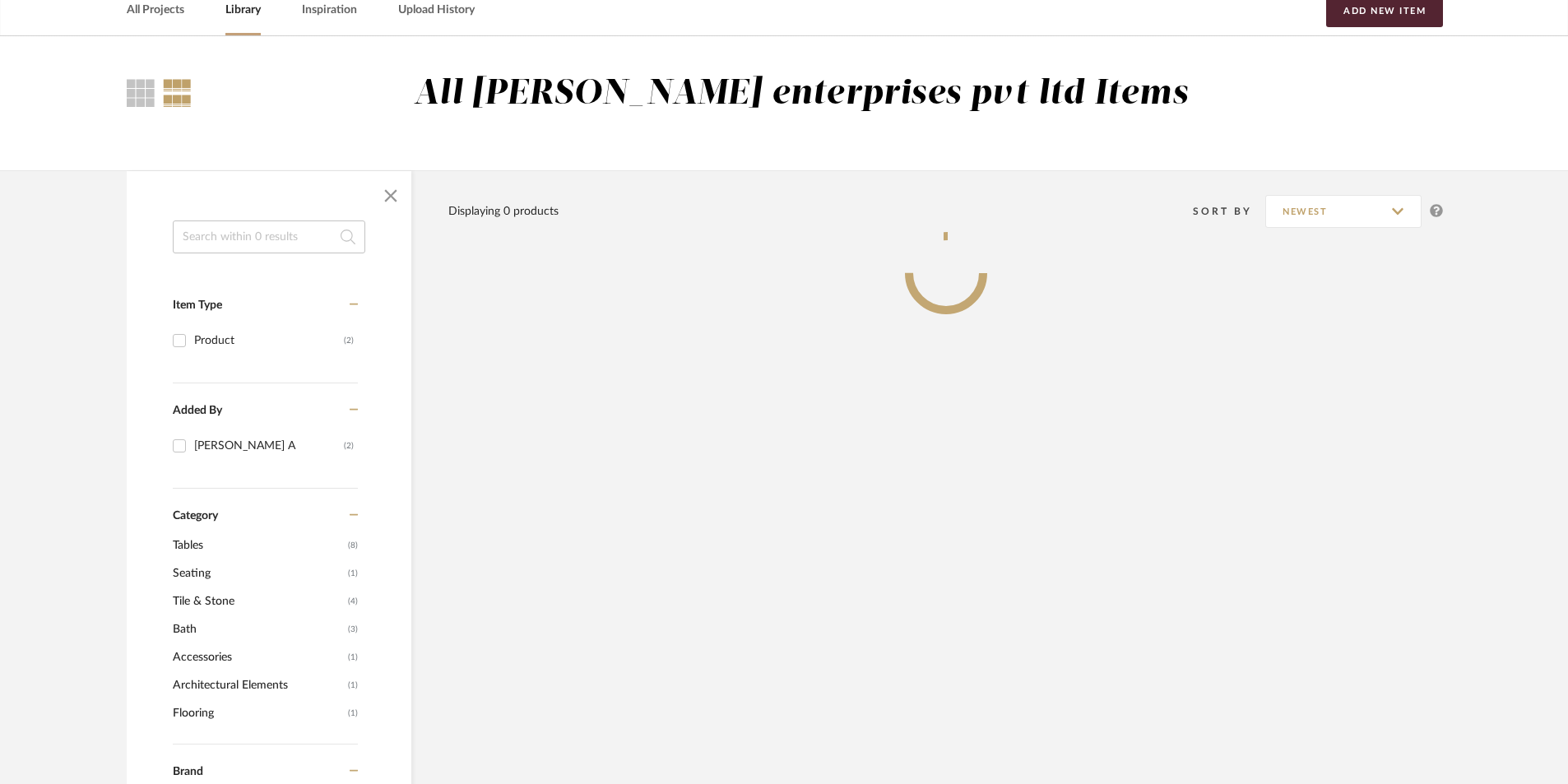
click at [293, 236] on input at bounding box center [269, 236] width 193 height 33
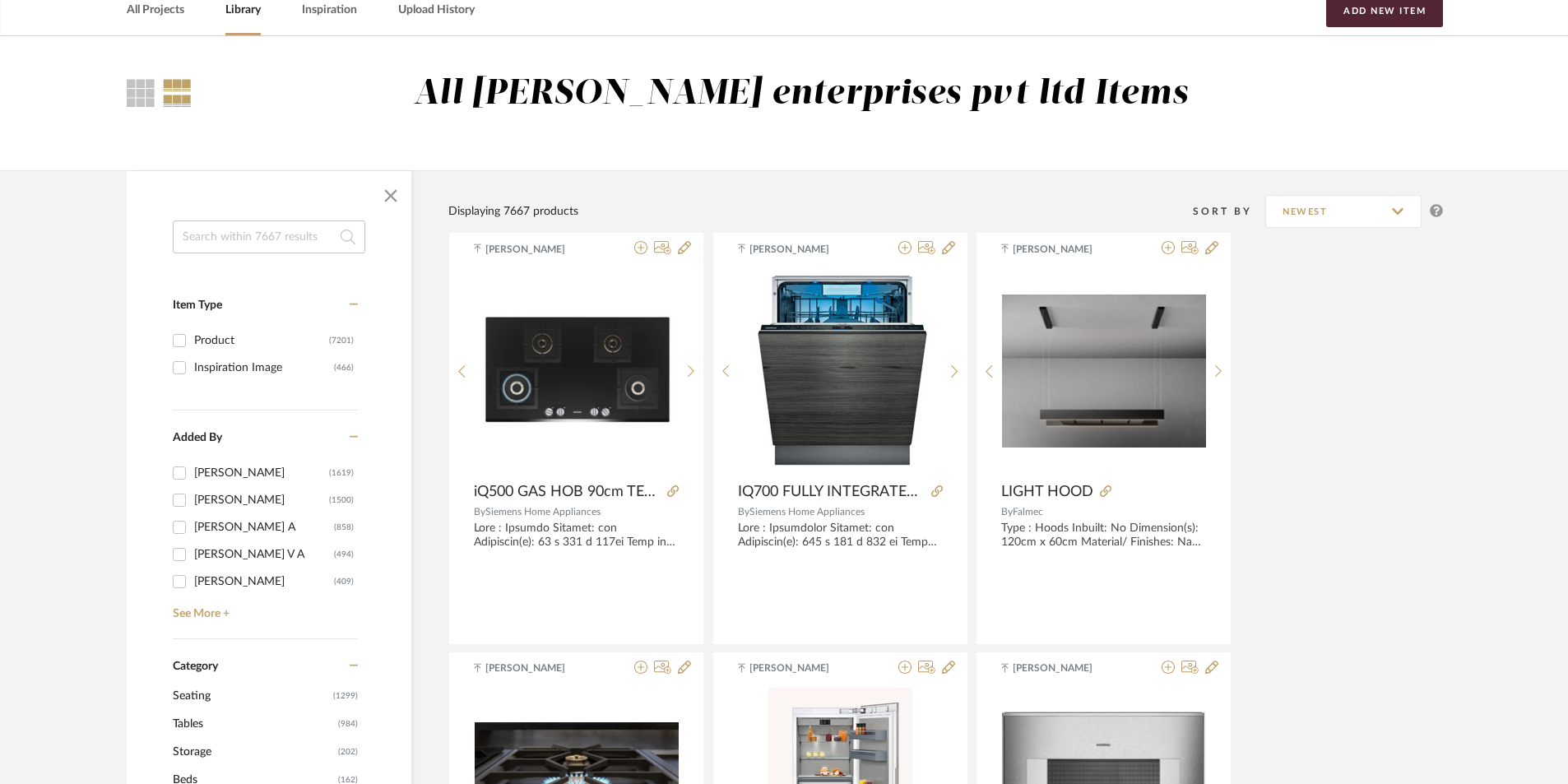
paste input "ultima [PERSON_NAME] trovel"
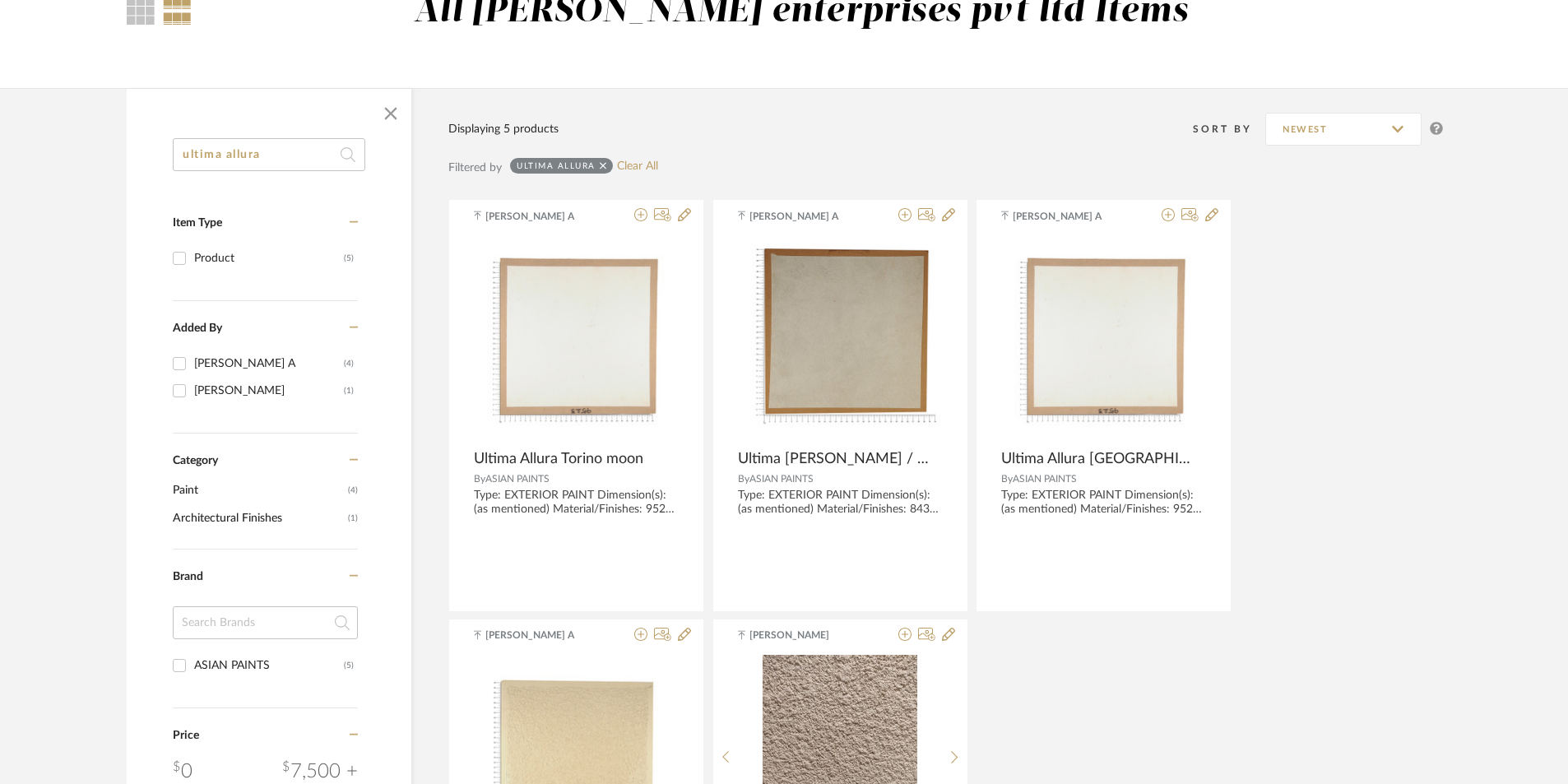
scroll to position [247, 0]
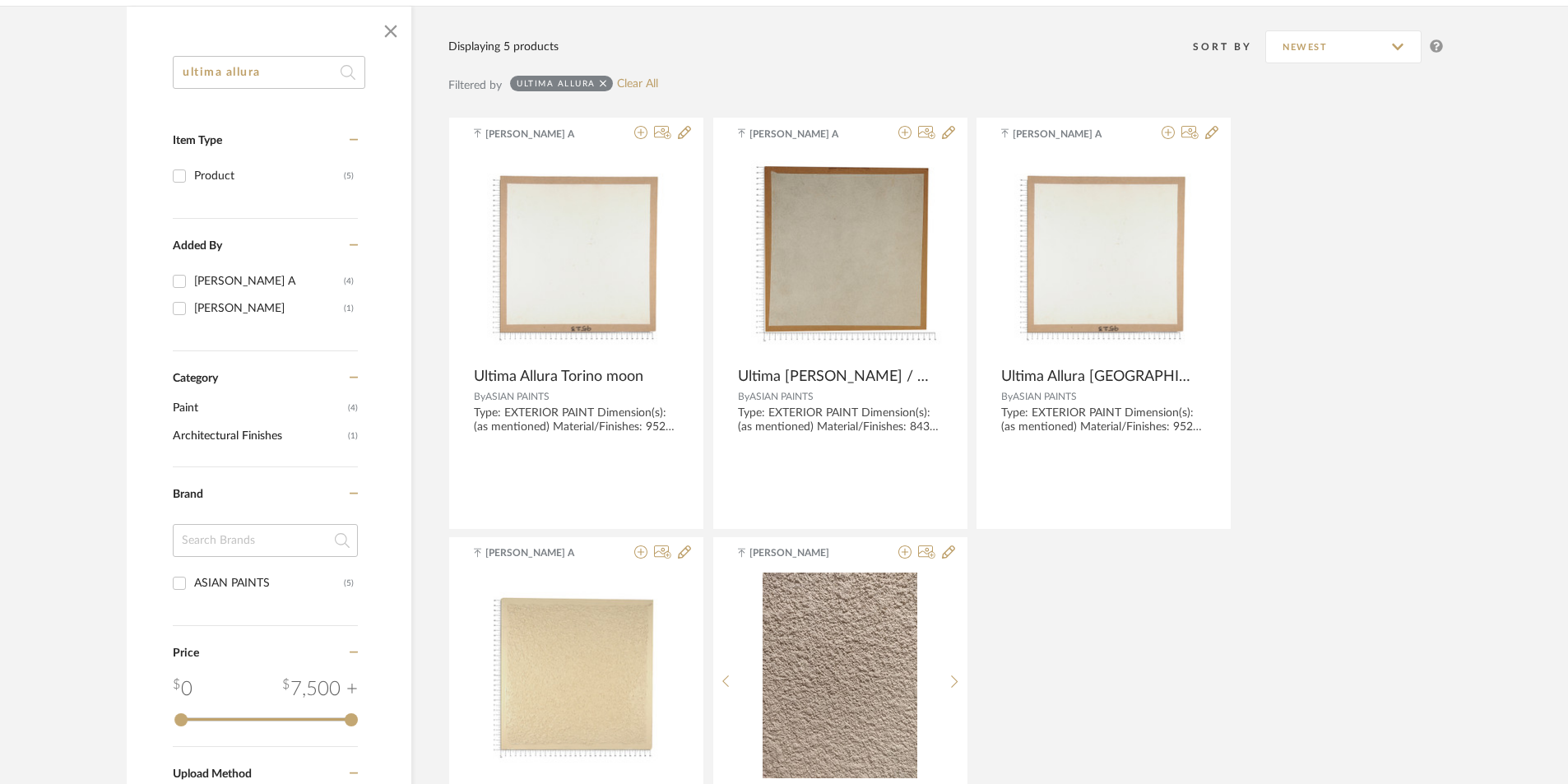
type input "ultima allura"
drag, startPoint x: 300, startPoint y: 71, endPoint x: 95, endPoint y: 68, distance: 205.0
click at [95, 68] on library-search-items "ultima allura Item Type Product (5) Added By [PERSON_NAME] A (4) [PERSON_NAME] …" at bounding box center [784, 507] width 1568 height 1003
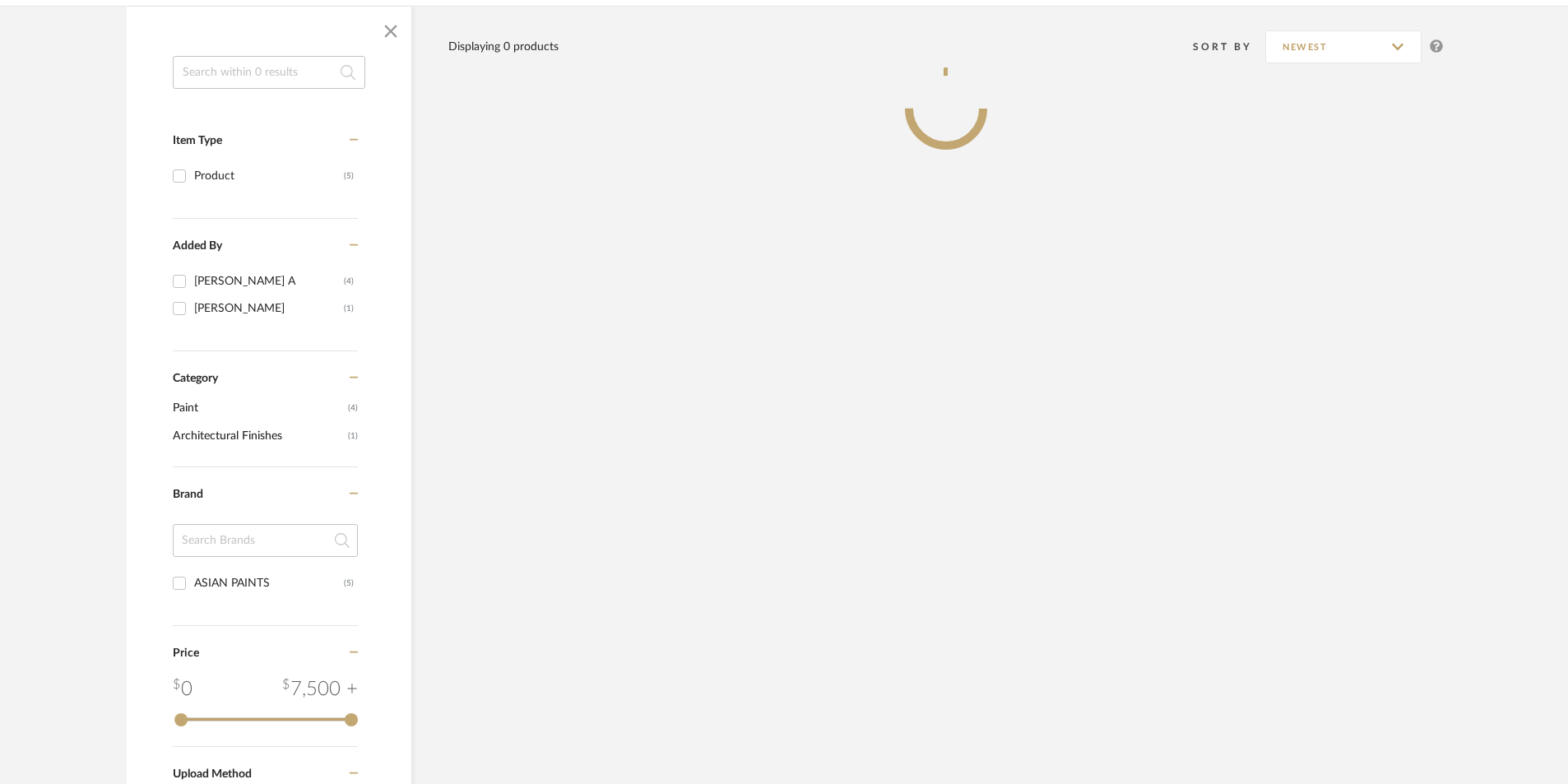
paste input "metallico"
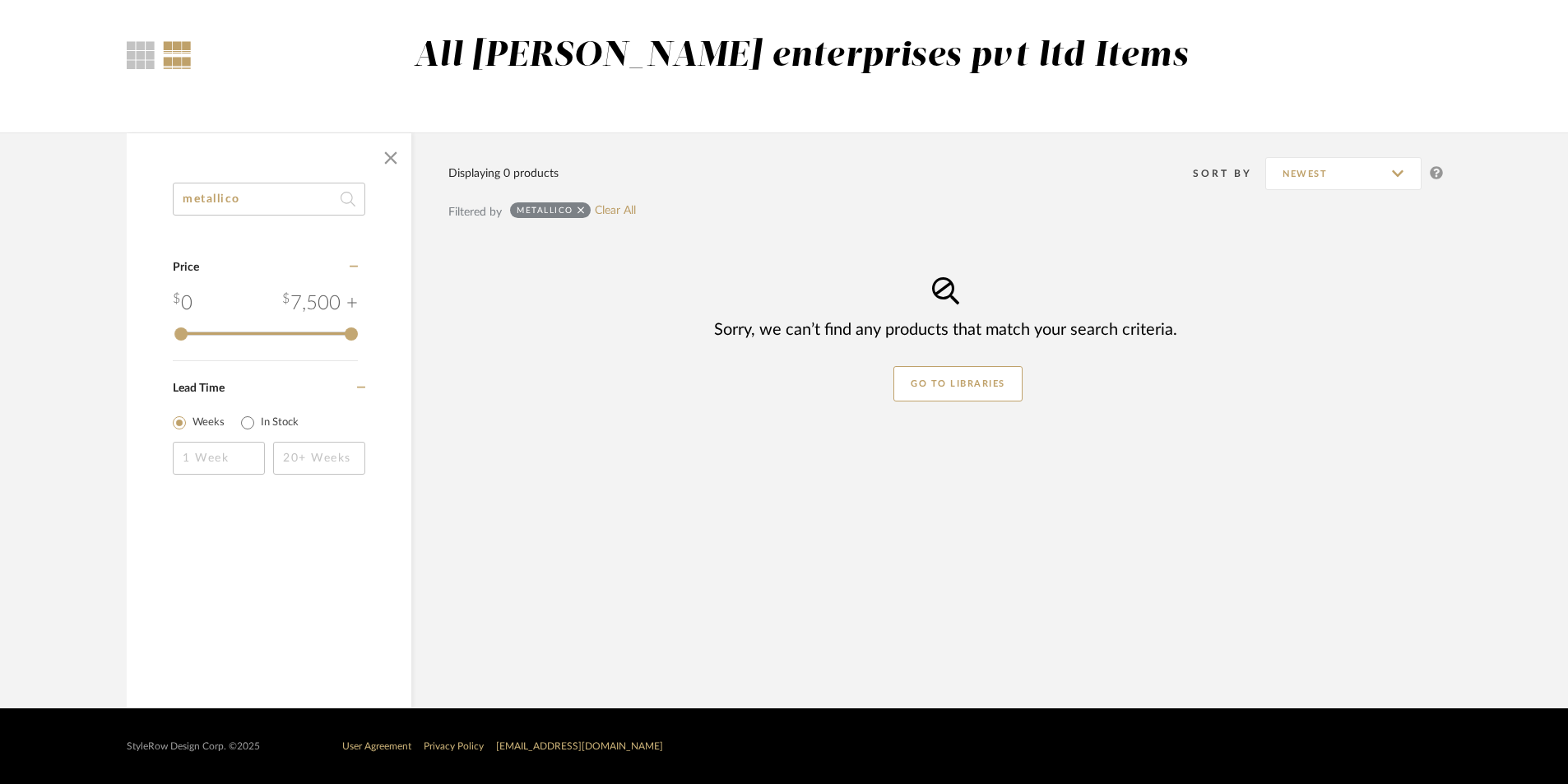
scroll to position [120, 0]
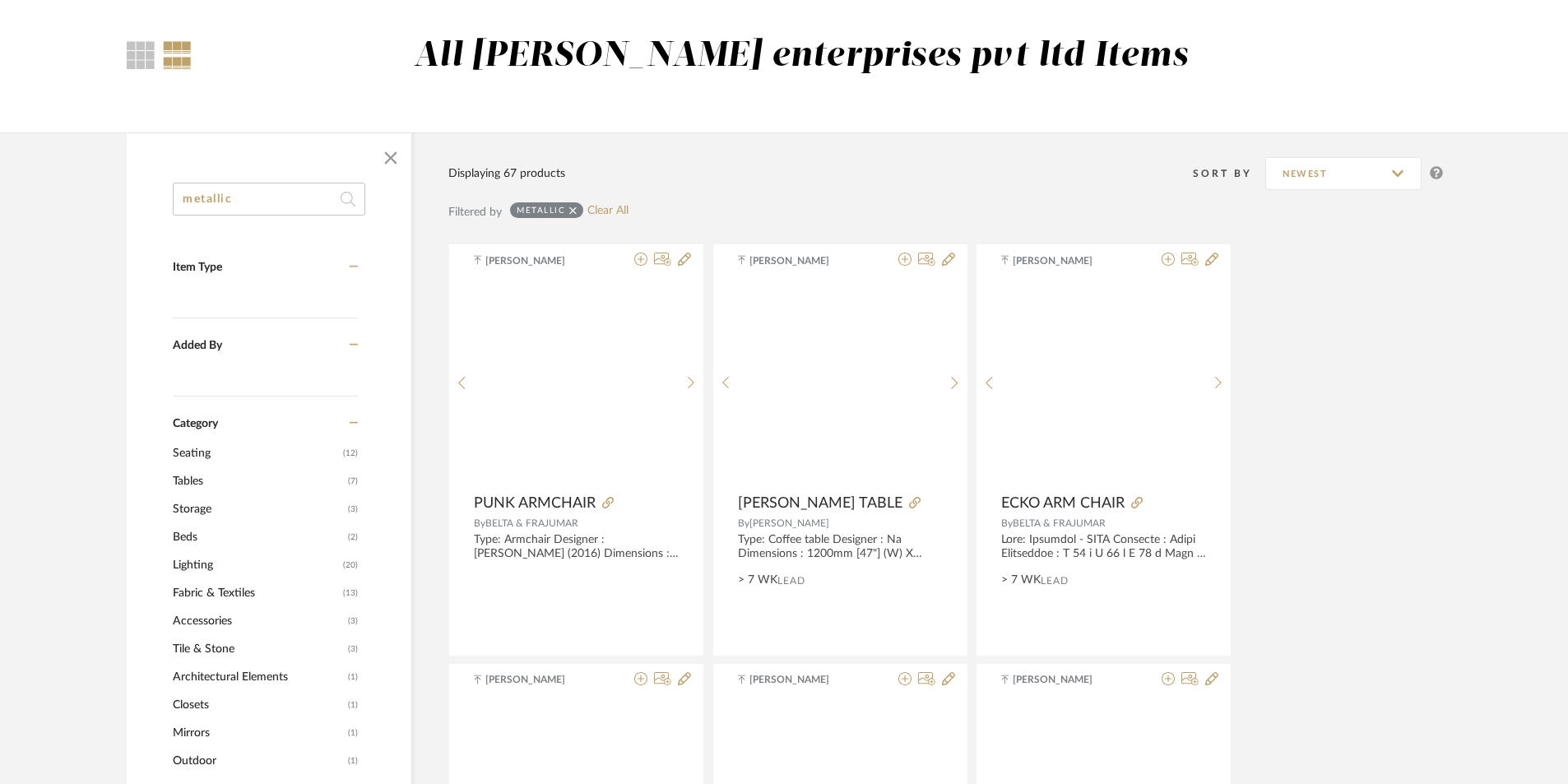
scroll to position [247, 0]
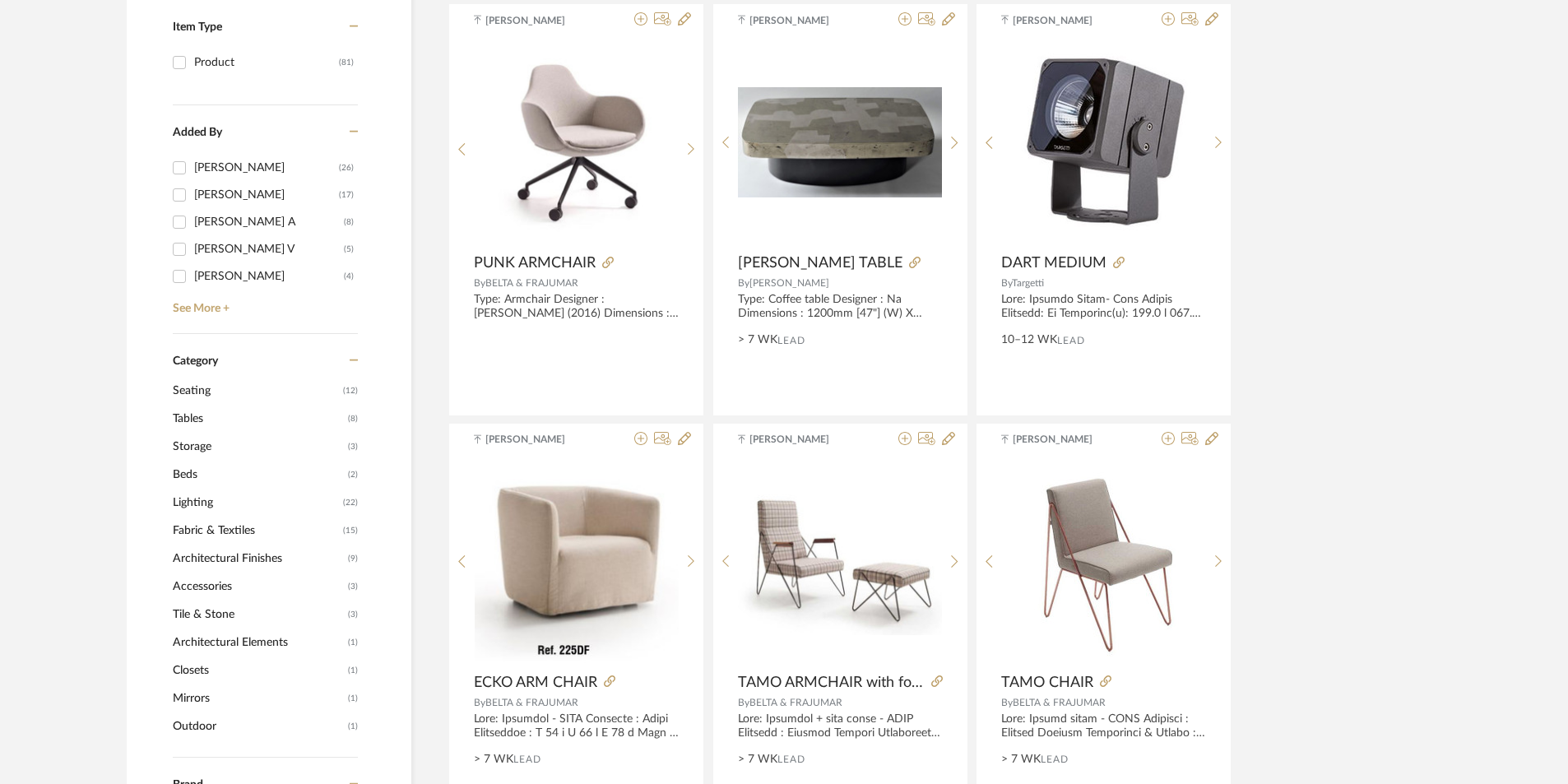
scroll to position [494, 0]
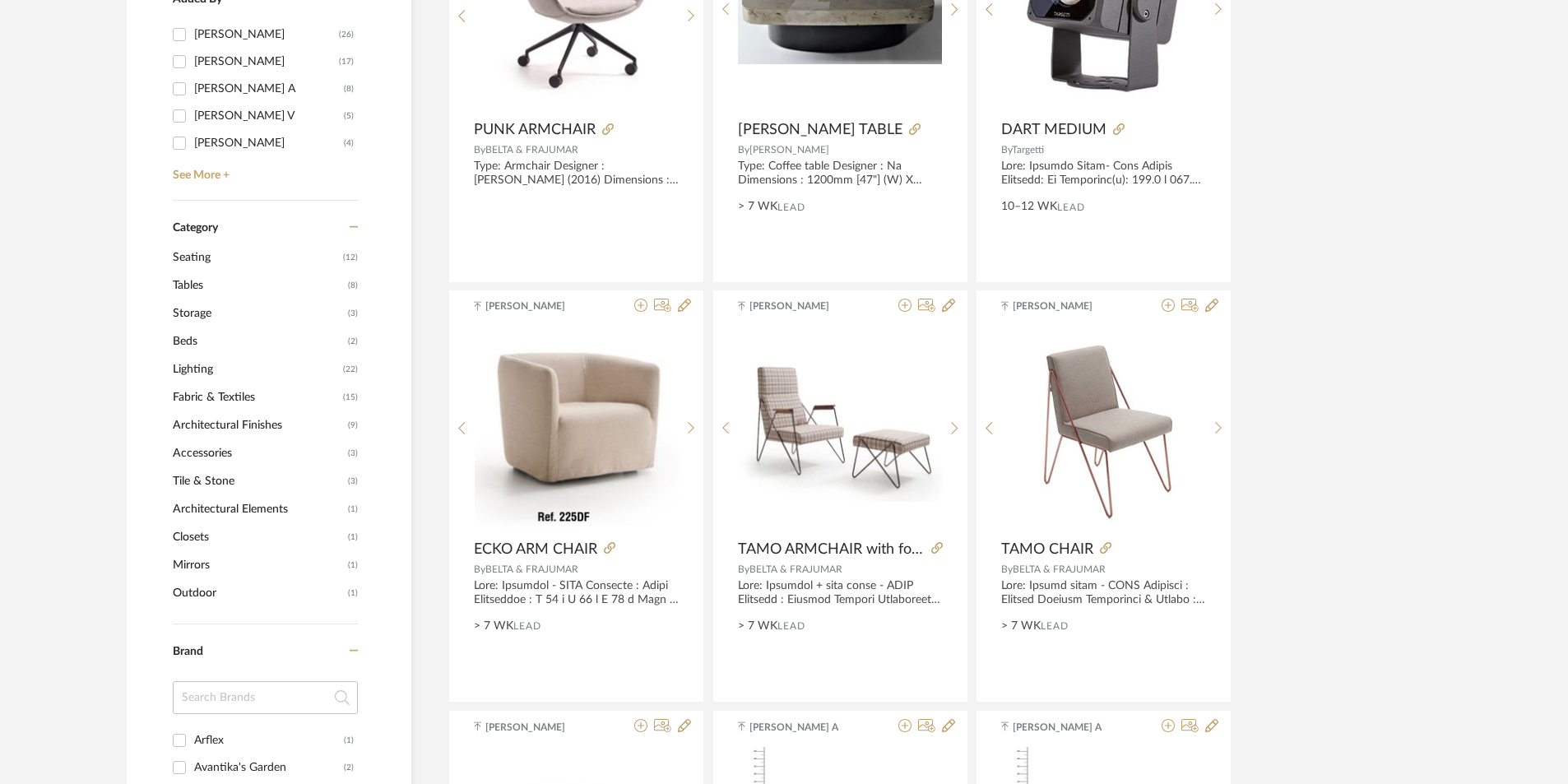
click at [241, 482] on span "Tile & Stone" at bounding box center [259, 482] width 171 height 28
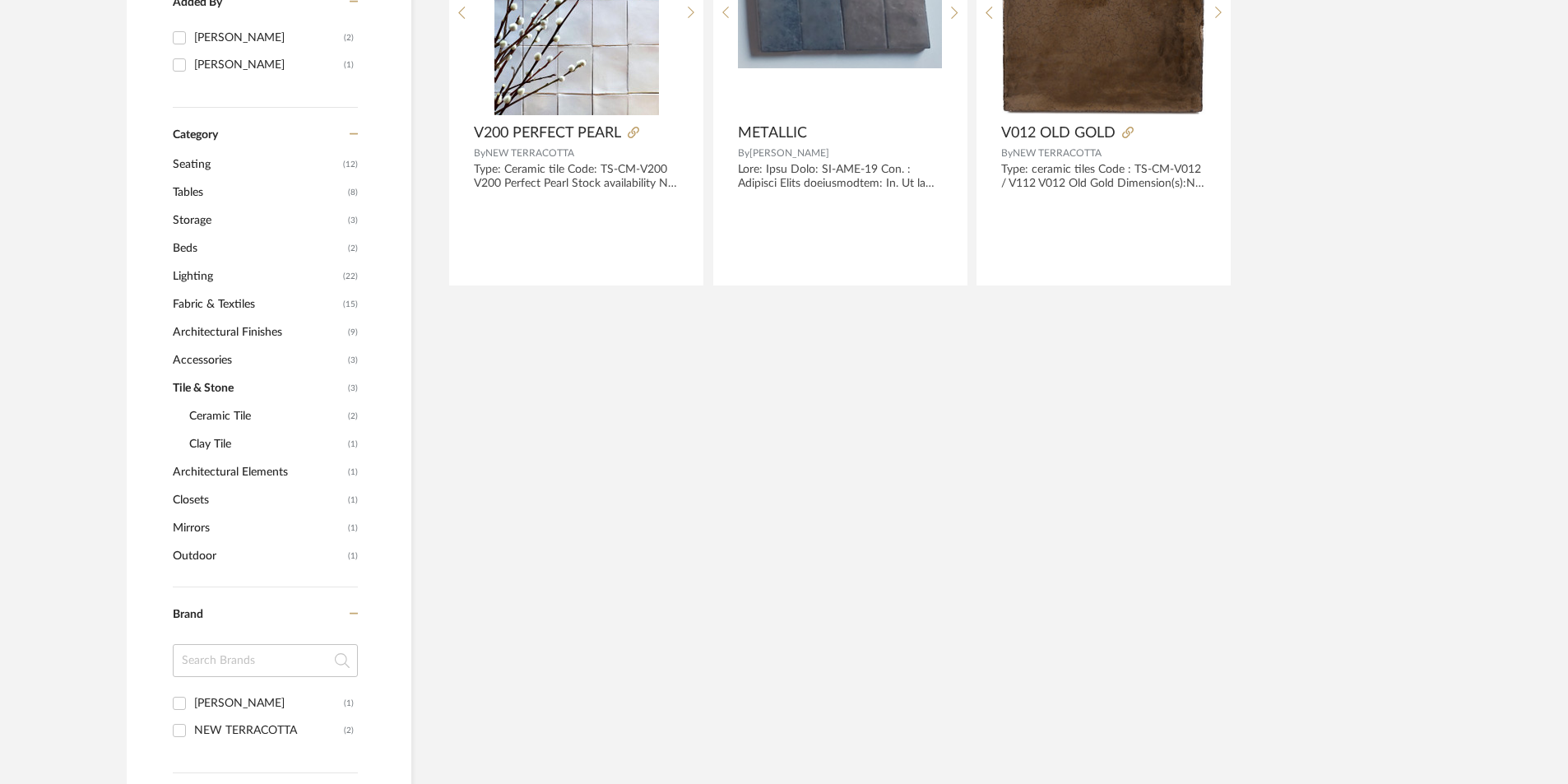
scroll to position [272, 0]
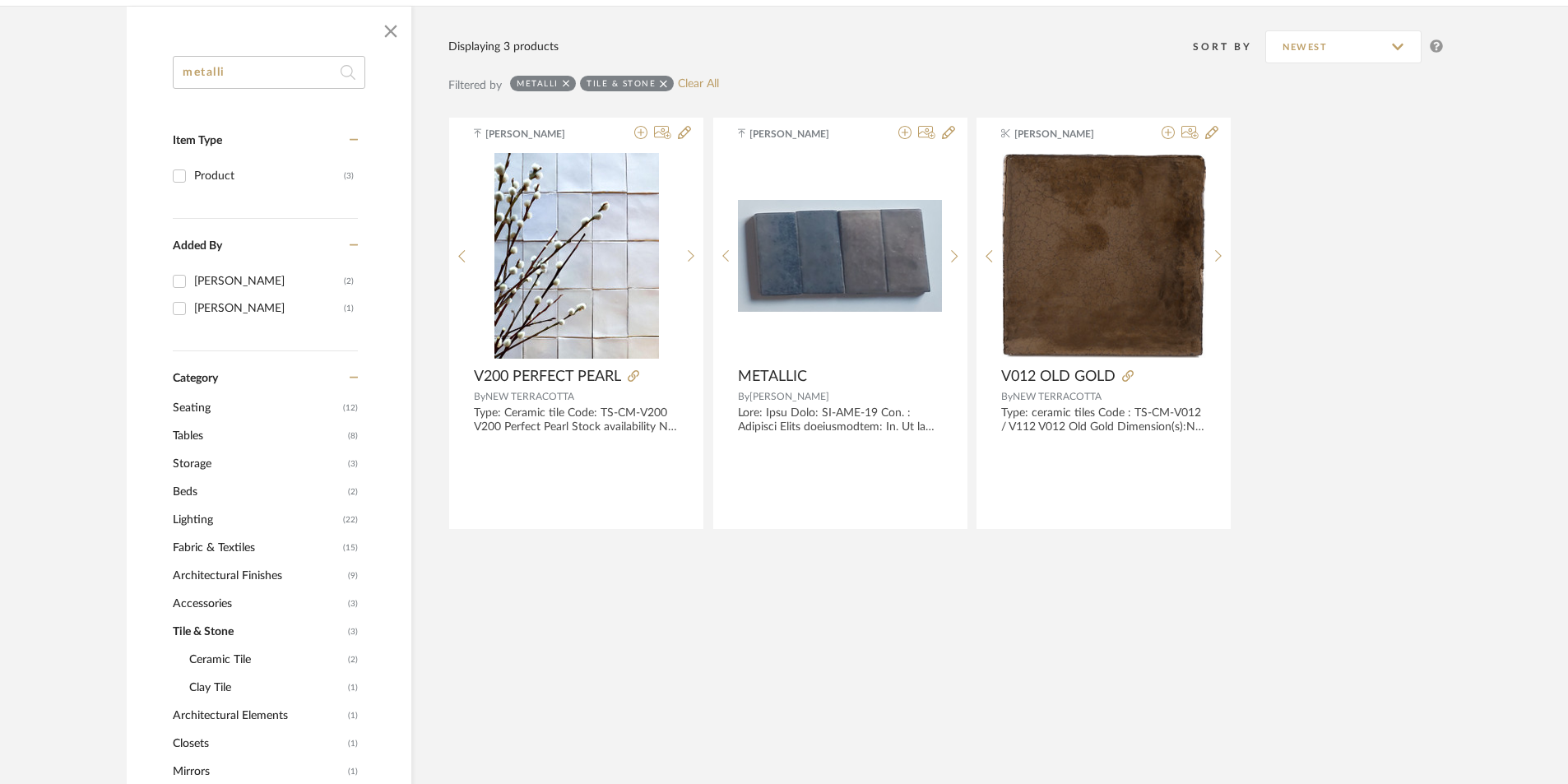
click at [231, 573] on span "Architectural Finishes" at bounding box center [259, 576] width 171 height 28
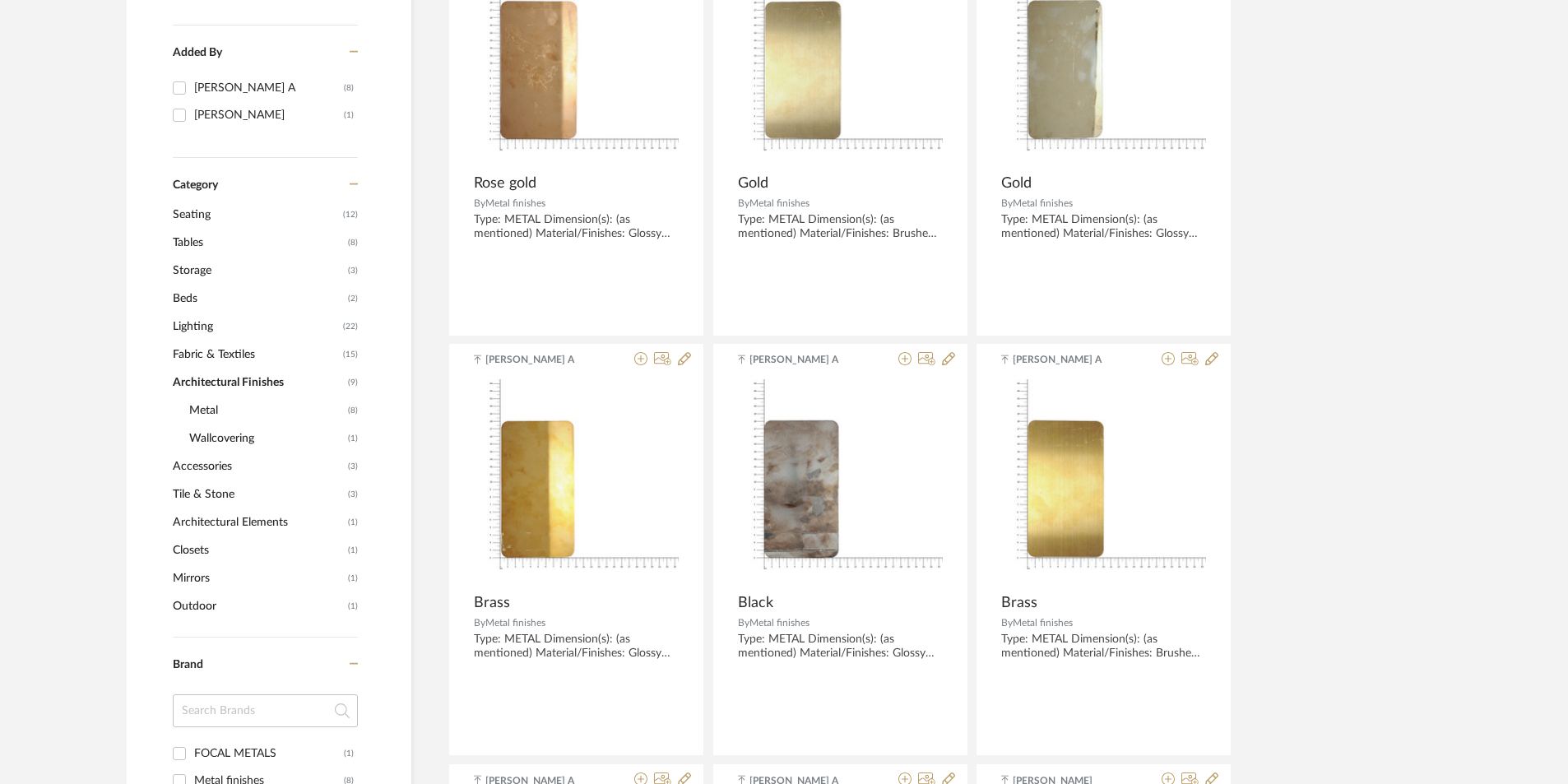
scroll to position [494, 0]
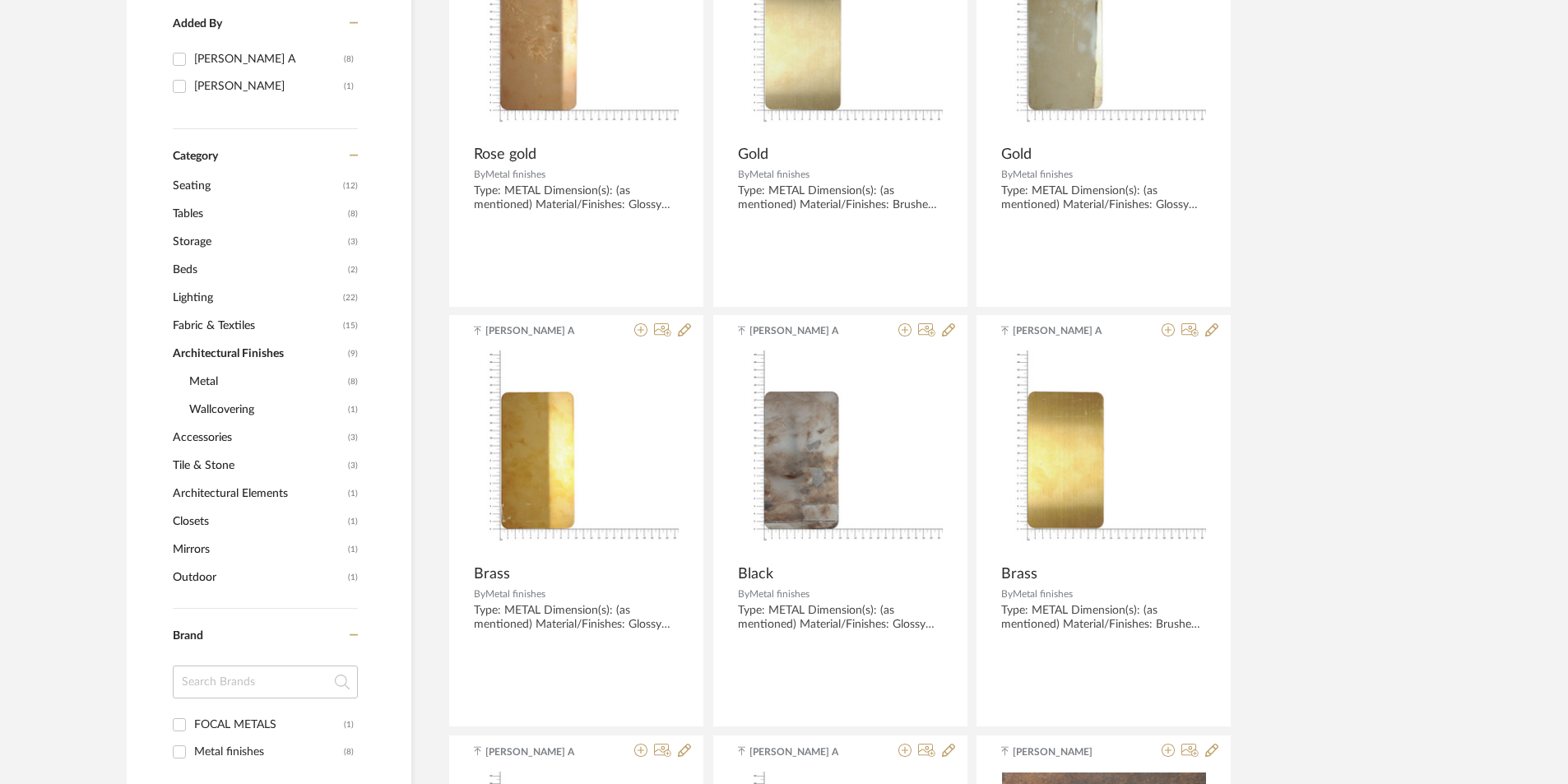
click at [228, 496] on span "Architectural Elements" at bounding box center [259, 494] width 171 height 28
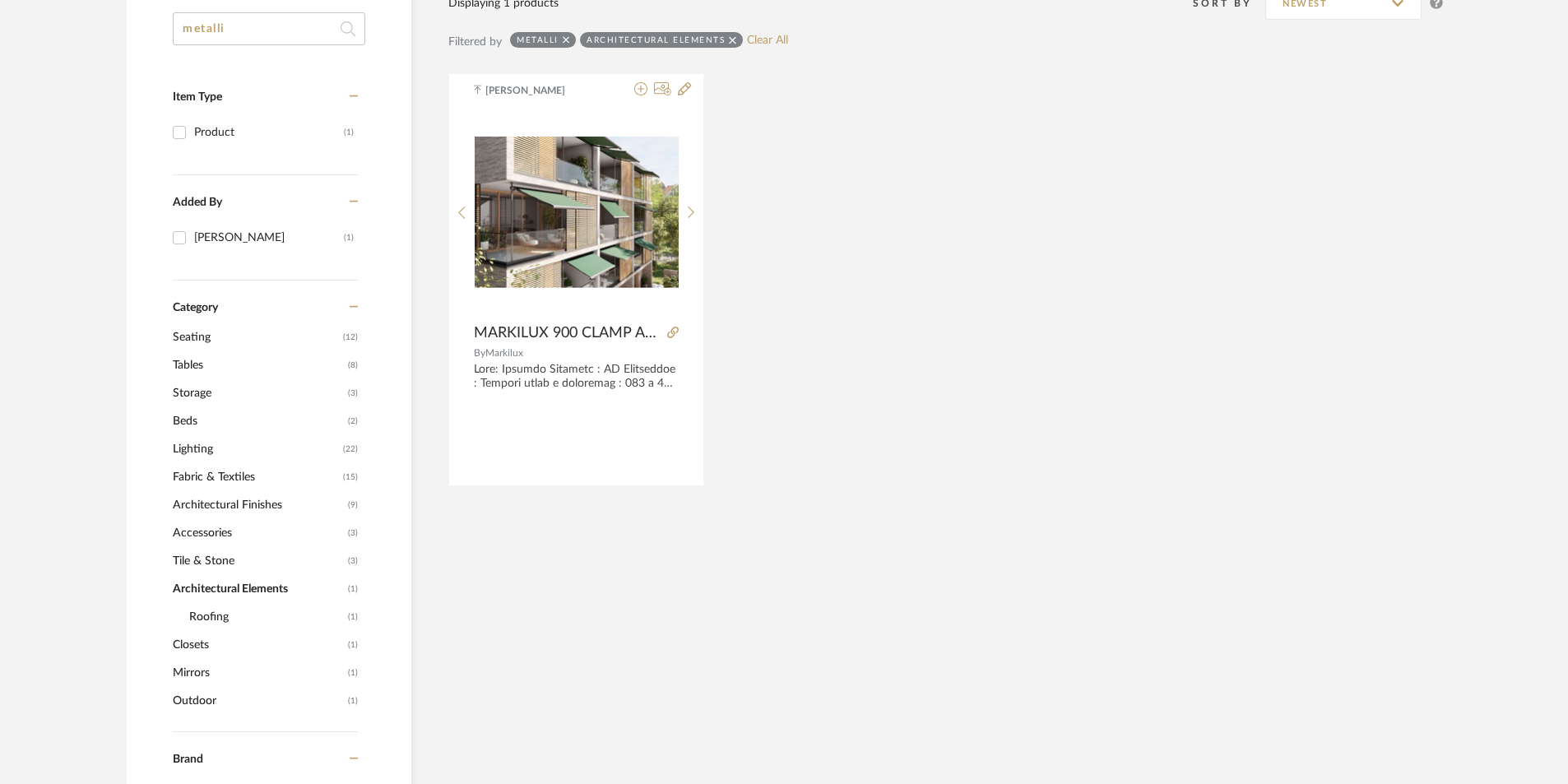
scroll to position [165, 0]
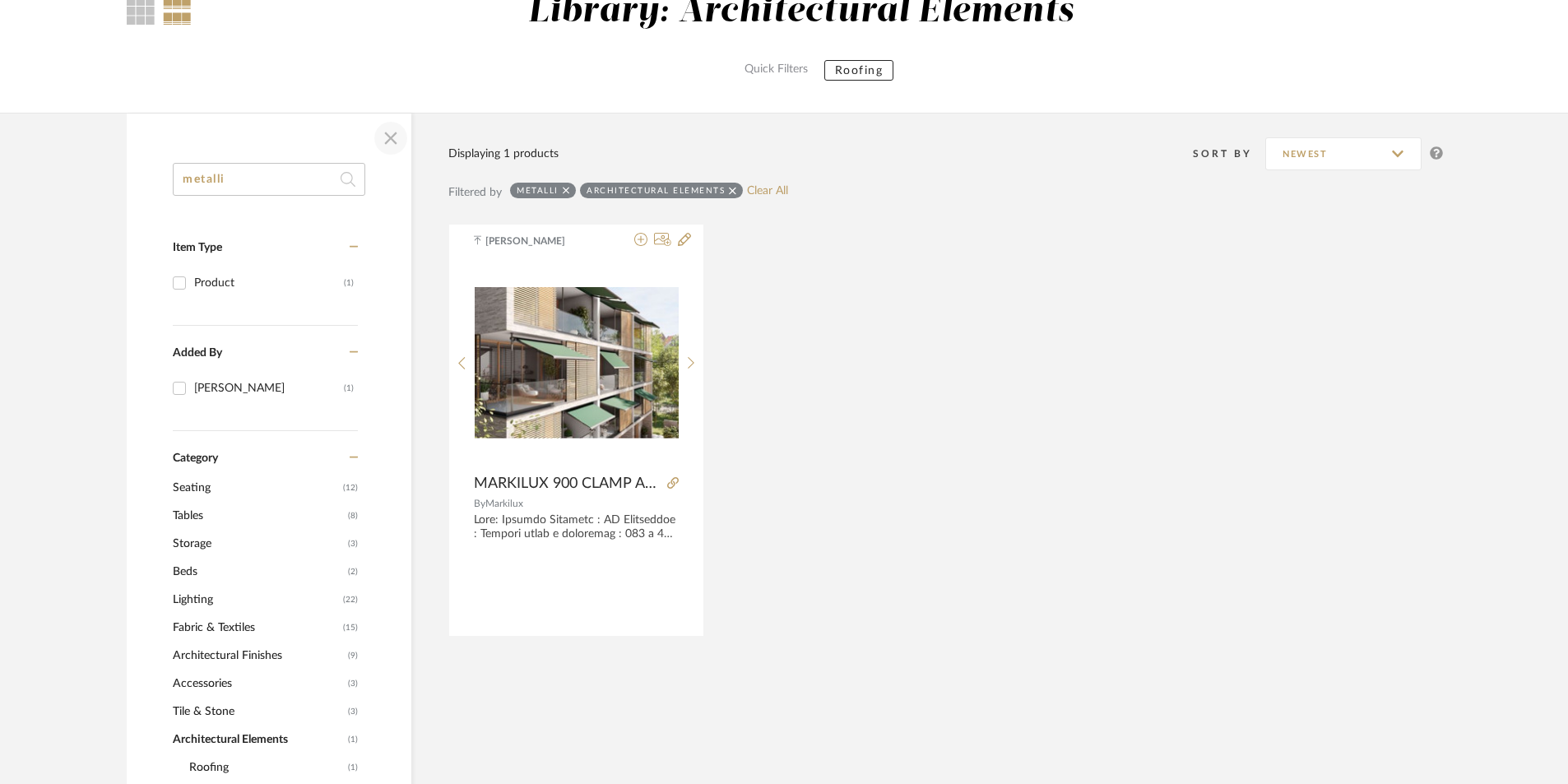
click at [383, 141] on span "button" at bounding box center [390, 138] width 40 height 40
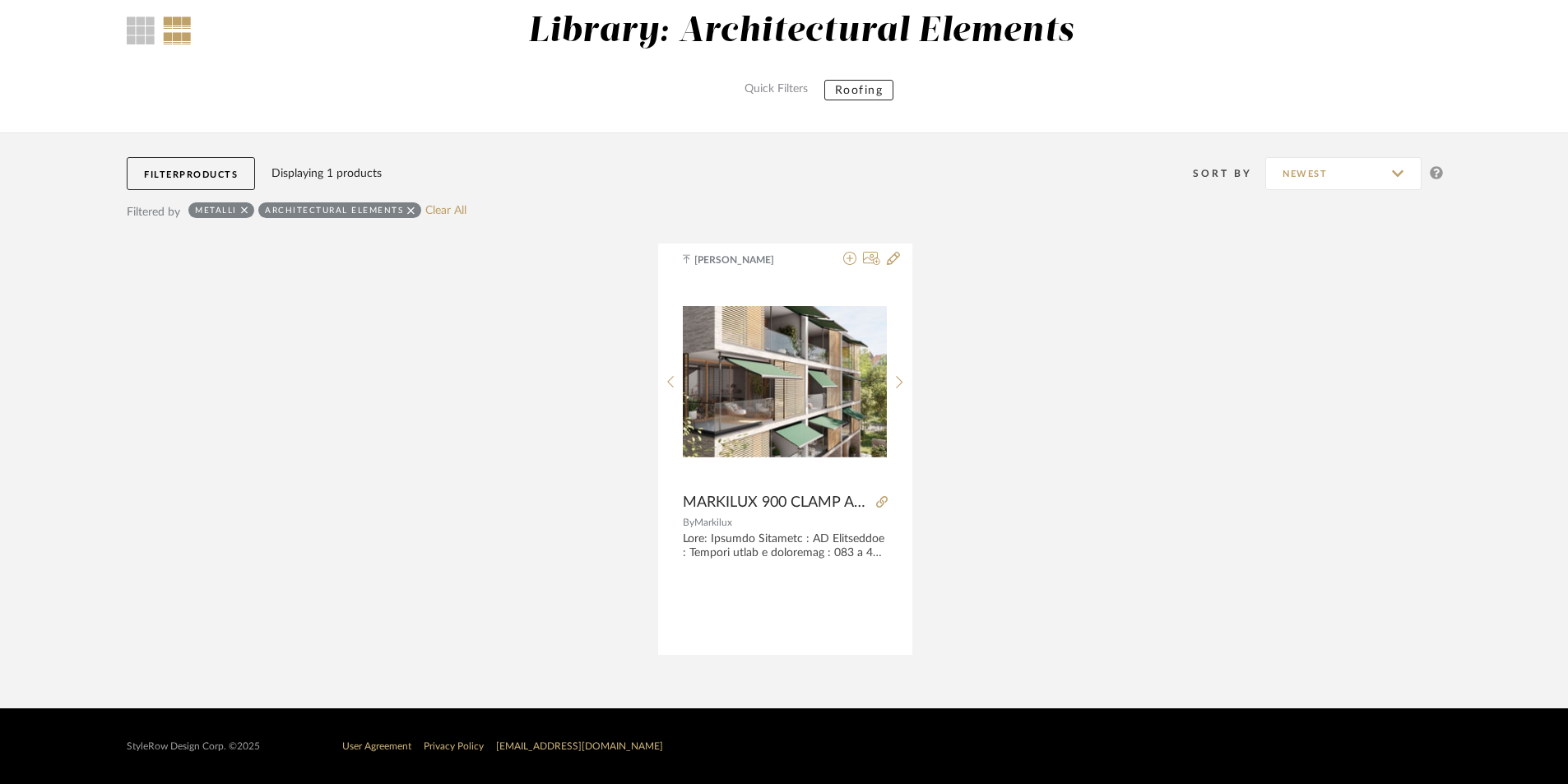
scroll to position [145, 0]
click at [245, 217] on fa-icon at bounding box center [245, 210] width 8 height 16
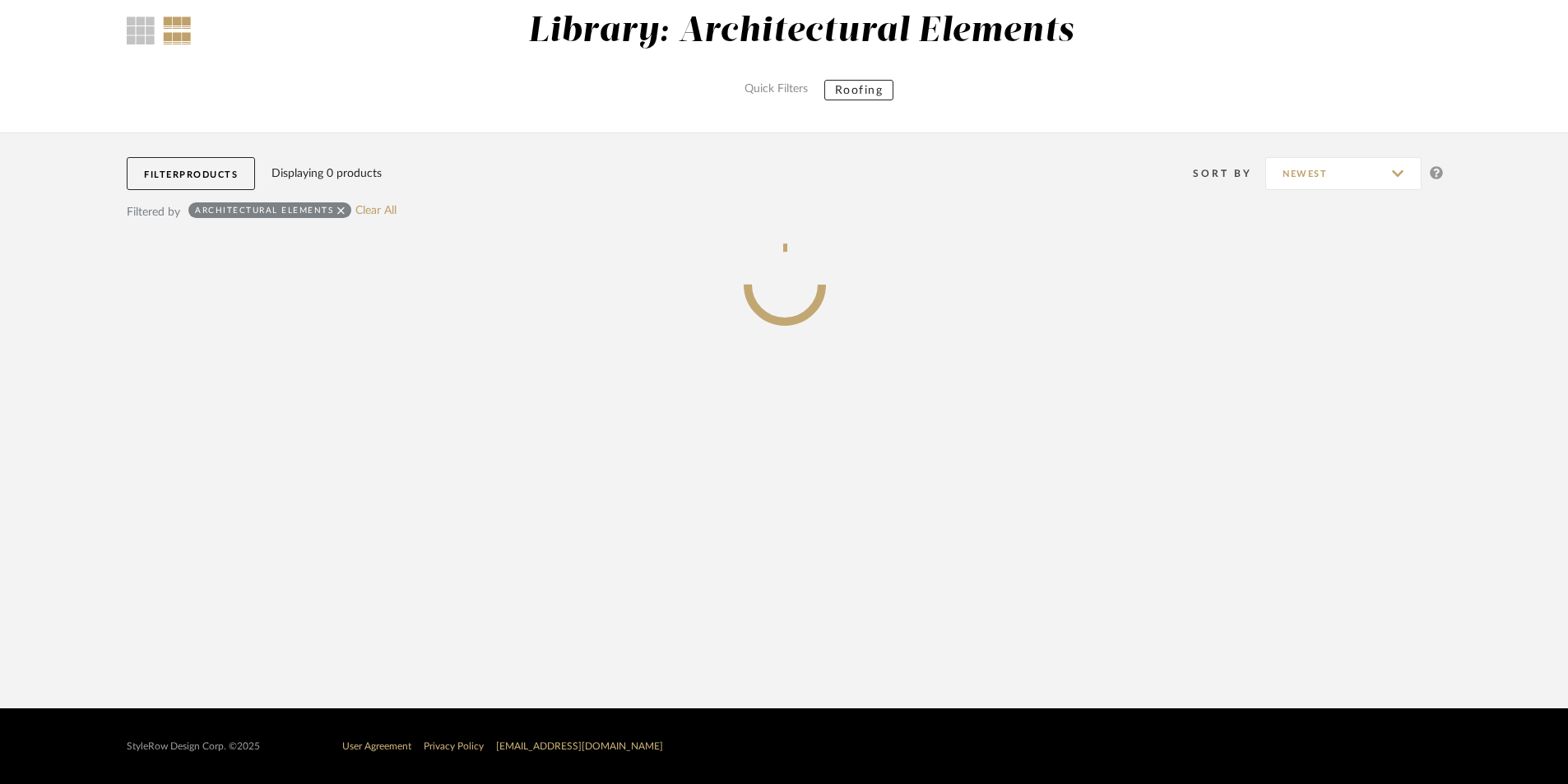
click at [226, 183] on button "Filter Products" at bounding box center [191, 173] width 128 height 33
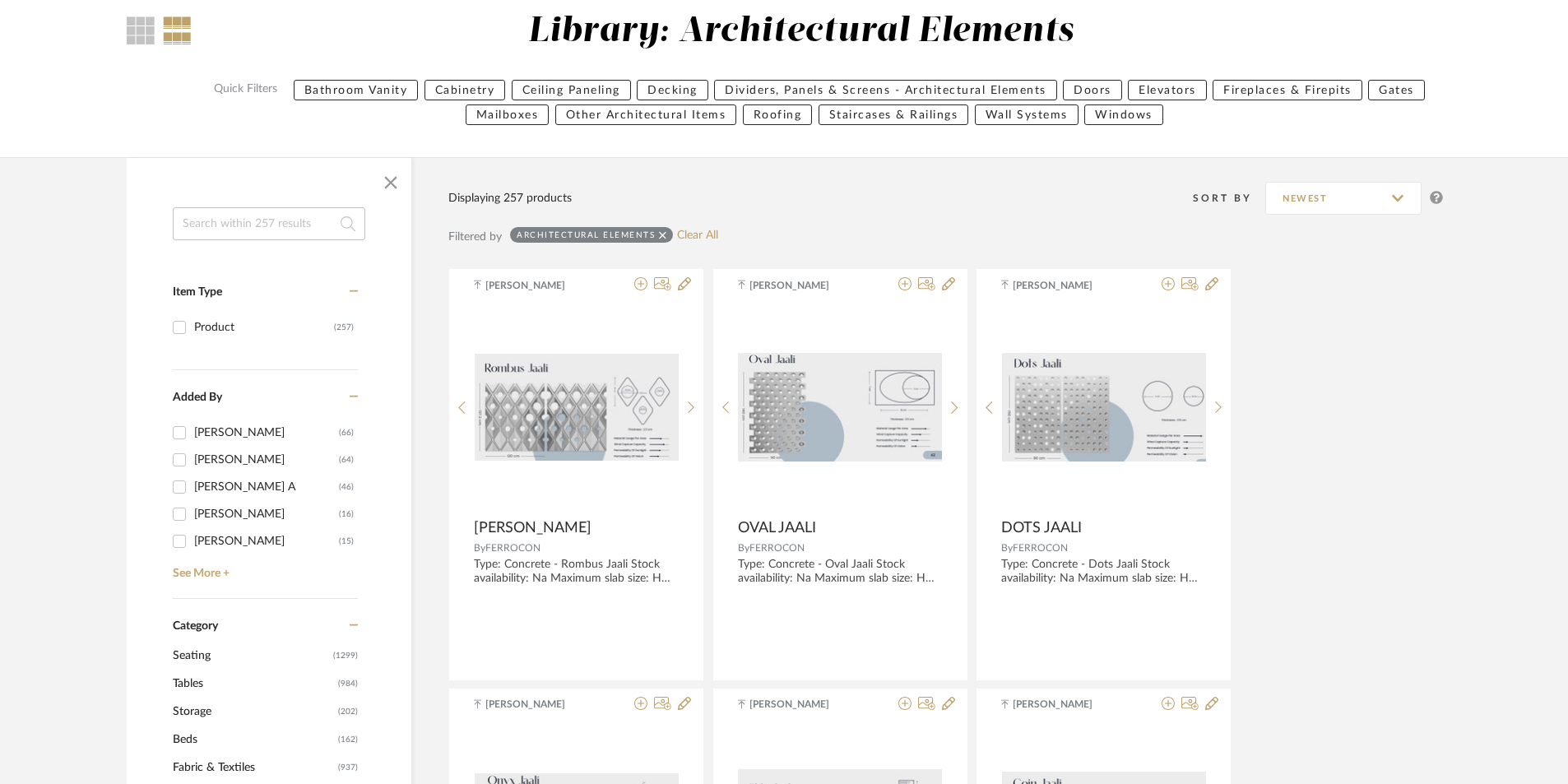
click at [659, 232] on icon at bounding box center [662, 235] width 8 height 11
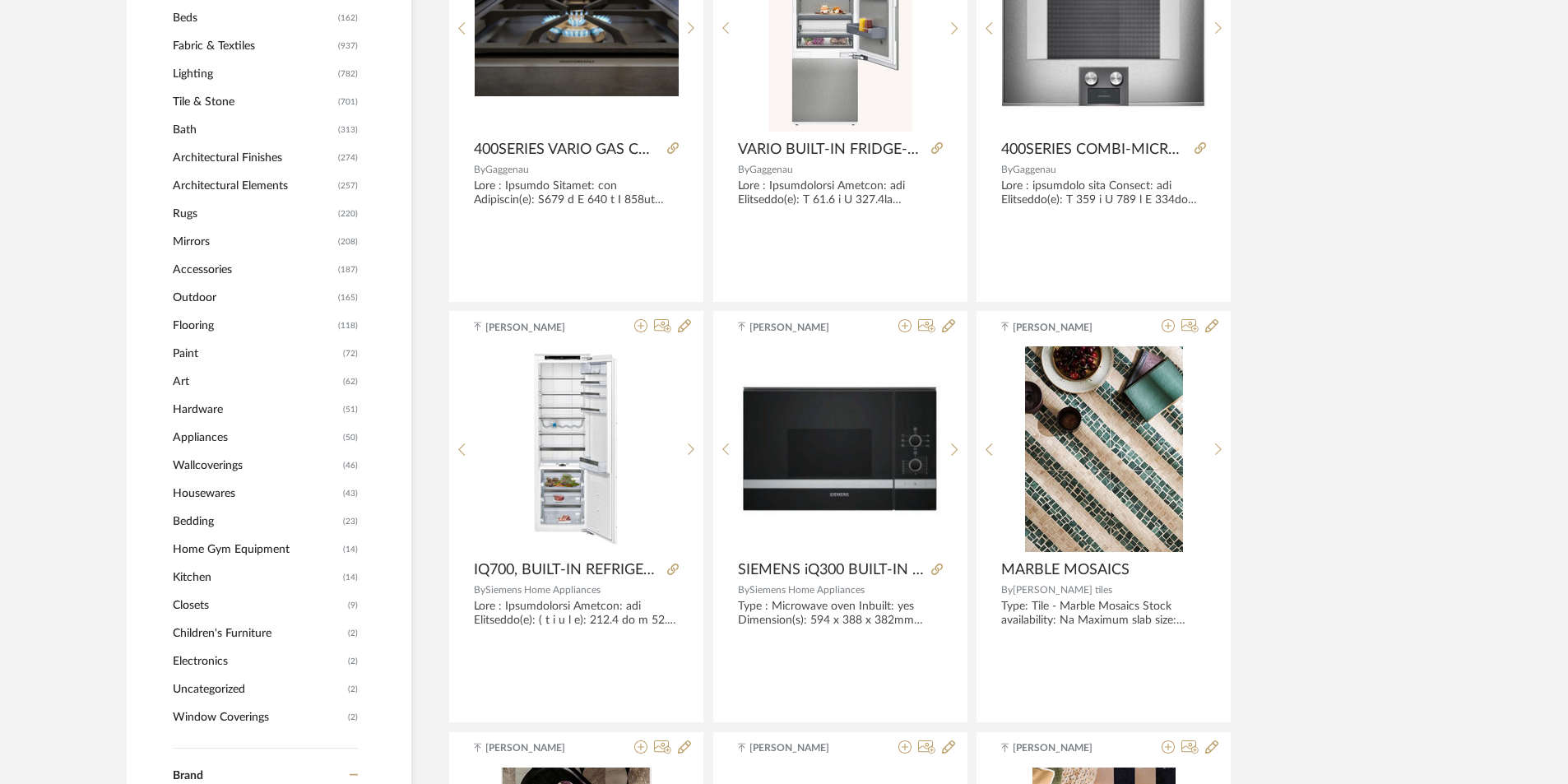
scroll to position [886, 0]
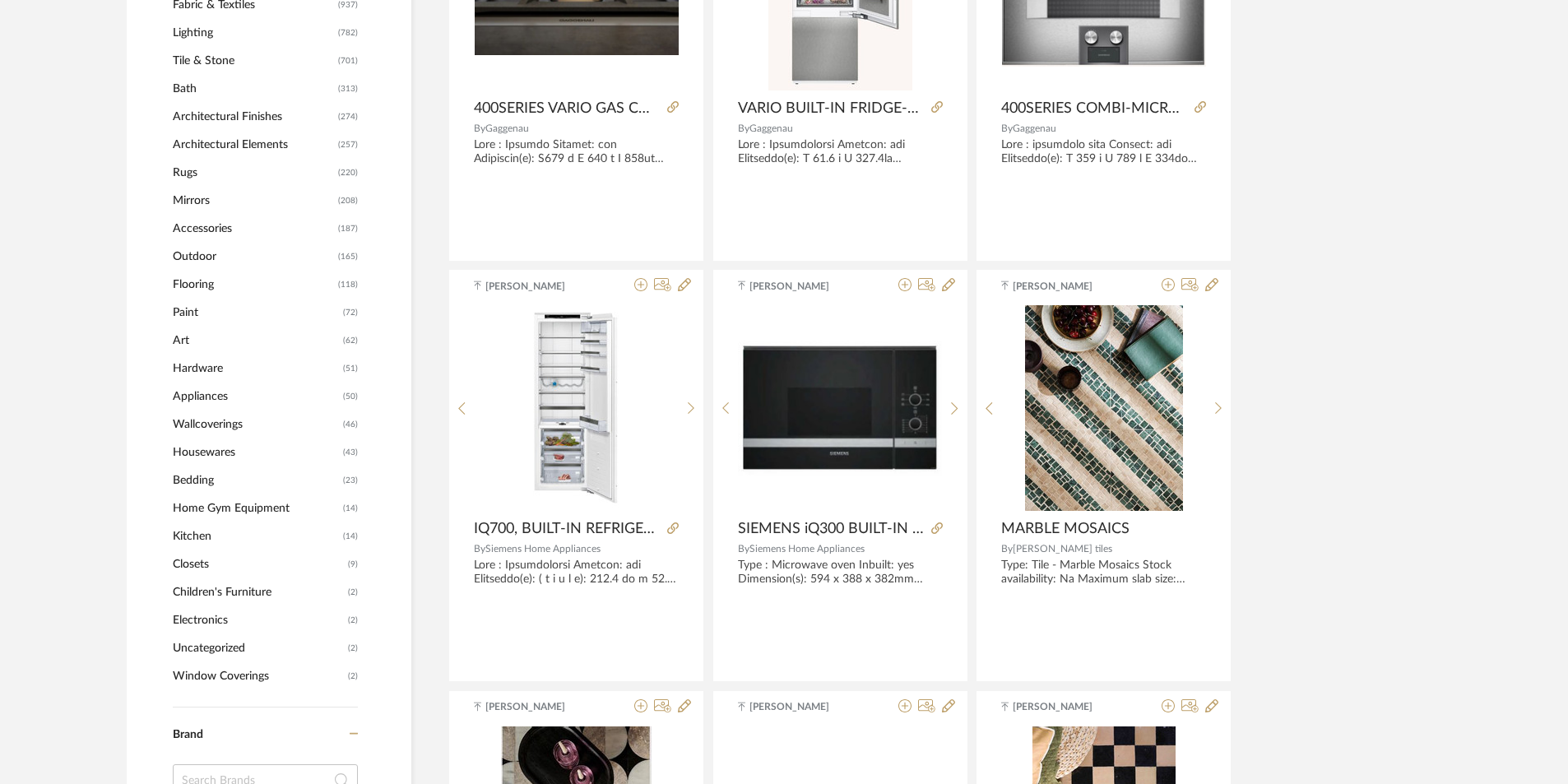
click at [193, 305] on span "Paint" at bounding box center [256, 312] width 166 height 28
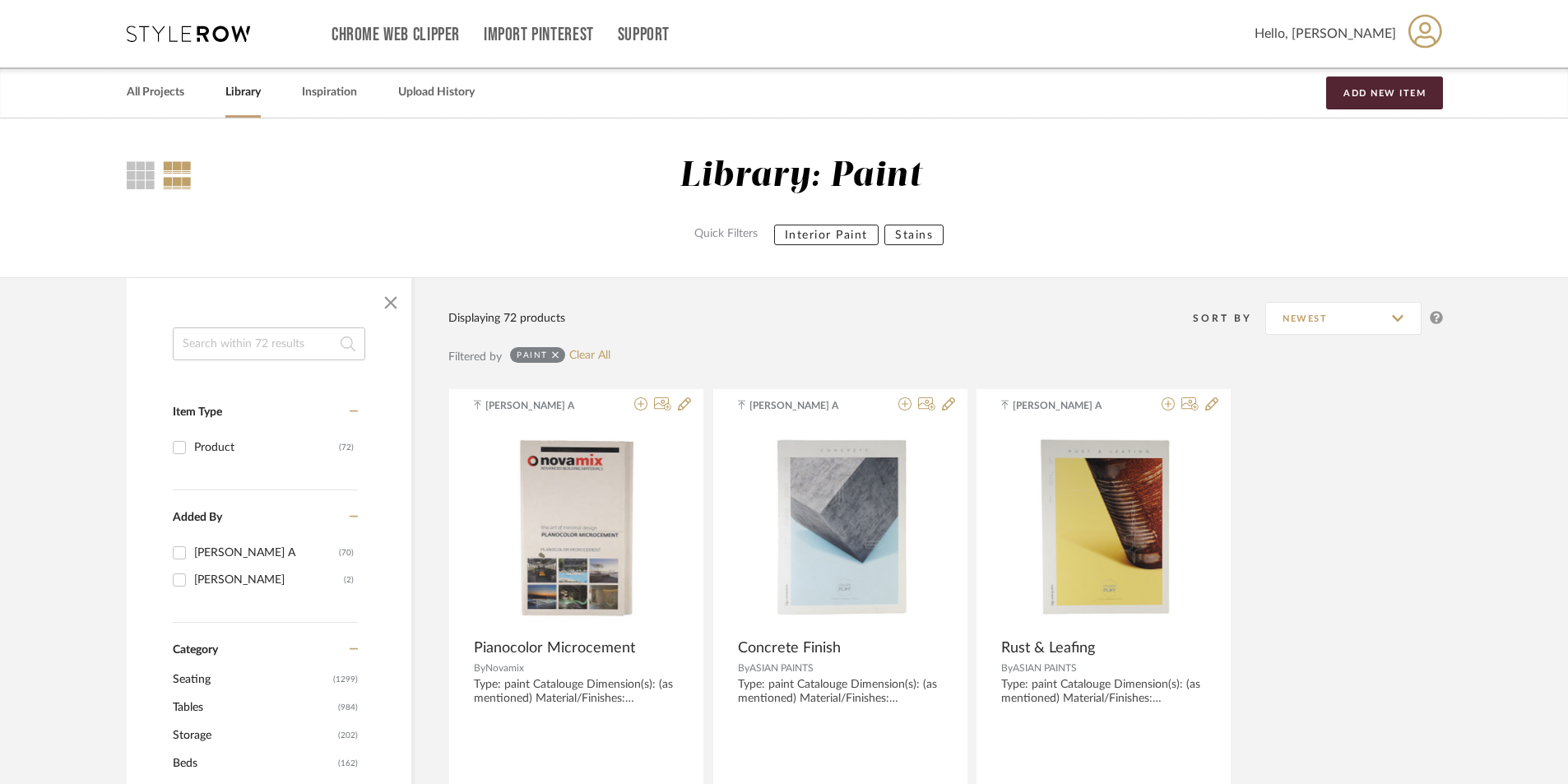
click at [250, 351] on input at bounding box center [269, 344] width 193 height 33
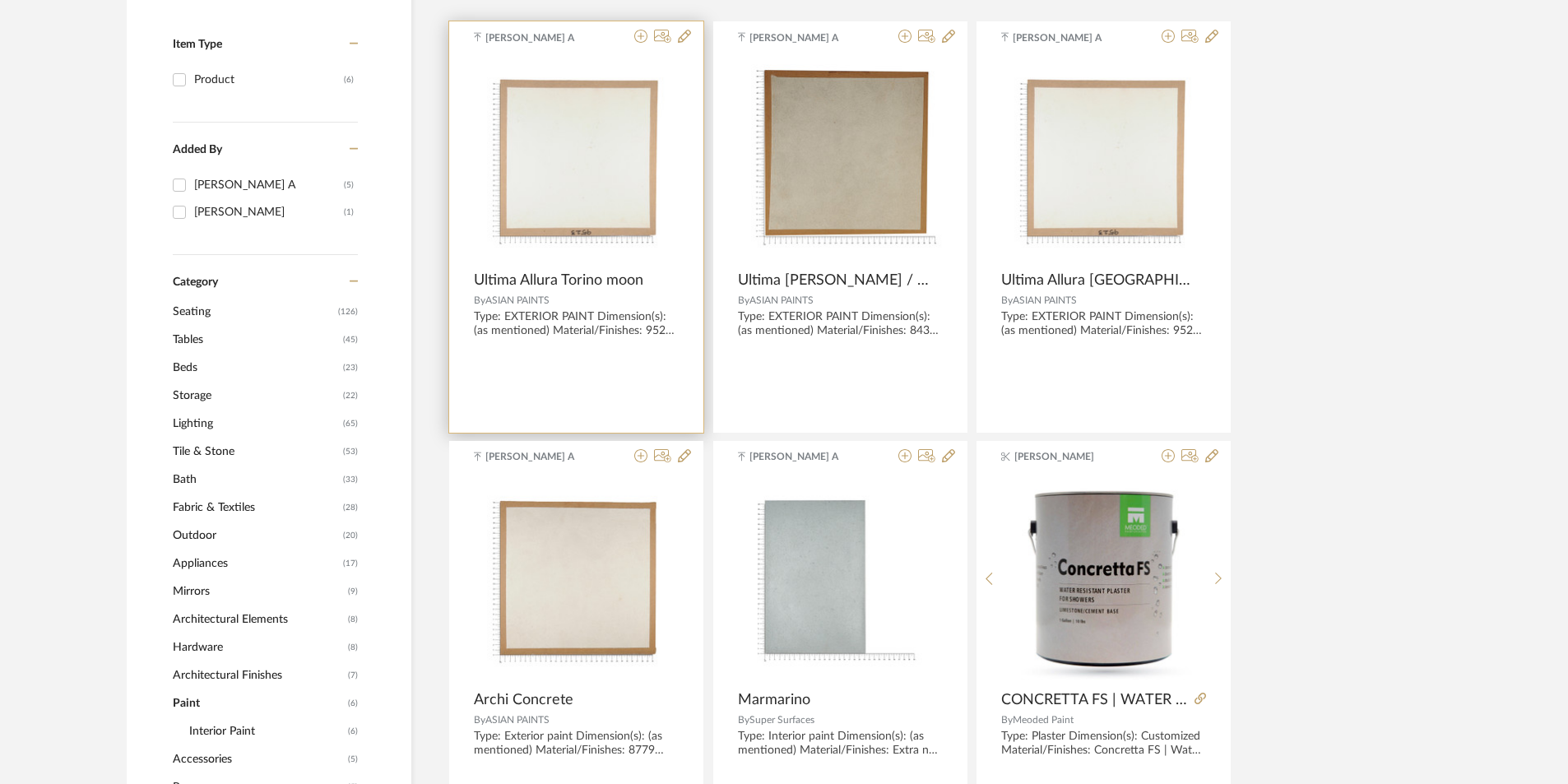
scroll to position [329, 0]
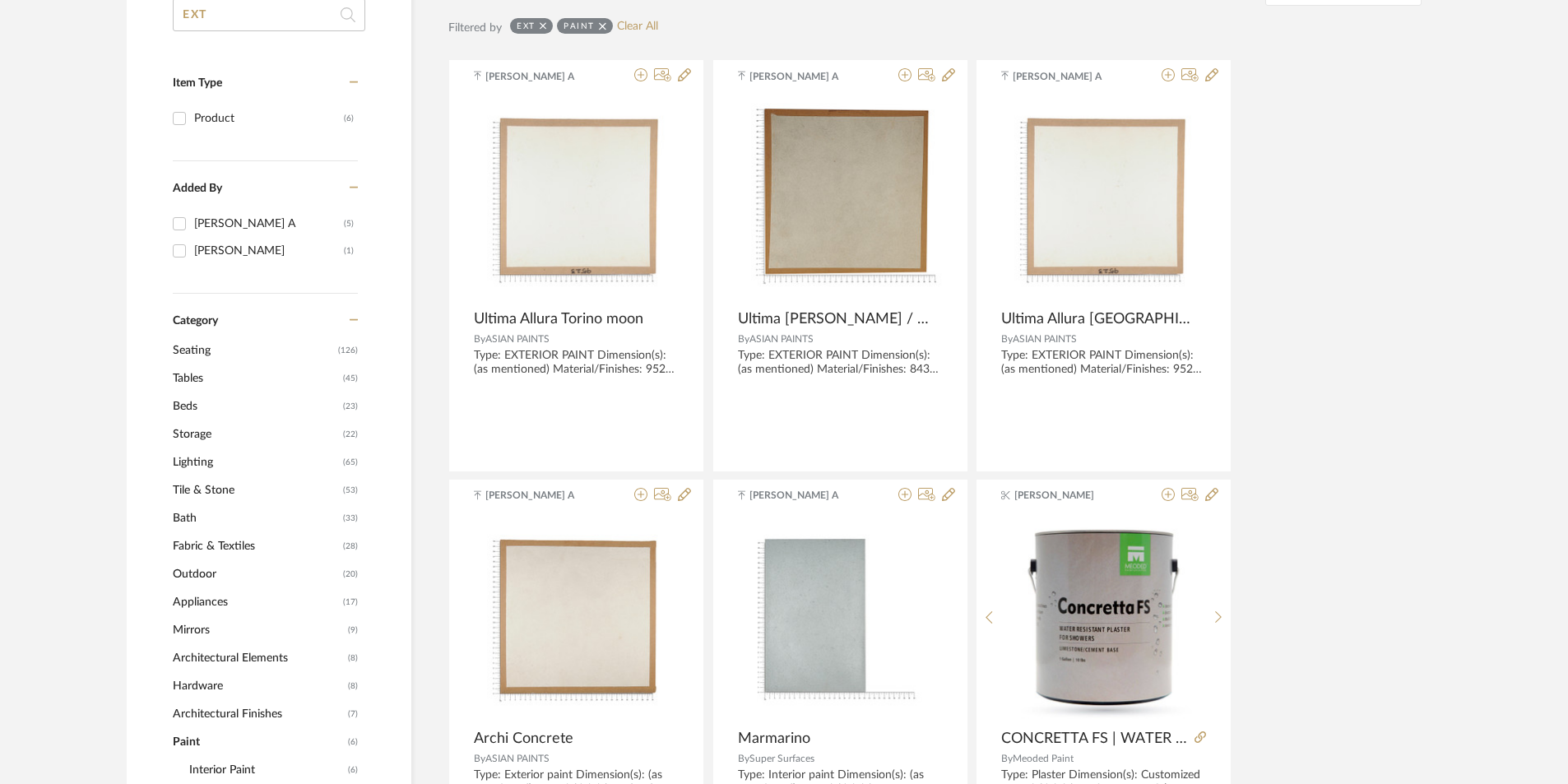
type input "EXT"
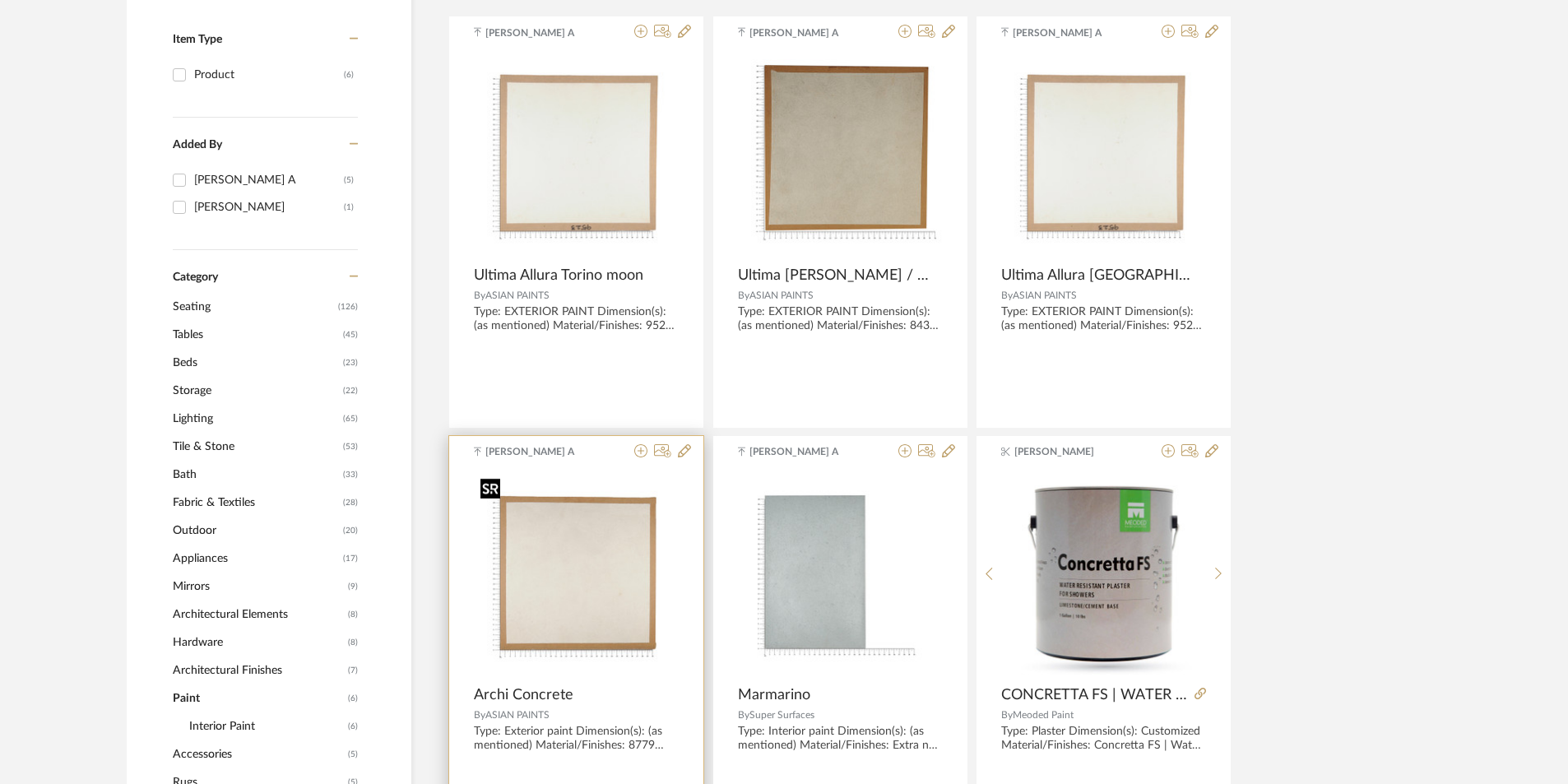
scroll to position [411, 0]
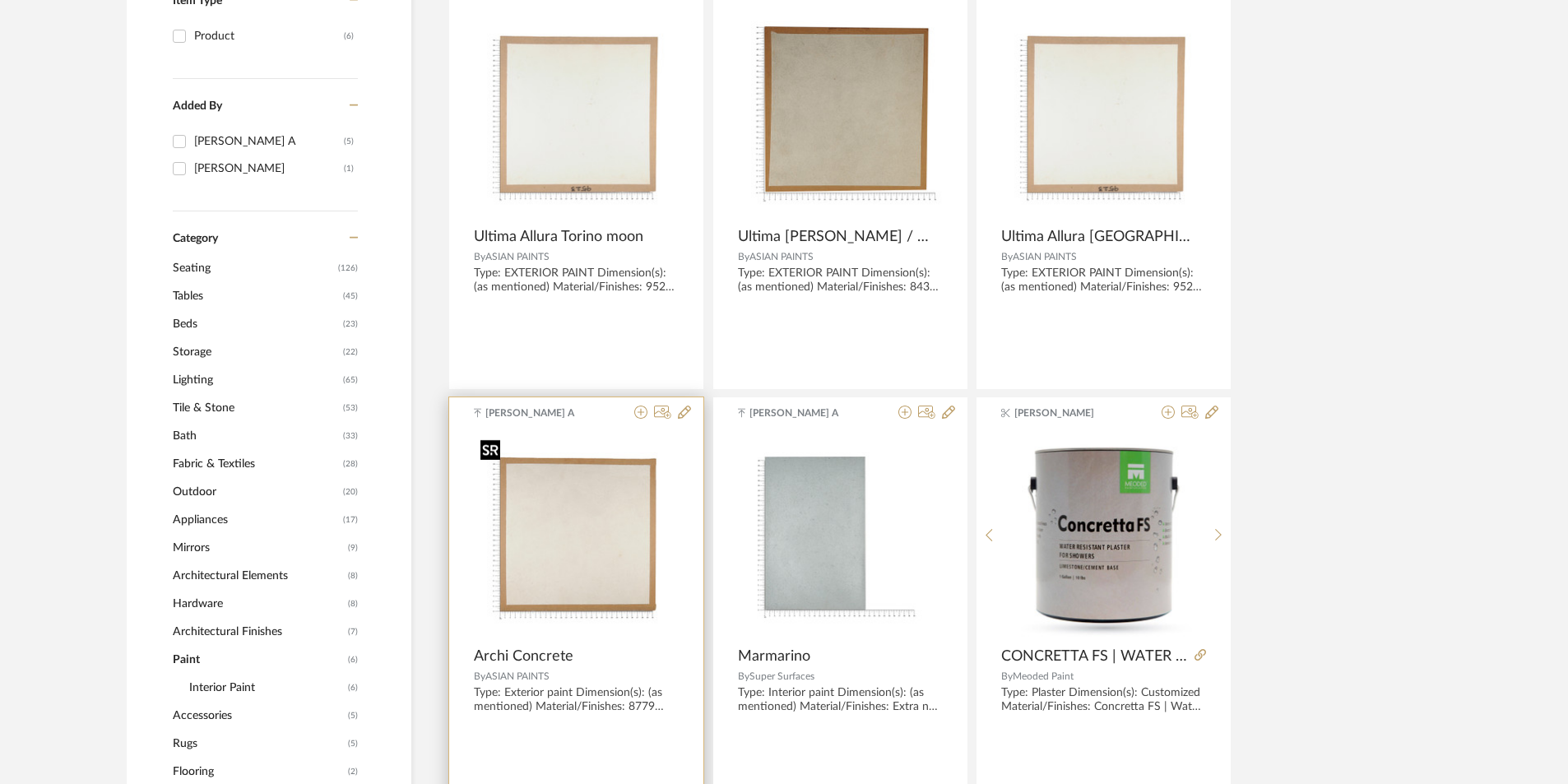
click at [604, 541] on img "0" at bounding box center [577, 536] width 205 height 205
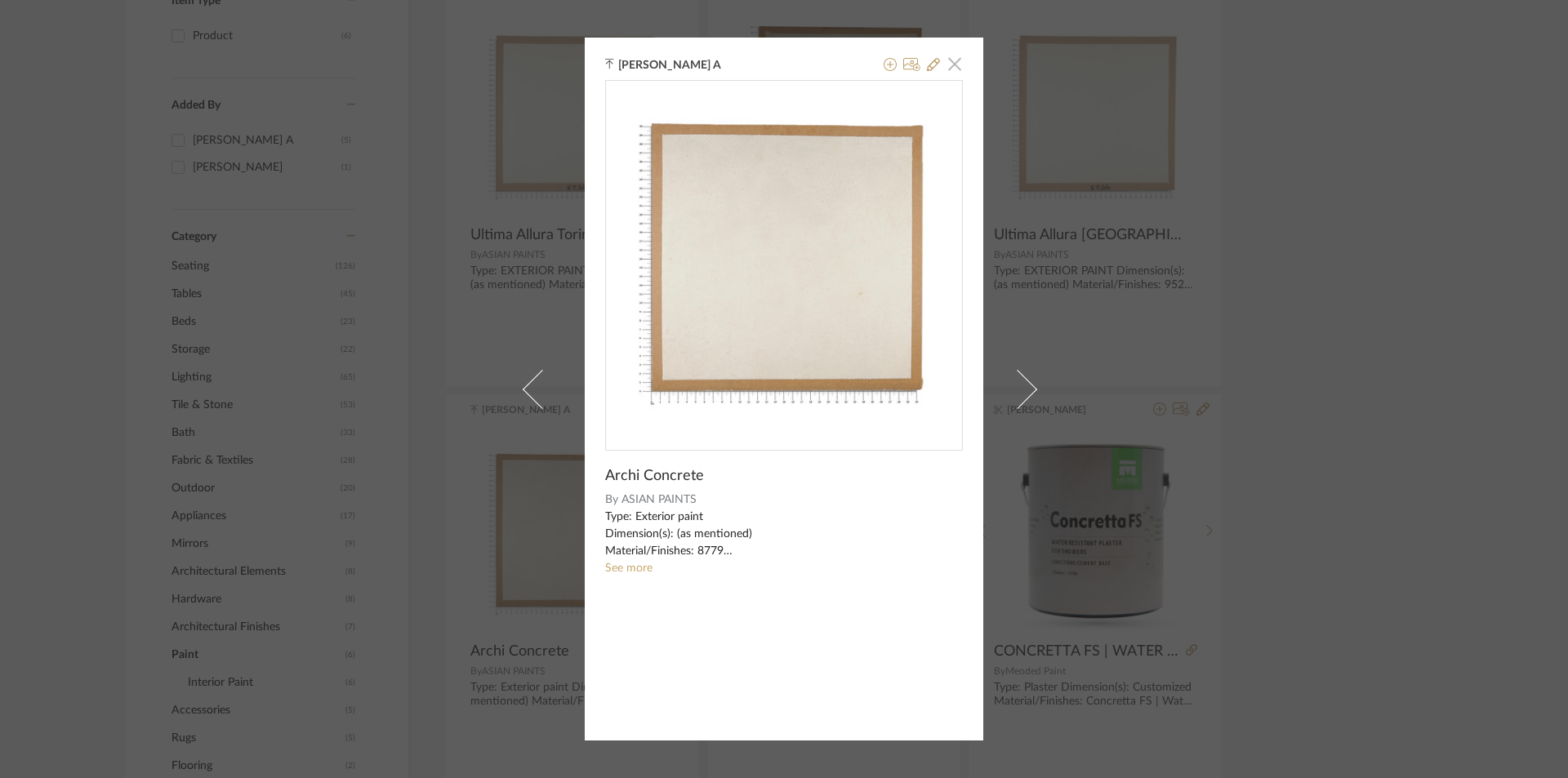
click at [946, 75] on span "button" at bounding box center [954, 64] width 33 height 33
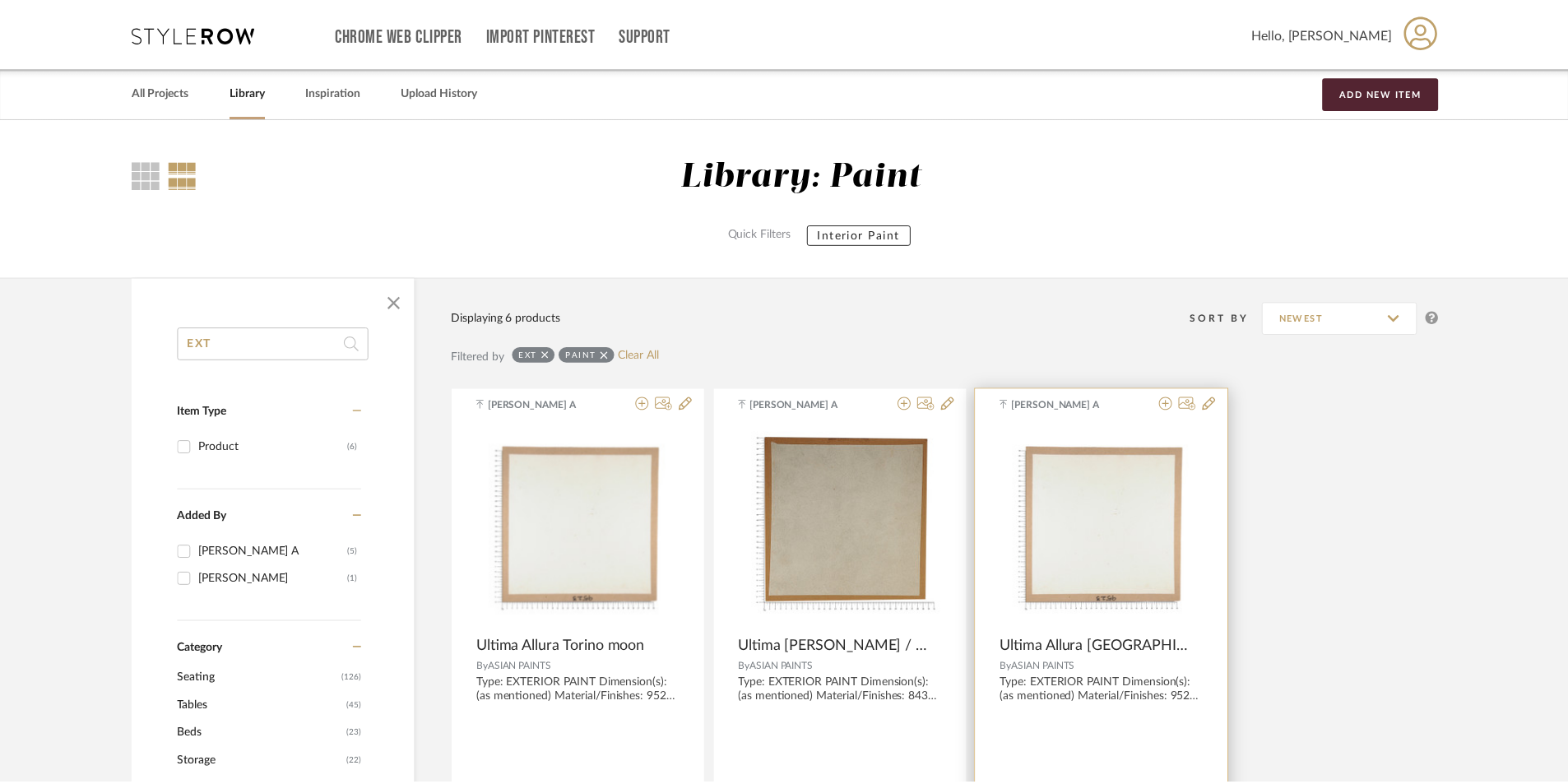
scroll to position [411, 0]
